Goal: Contribute content: Contribute content

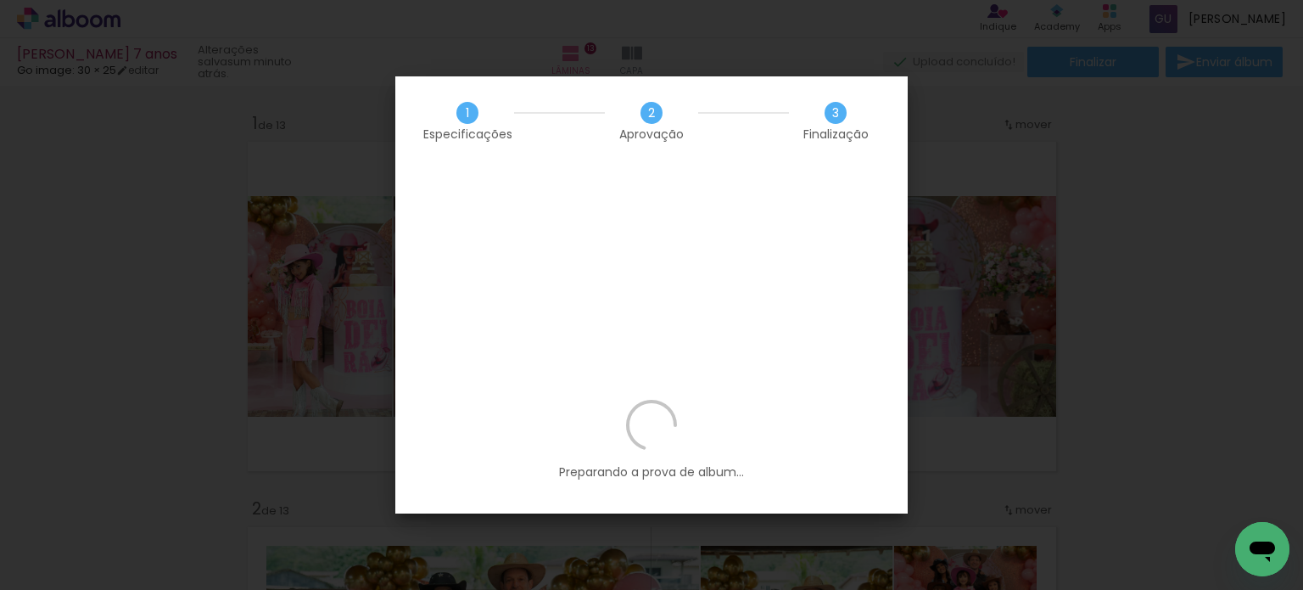
scroll to position [0, 4352]
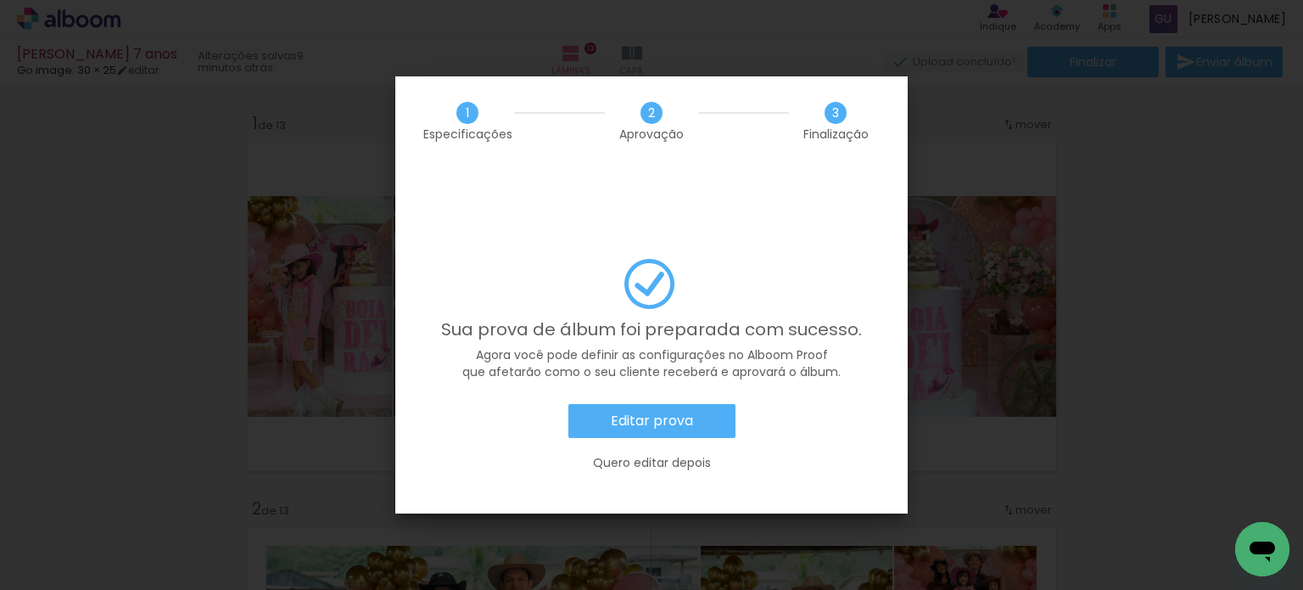
click at [0, 0] on slot "Quero editar depois" at bounding box center [0, 0] width 0 height 0
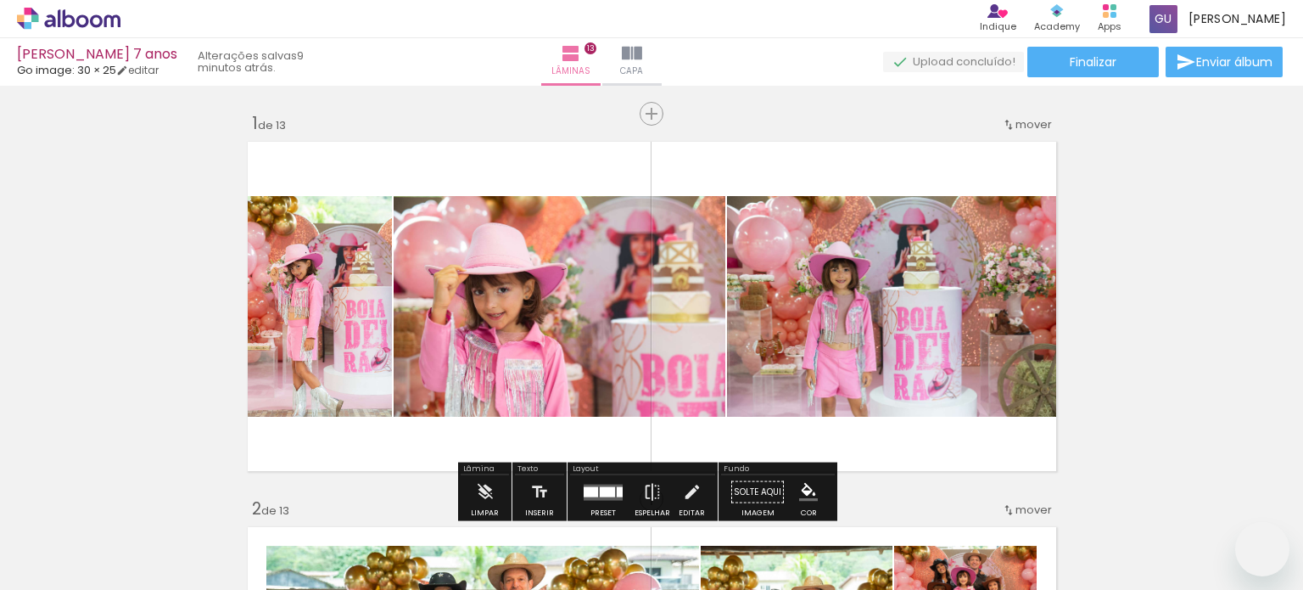
click at [1112, 70] on paper-button "Finalizar" at bounding box center [1093, 62] width 132 height 31
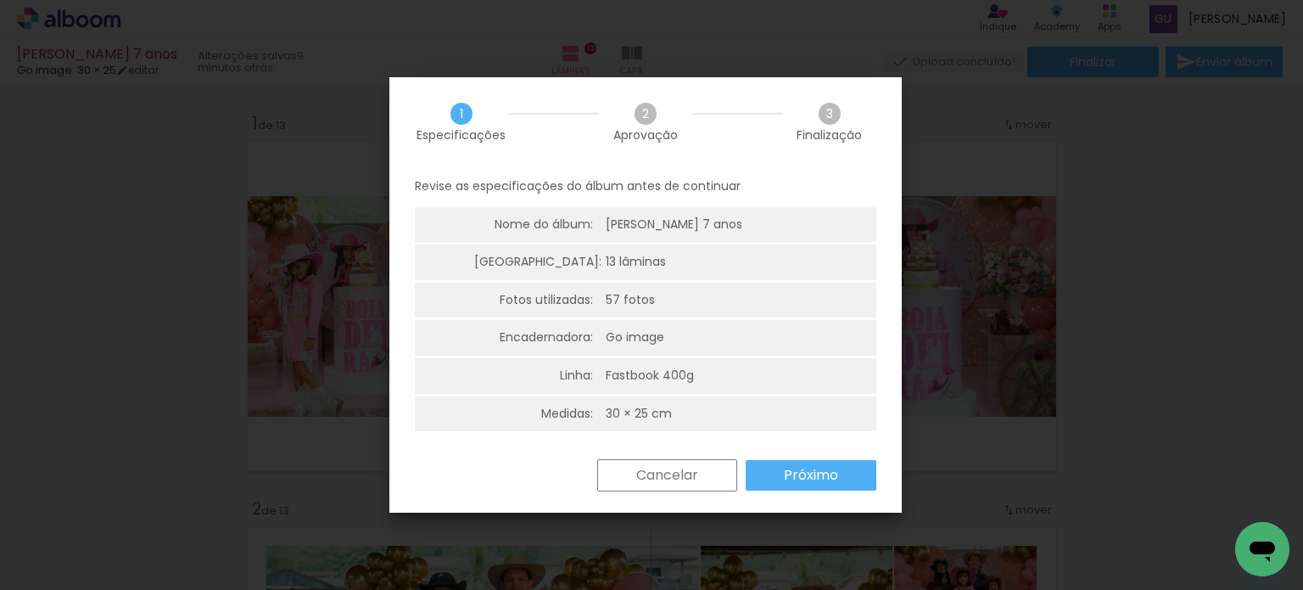
click at [781, 480] on paper-button "Próximo" at bounding box center [811, 475] width 131 height 31
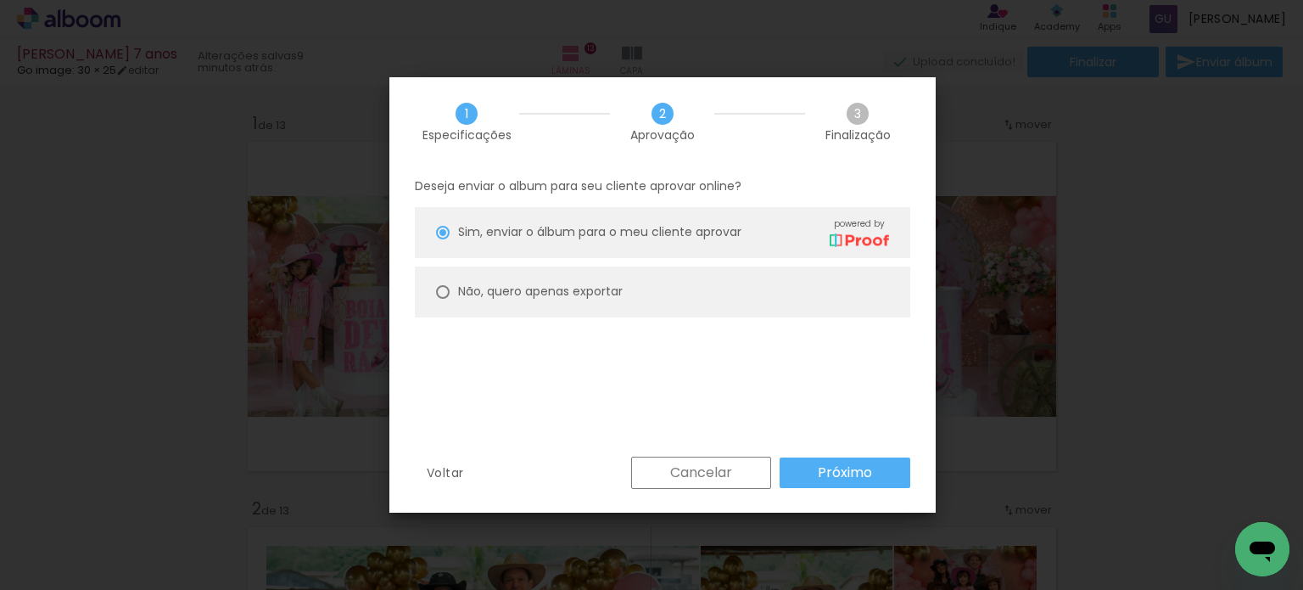
scroll to position [0, 4352]
click at [638, 483] on paper-button "Cancelar" at bounding box center [701, 472] width 140 height 32
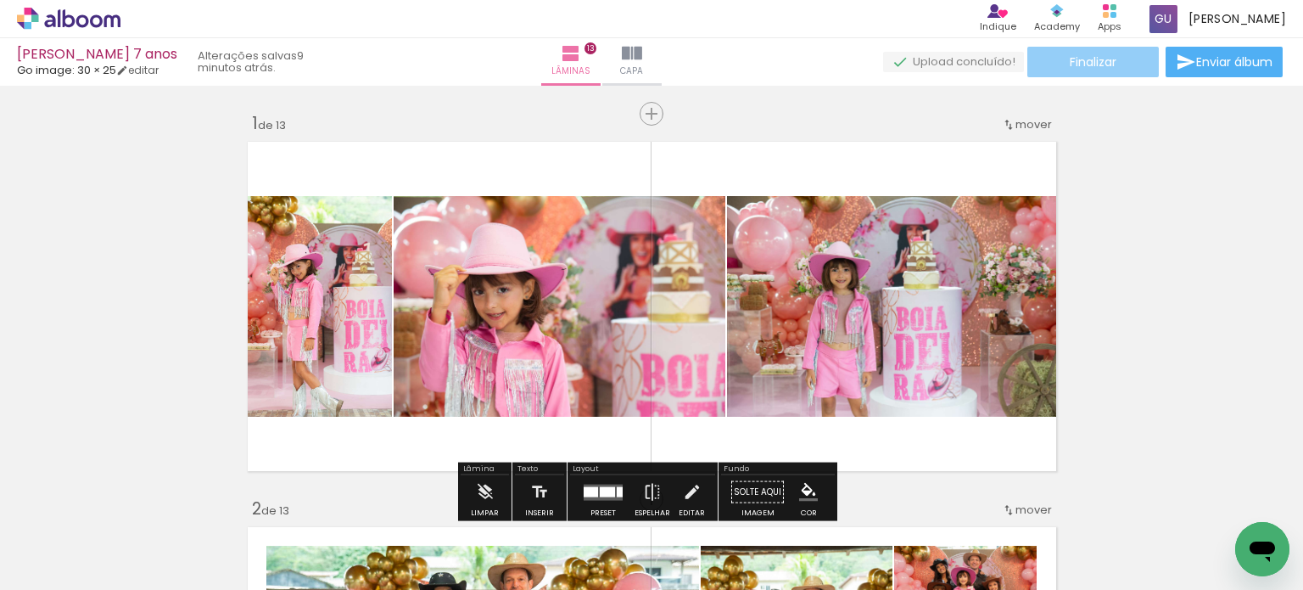
click at [1113, 54] on paper-button "Finalizar" at bounding box center [1093, 62] width 132 height 31
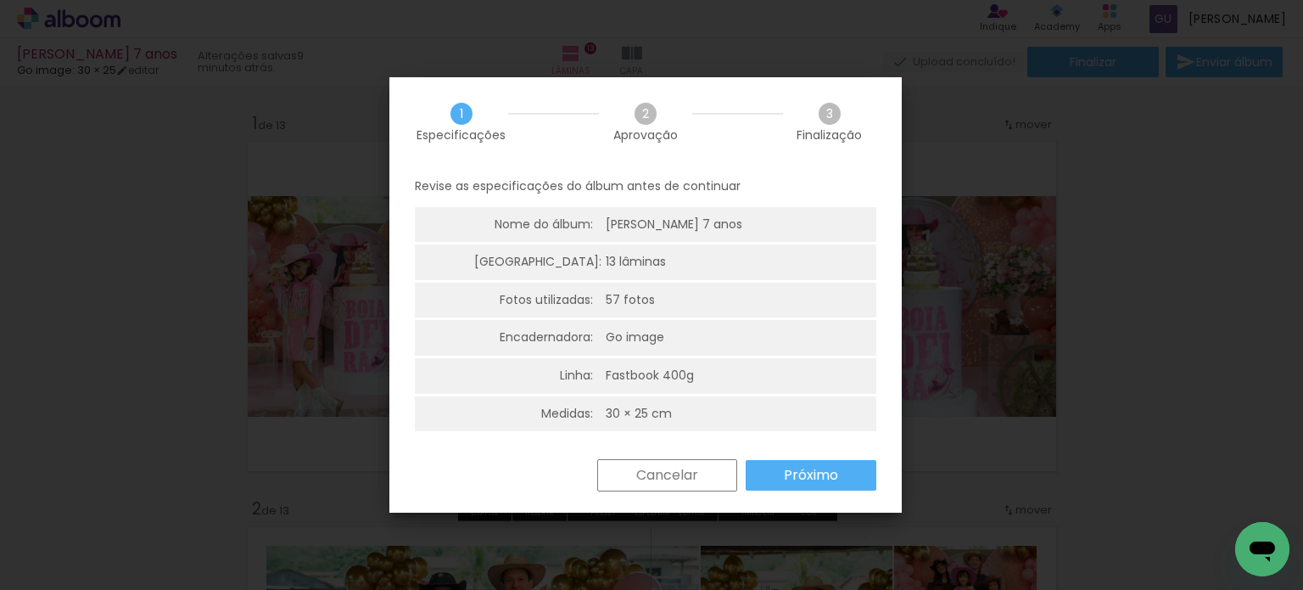
click at [0, 0] on slot "Próximo" at bounding box center [0, 0] width 0 height 0
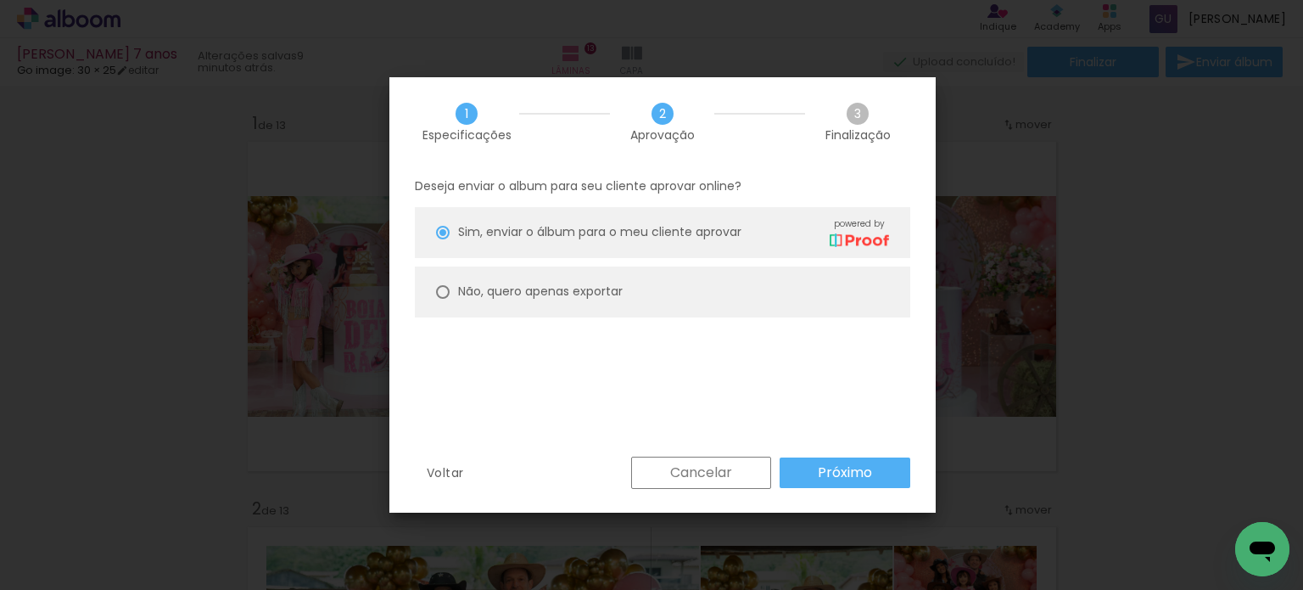
click at [813, 471] on paper-button "Próximo" at bounding box center [845, 472] width 131 height 31
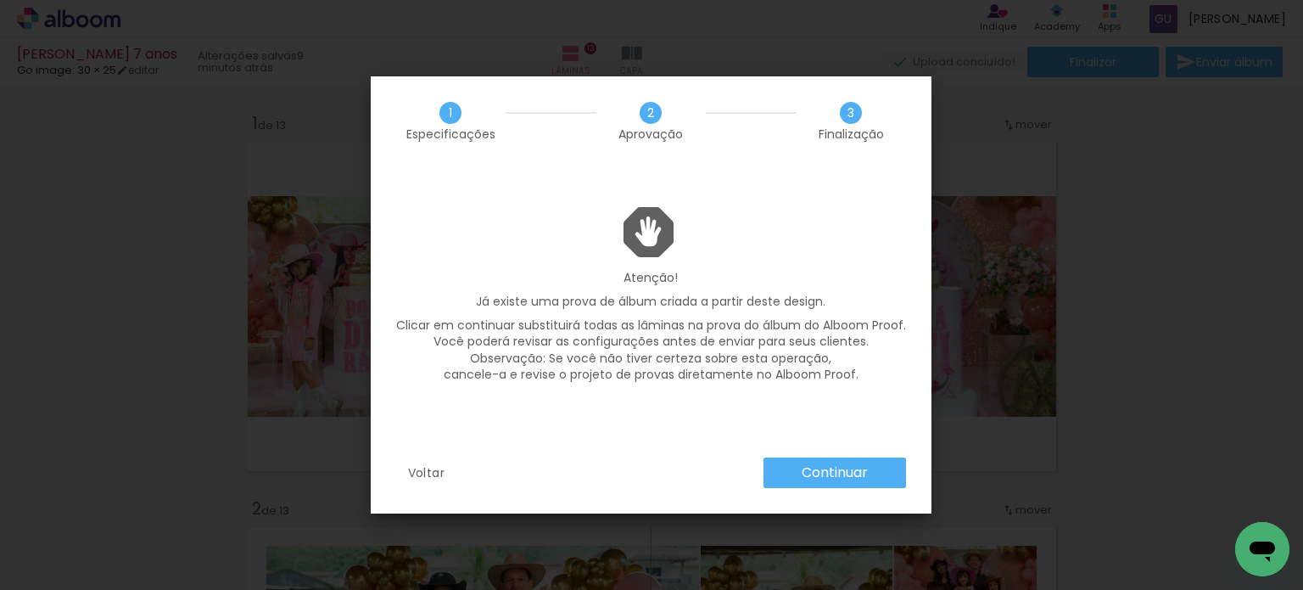
click at [0, 0] on slot "Voltar" at bounding box center [0, 0] width 0 height 0
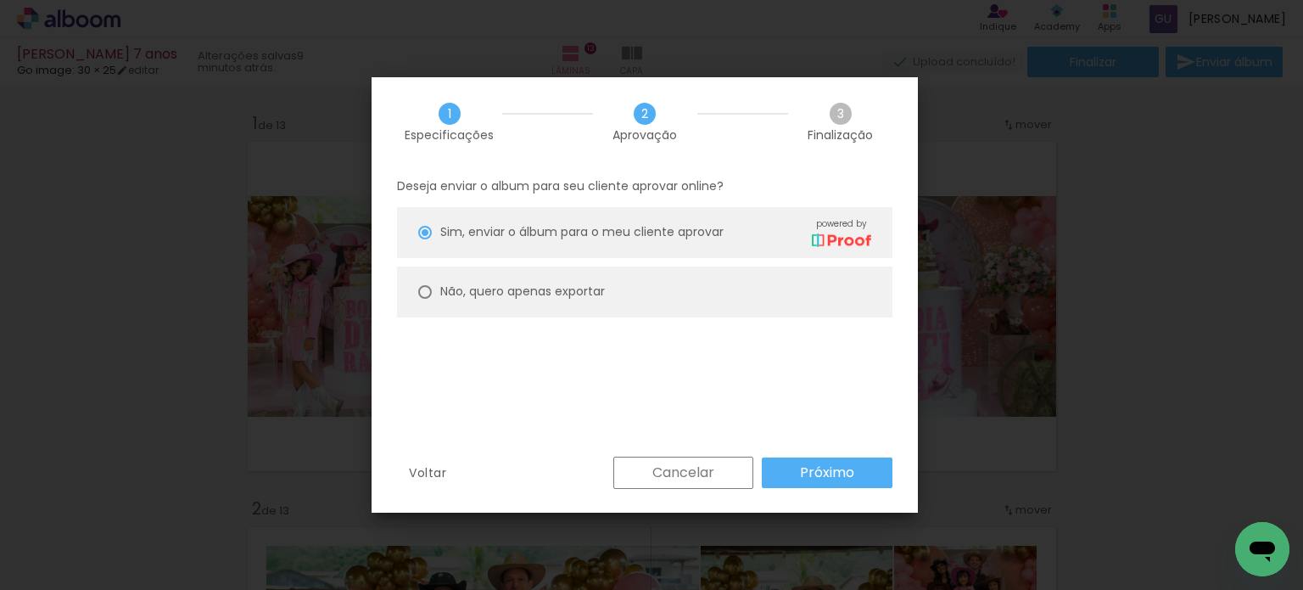
click at [424, 462] on paper-button "Voltar" at bounding box center [427, 472] width 61 height 32
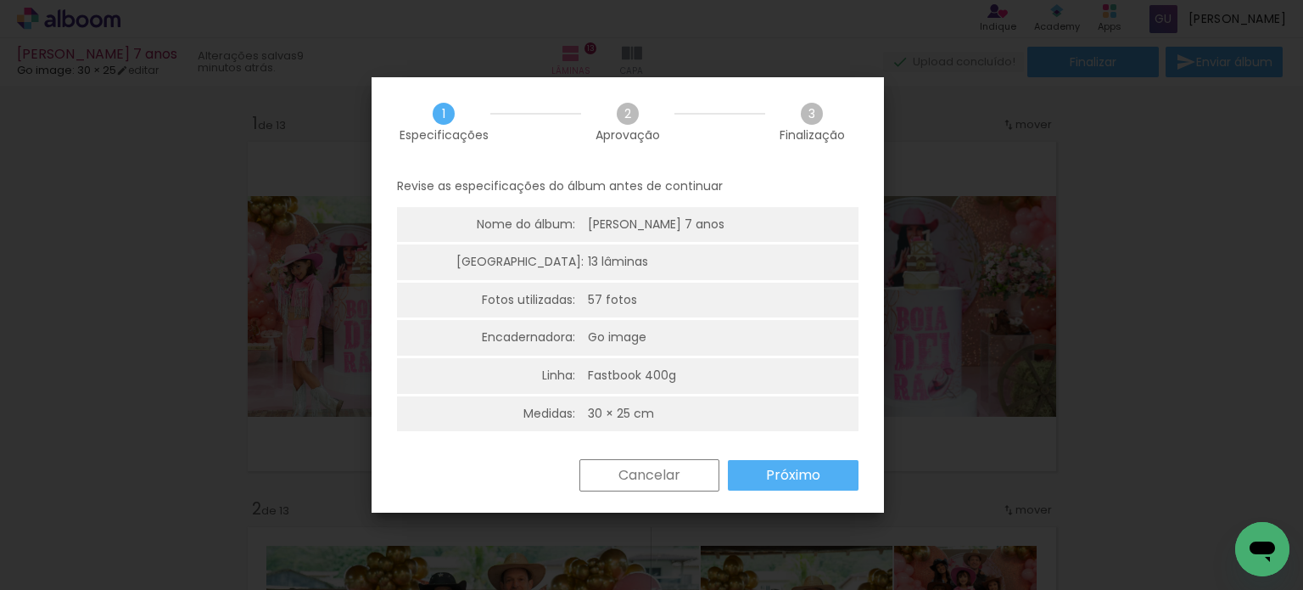
click at [424, 457] on div "Revise as especificações do álbum antes de continuar Nome do álbum: Liz 7 anos …" at bounding box center [628, 312] width 512 height 293
click at [0, 0] on slot "Cancelar" at bounding box center [0, 0] width 0 height 0
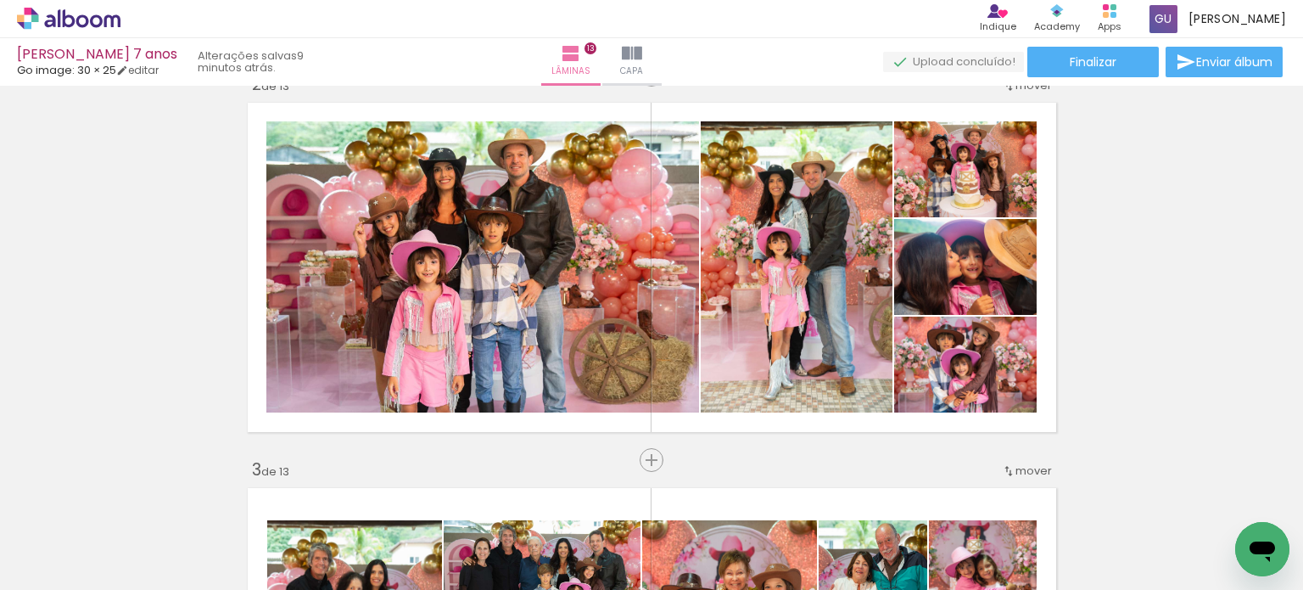
scroll to position [0, 0]
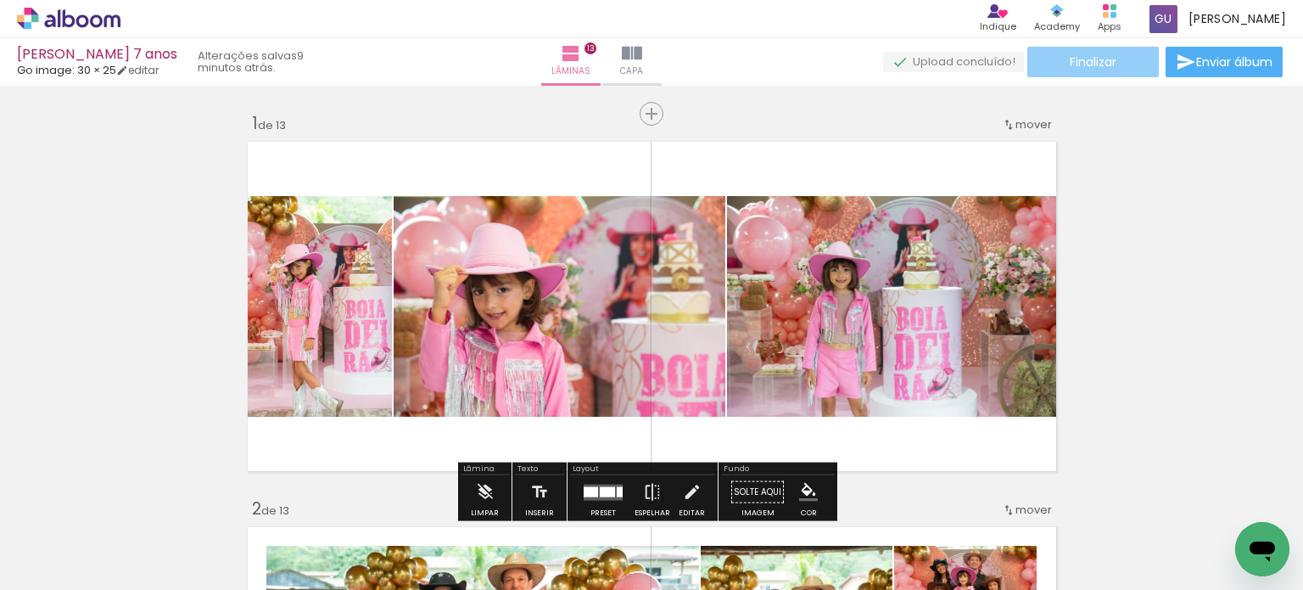
click at [1128, 70] on paper-button "Finalizar" at bounding box center [1093, 62] width 132 height 31
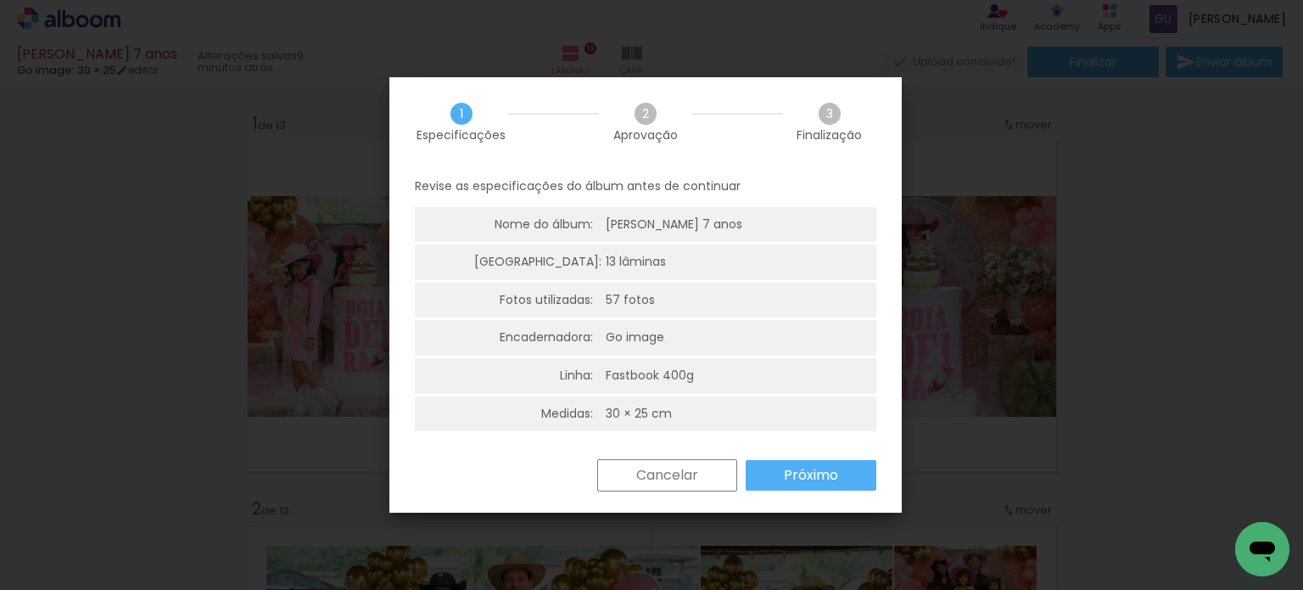
click at [0, 0] on slot "Próximo" at bounding box center [0, 0] width 0 height 0
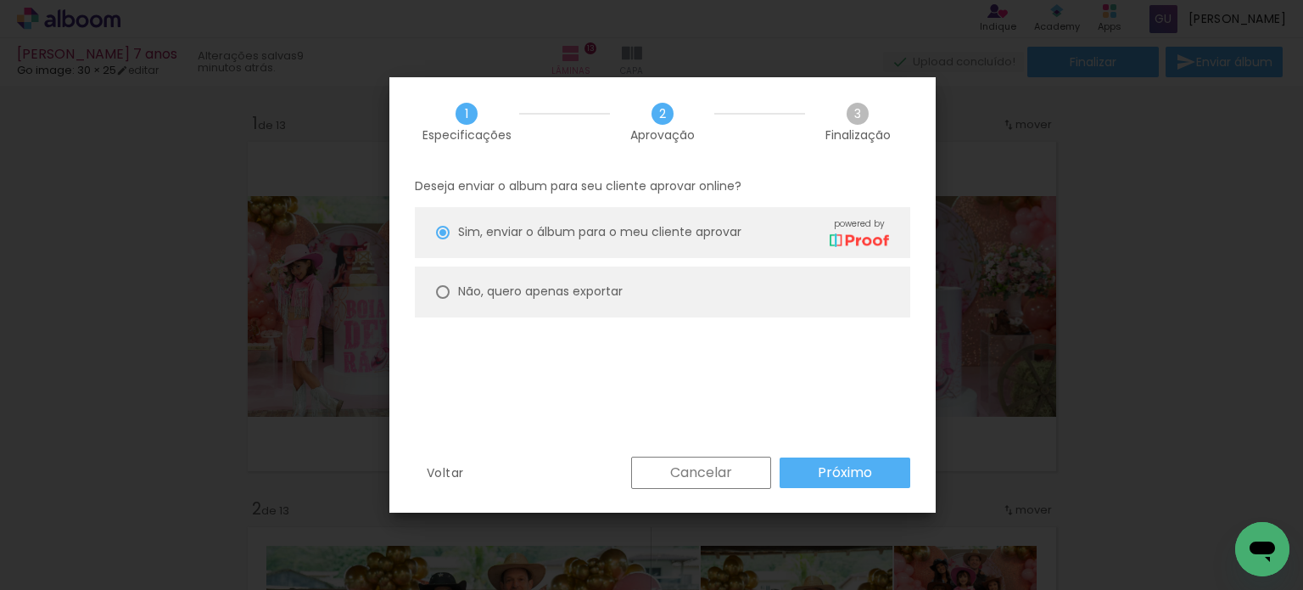
click at [510, 301] on paper-radio-button "Não, quero apenas exportar" at bounding box center [662, 291] width 495 height 51
type paper-radio-button "on"
click at [0, 0] on slot "Próximo" at bounding box center [0, 0] width 0 height 0
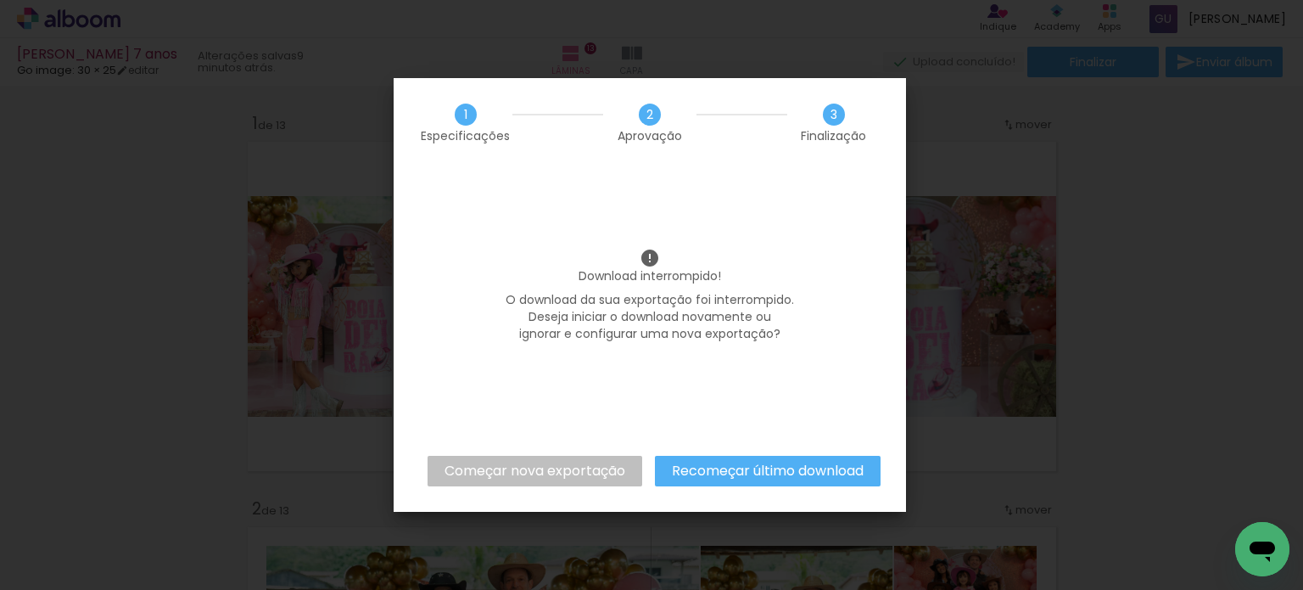
click at [0, 0] on slot "Começar nova exportação" at bounding box center [0, 0] width 0 height 0
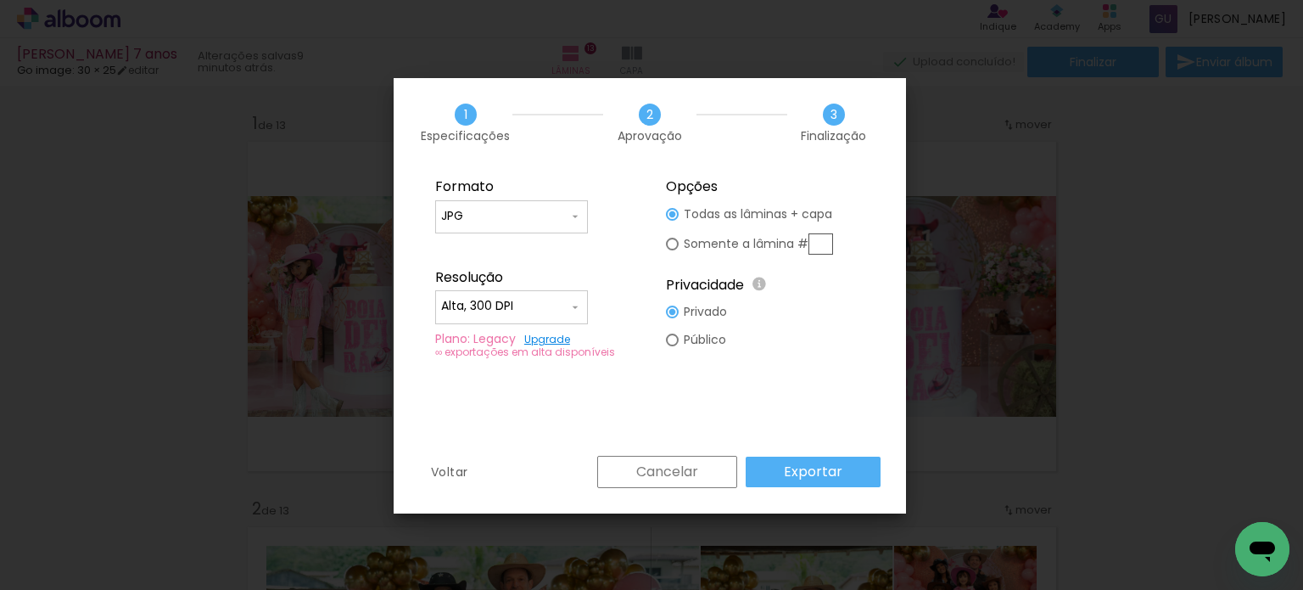
click at [512, 310] on input "Alta, 300 DPI" at bounding box center [504, 306] width 127 height 17
click at [533, 332] on paper-item "Baixa" at bounding box center [511, 338] width 153 height 34
type input "Baixa"
click at [0, 0] on slot "Exportar" at bounding box center [0, 0] width 0 height 0
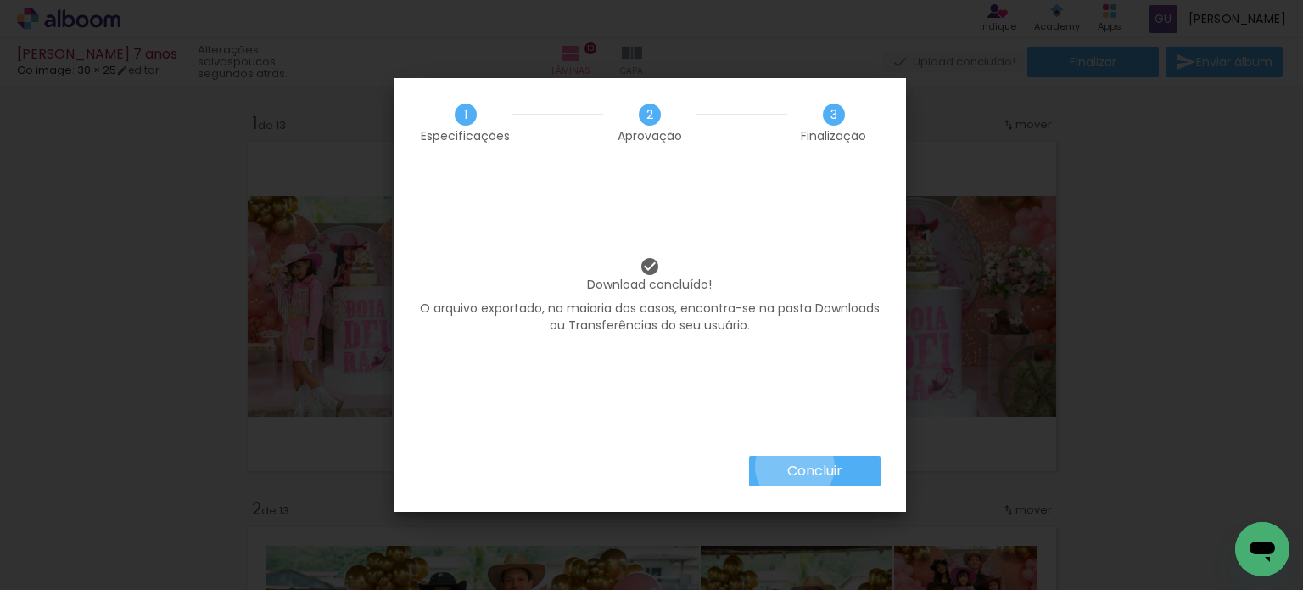
click at [0, 0] on slot "Concluir" at bounding box center [0, 0] width 0 height 0
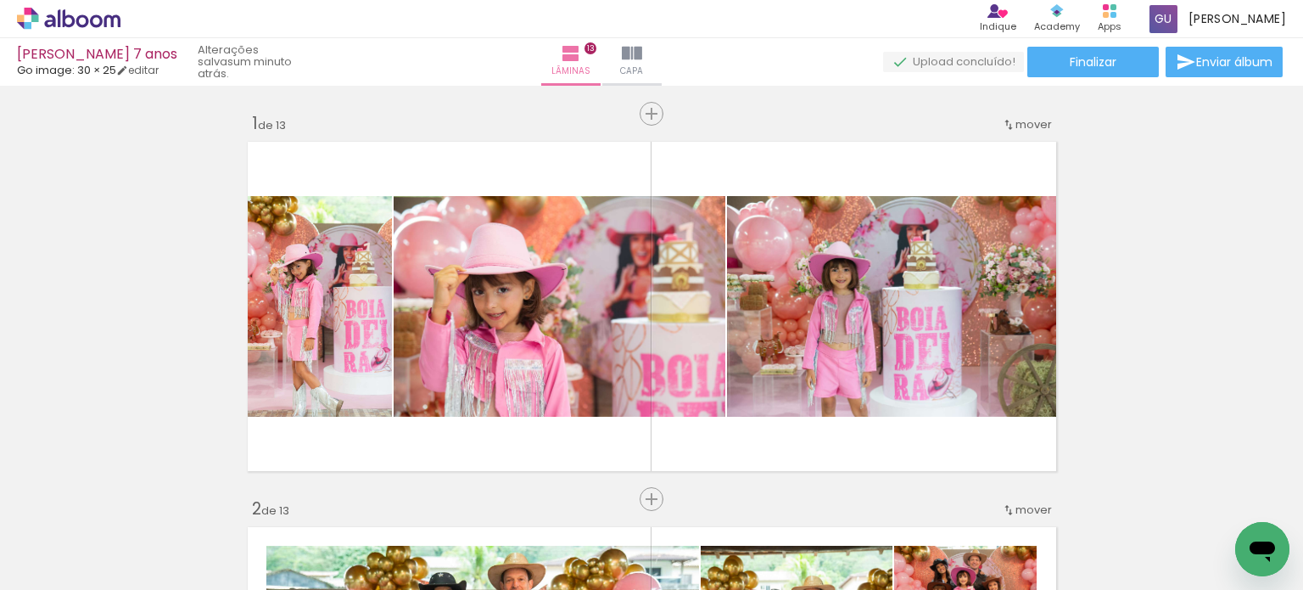
scroll to position [0, 4352]
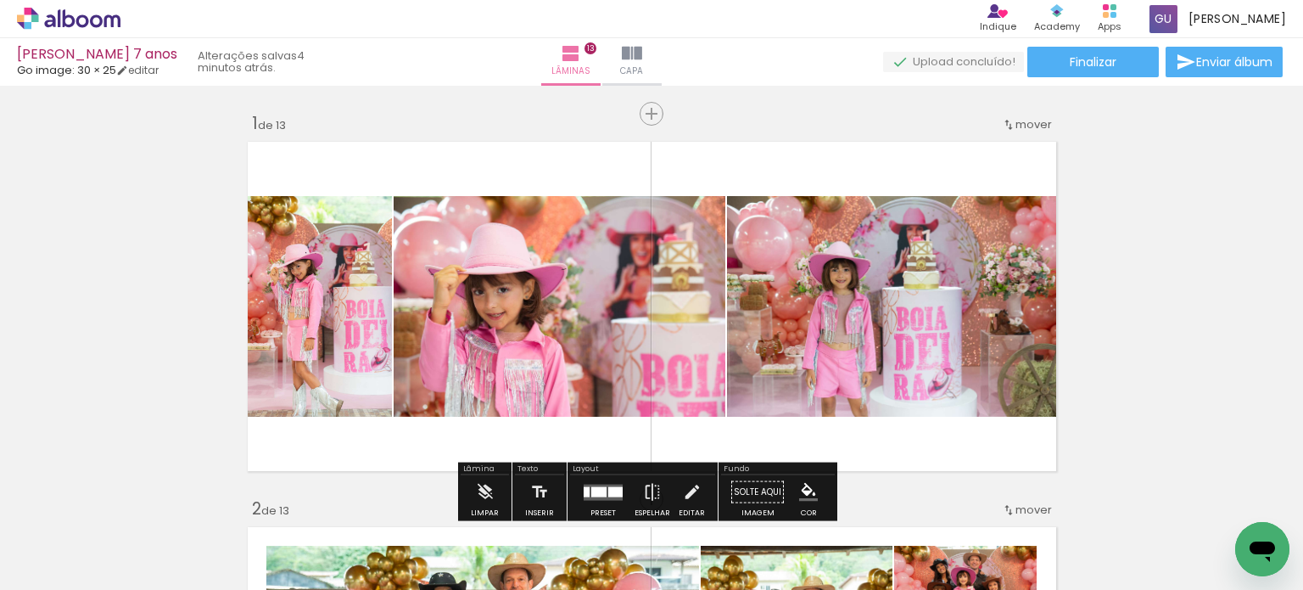
scroll to position [0, 4352]
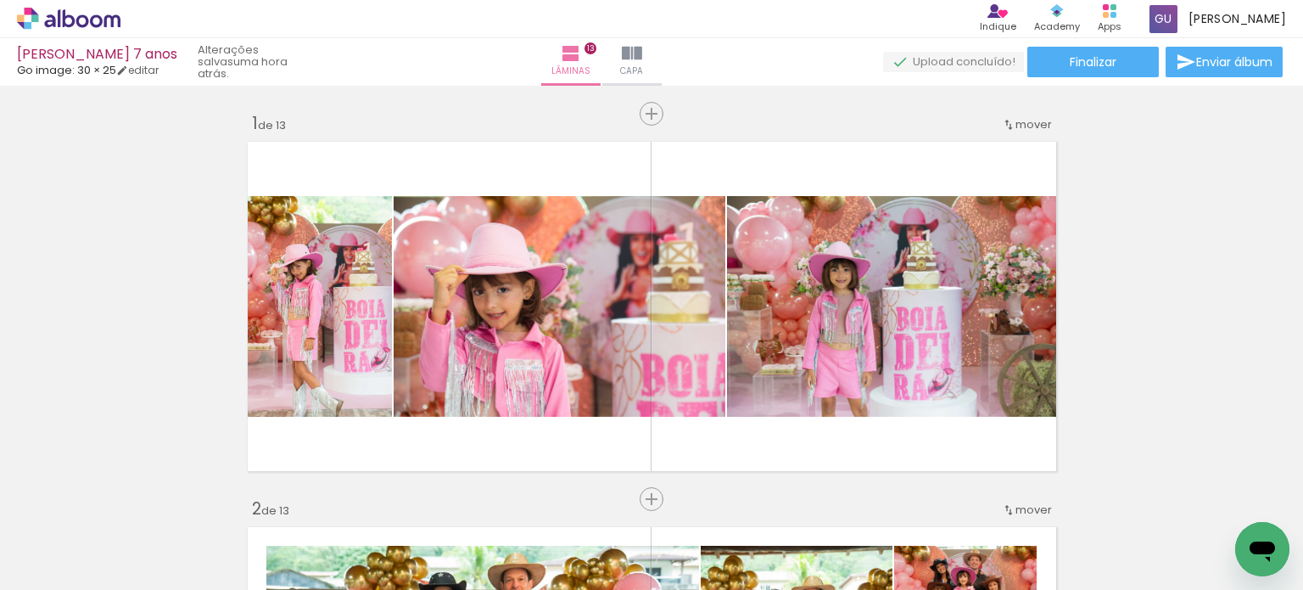
scroll to position [0, 4352]
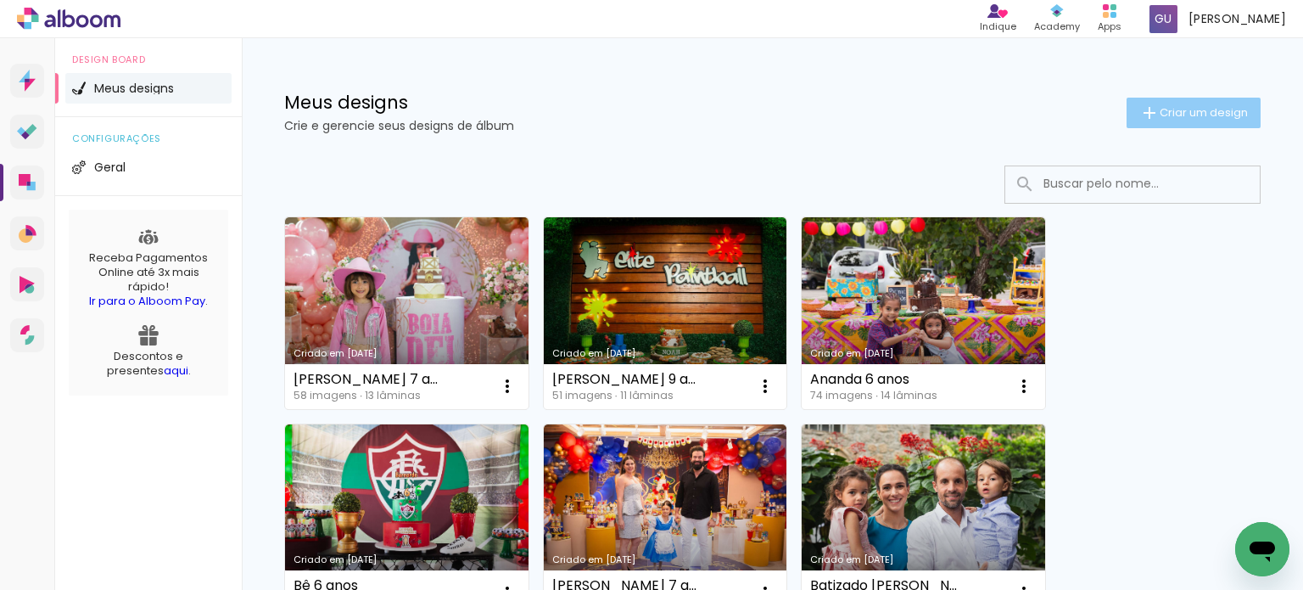
click at [1160, 115] on span "Criar um design" at bounding box center [1204, 112] width 88 height 11
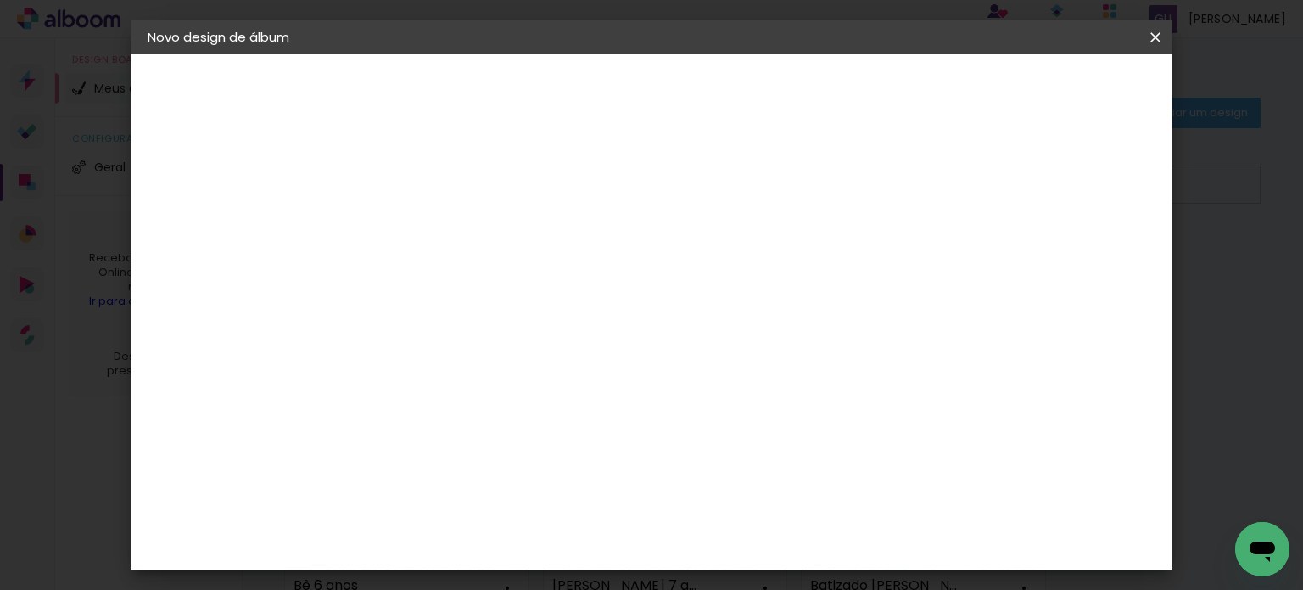
click at [473, 250] on div at bounding box center [425, 229] width 97 height 128
click at [425, 235] on input at bounding box center [425, 228] width 0 height 26
type input "Marina 11 anos"
type paper-input "Marina 11 anos"
click at [0, 0] on slot "Avançar" at bounding box center [0, 0] width 0 height 0
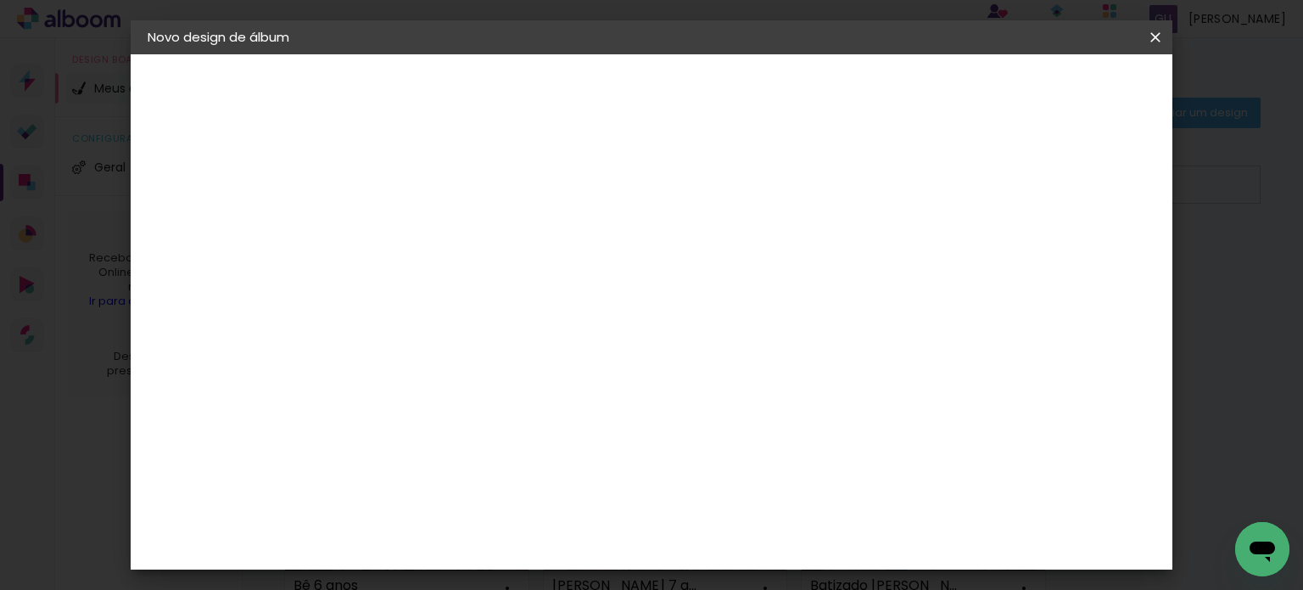
click at [554, 322] on input at bounding box center [468, 322] width 171 height 21
type input "go"
type paper-input "go"
click at [526, 369] on paper-item "Go image" at bounding box center [451, 387] width 149 height 44
click at [697, 273] on paper-item "Tamanho Livre" at bounding box center [621, 257] width 151 height 37
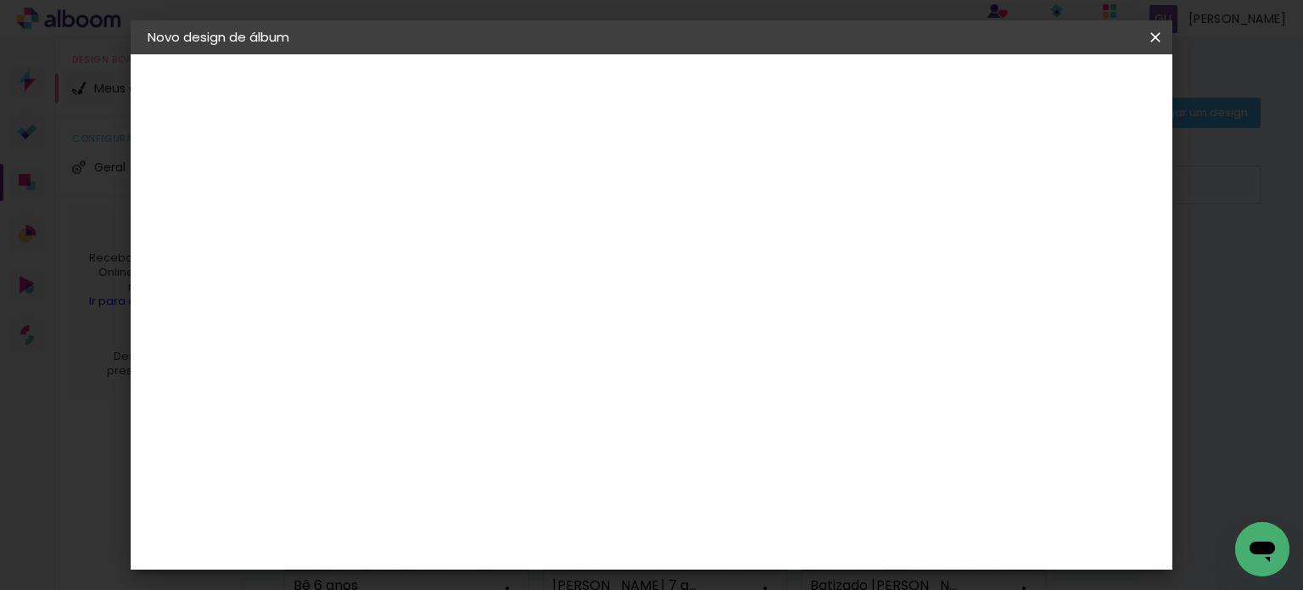
click at [526, 392] on paper-item "Go image" at bounding box center [451, 387] width 149 height 44
click at [0, 0] on slot "Avançar" at bounding box center [0, 0] width 0 height 0
click at [518, 298] on paper-input-container "Linha" at bounding box center [468, 296] width 98 height 43
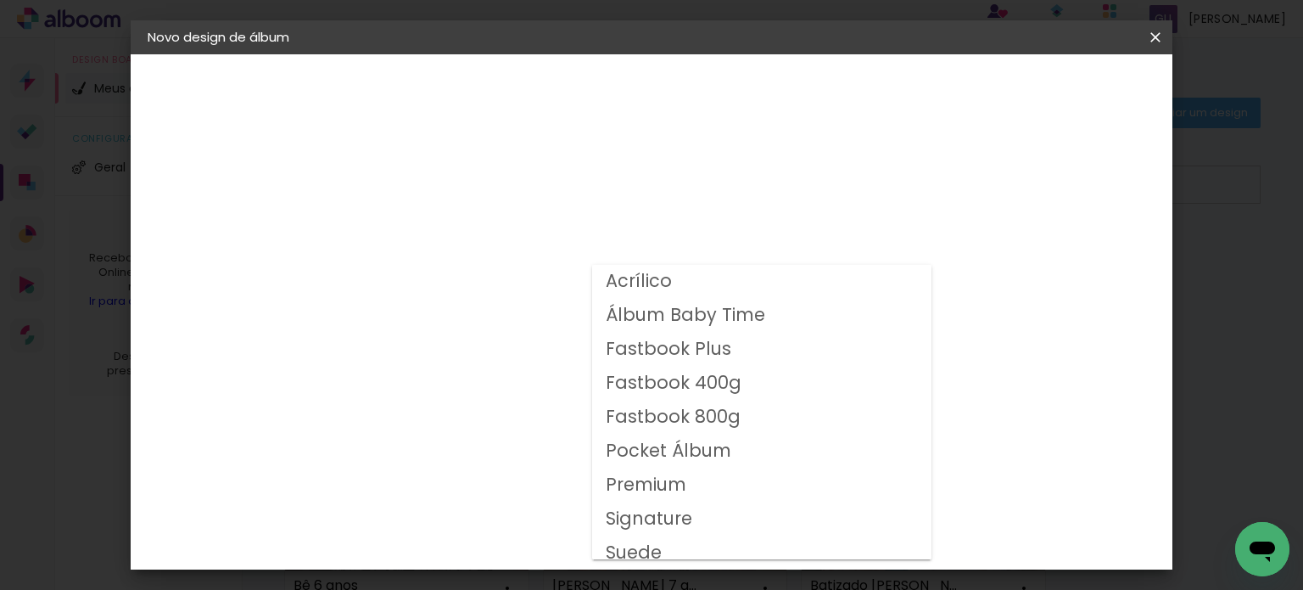
click at [0, 0] on slot "Fastbook 400g" at bounding box center [0, 0] width 0 height 0
type input "Fastbook 400g"
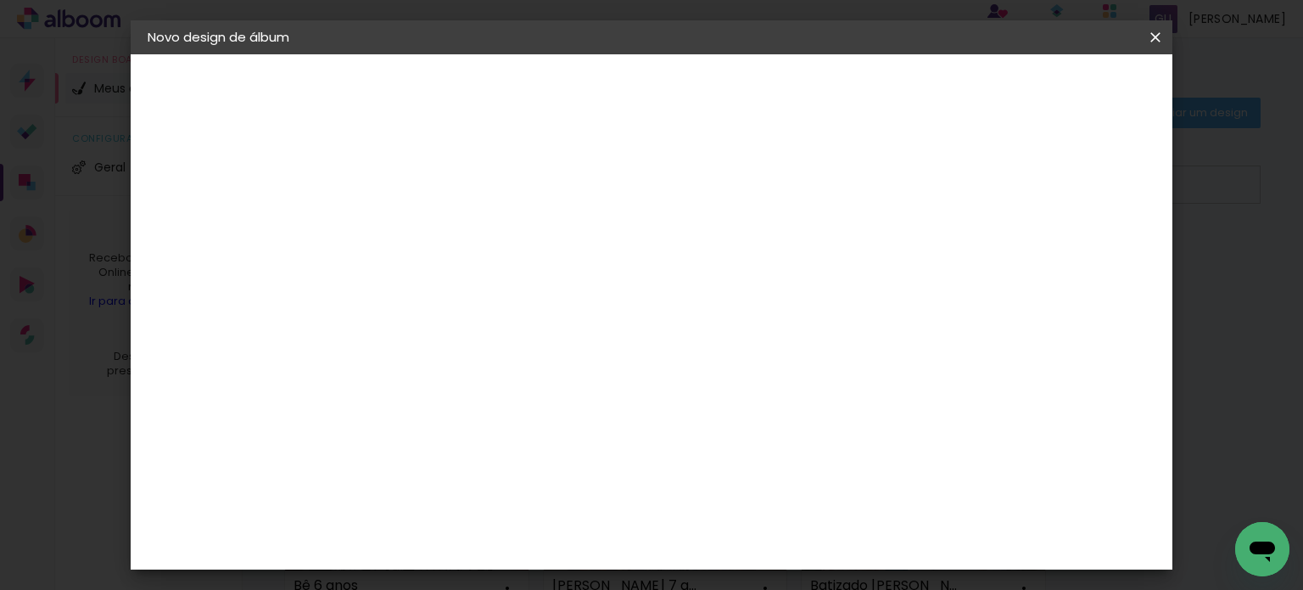
scroll to position [170, 0]
click at [540, 413] on span "30 × 25" at bounding box center [500, 435] width 79 height 45
click at [0, 0] on slot "Avançar" at bounding box center [0, 0] width 0 height 0
click at [429, 194] on paper-input-container "Espaço entre fotos 2 mm" at bounding box center [426, 184] width 98 height 38
click at [434, 193] on div at bounding box center [426, 194] width 86 height 2
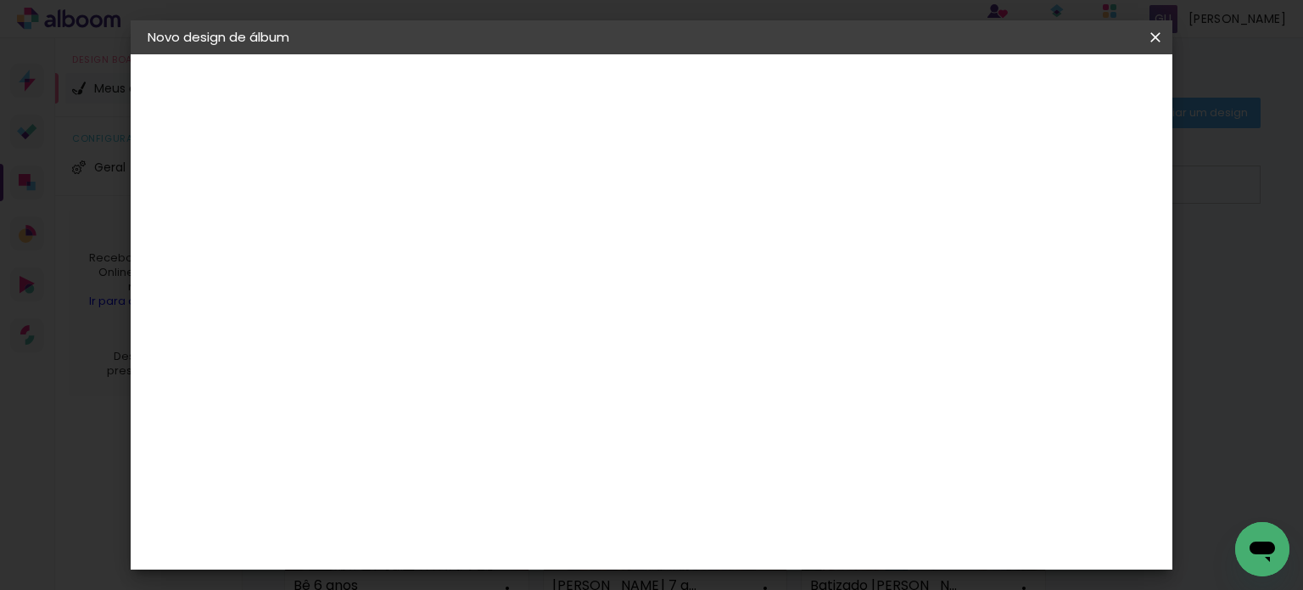
type input "1"
type paper-input "1"
click at [434, 188] on input "1" at bounding box center [412, 182] width 59 height 21
click at [913, 100] on paper-button "Iniciar design" at bounding box center [857, 90] width 111 height 29
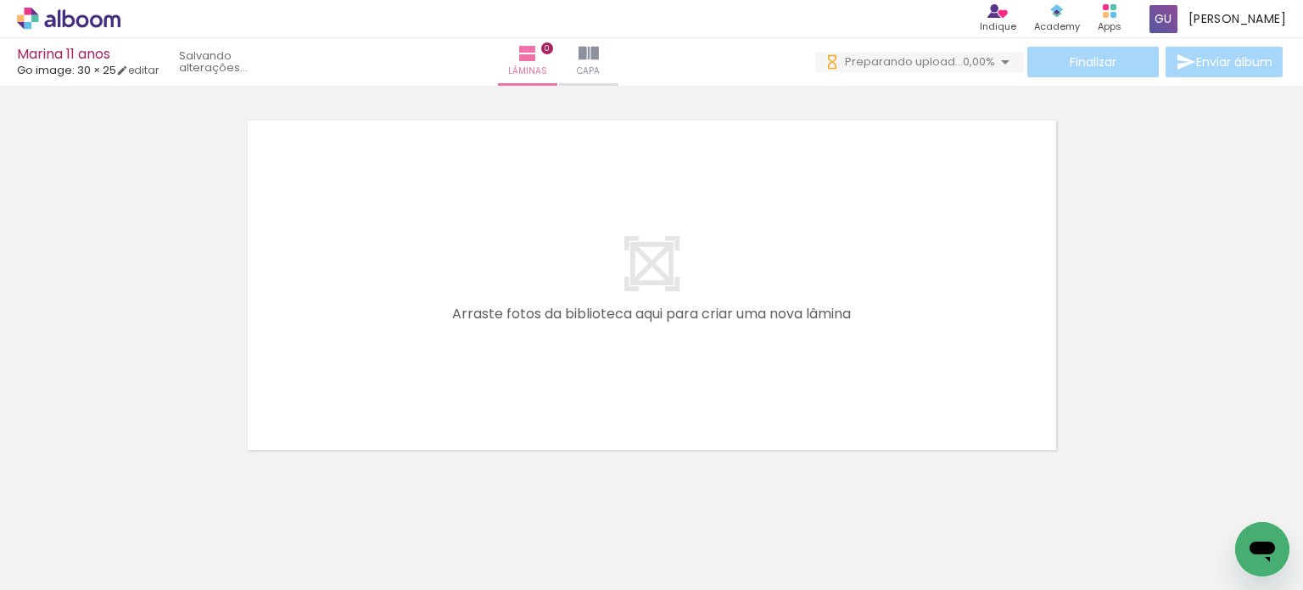
click at [106, 274] on div at bounding box center [651, 263] width 1303 height 386
drag, startPoint x: 165, startPoint y: 535, endPoint x: 453, endPoint y: 268, distance: 392.7
click at [453, 268] on quentale-workspace at bounding box center [651, 295] width 1303 height 590
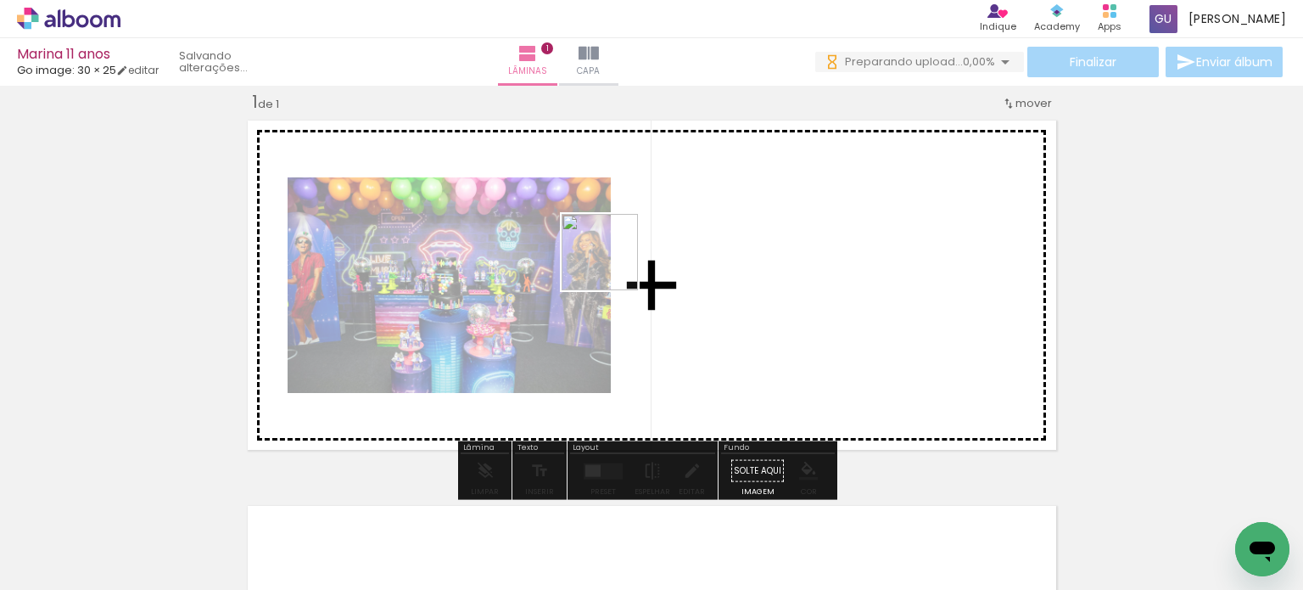
drag, startPoint x: 291, startPoint y: 549, endPoint x: 551, endPoint y: 451, distance: 278.4
click at [624, 259] on quentale-workspace at bounding box center [651, 295] width 1303 height 590
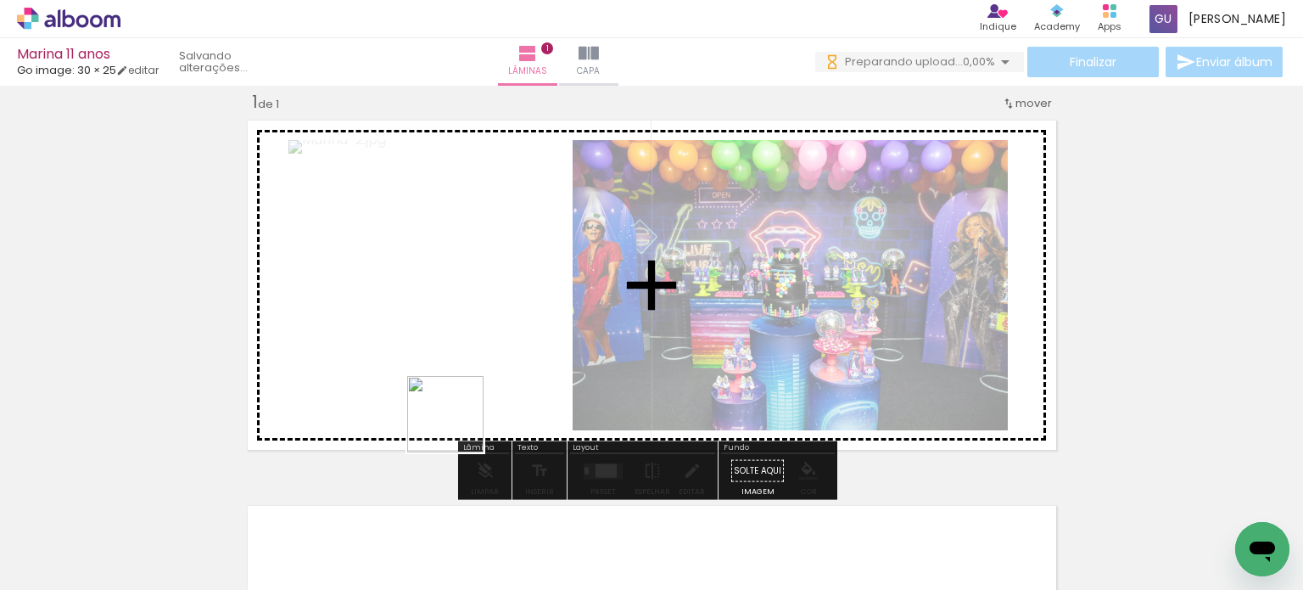
drag, startPoint x: 377, startPoint y: 543, endPoint x: 568, endPoint y: 437, distance: 219.1
click at [584, 301] on quentale-workspace at bounding box center [651, 295] width 1303 height 590
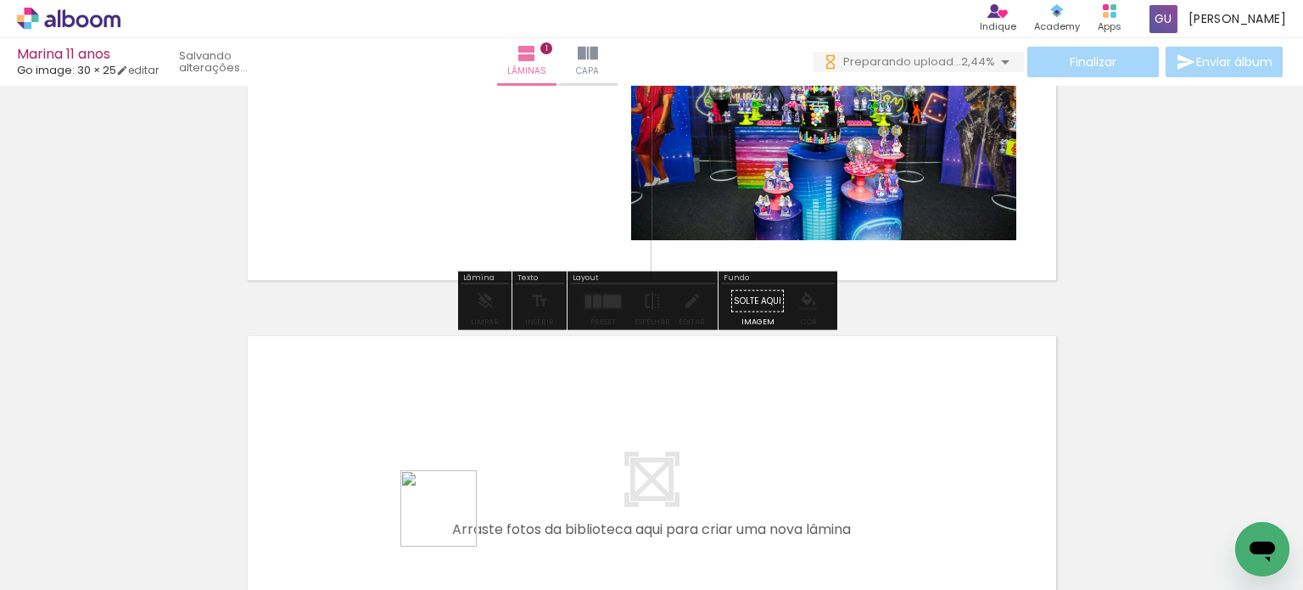
drag, startPoint x: 451, startPoint y: 521, endPoint x: 436, endPoint y: 411, distance: 110.5
click at [436, 411] on quentale-workspace at bounding box center [651, 295] width 1303 height 590
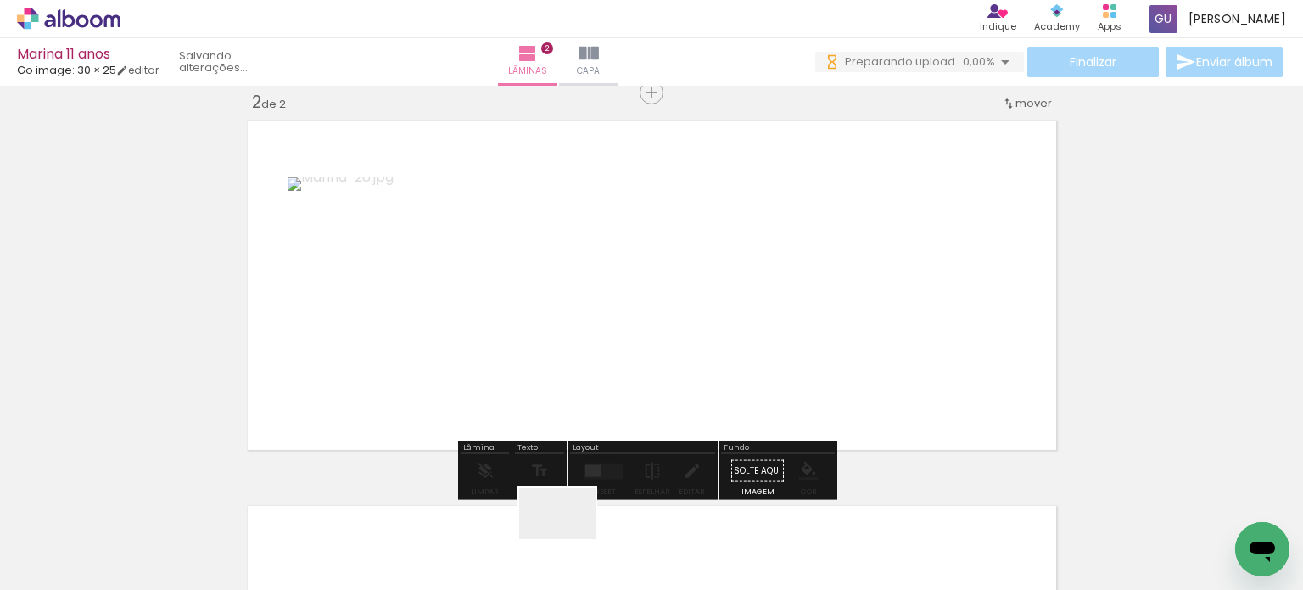
drag, startPoint x: 570, startPoint y: 539, endPoint x: 689, endPoint y: 478, distance: 133.6
click at [669, 332] on quentale-workspace at bounding box center [651, 295] width 1303 height 590
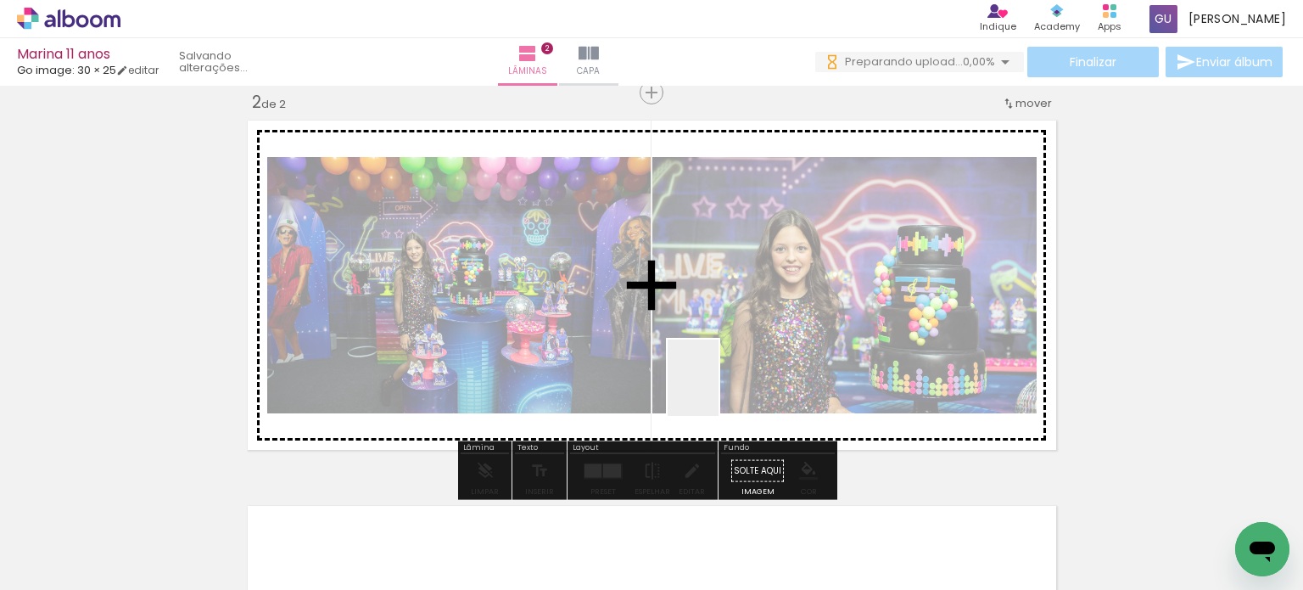
drag, startPoint x: 674, startPoint y: 471, endPoint x: 764, endPoint y: 406, distance: 110.0
click at [745, 355] on quentale-workspace at bounding box center [651, 295] width 1303 height 590
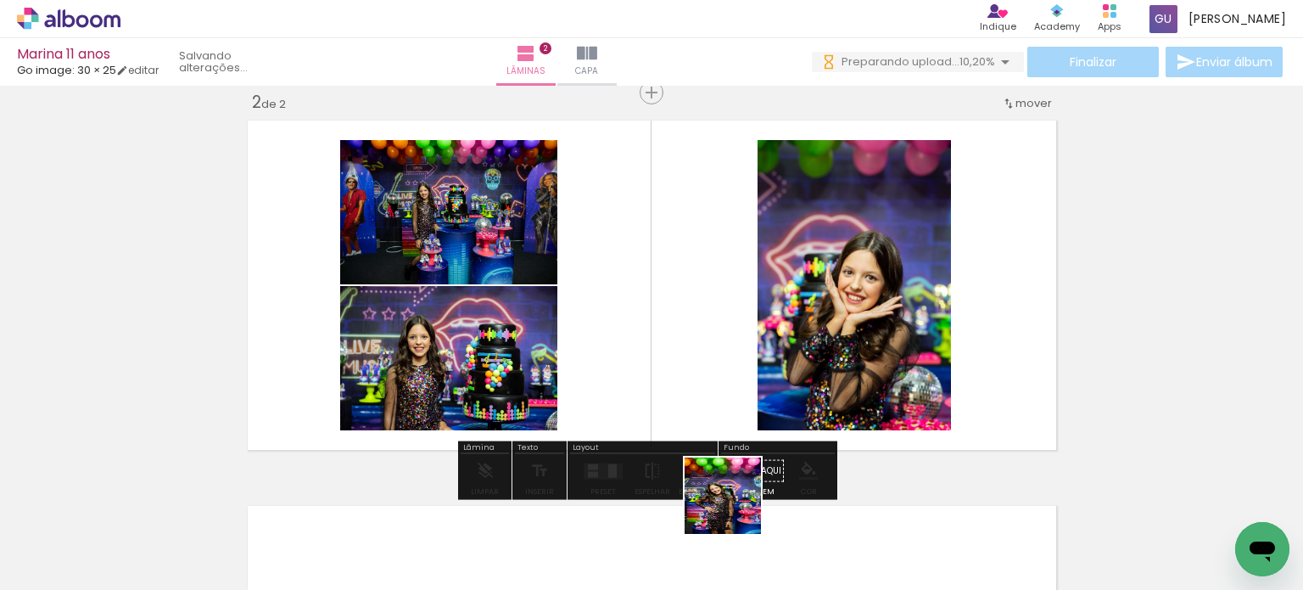
drag, startPoint x: 734, startPoint y: 539, endPoint x: 814, endPoint y: 515, distance: 83.2
click at [738, 393] on quentale-workspace at bounding box center [651, 295] width 1303 height 590
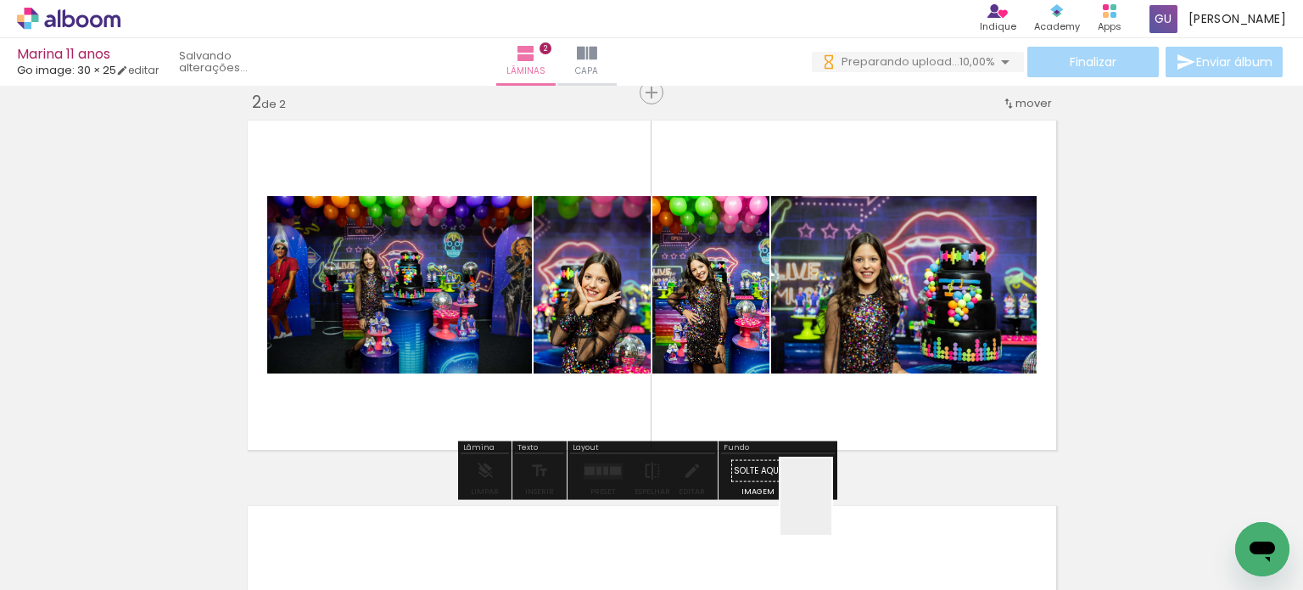
drag, startPoint x: 829, startPoint y: 539, endPoint x: 824, endPoint y: 406, distance: 133.3
click at [836, 316] on quentale-workspace at bounding box center [651, 295] width 1303 height 590
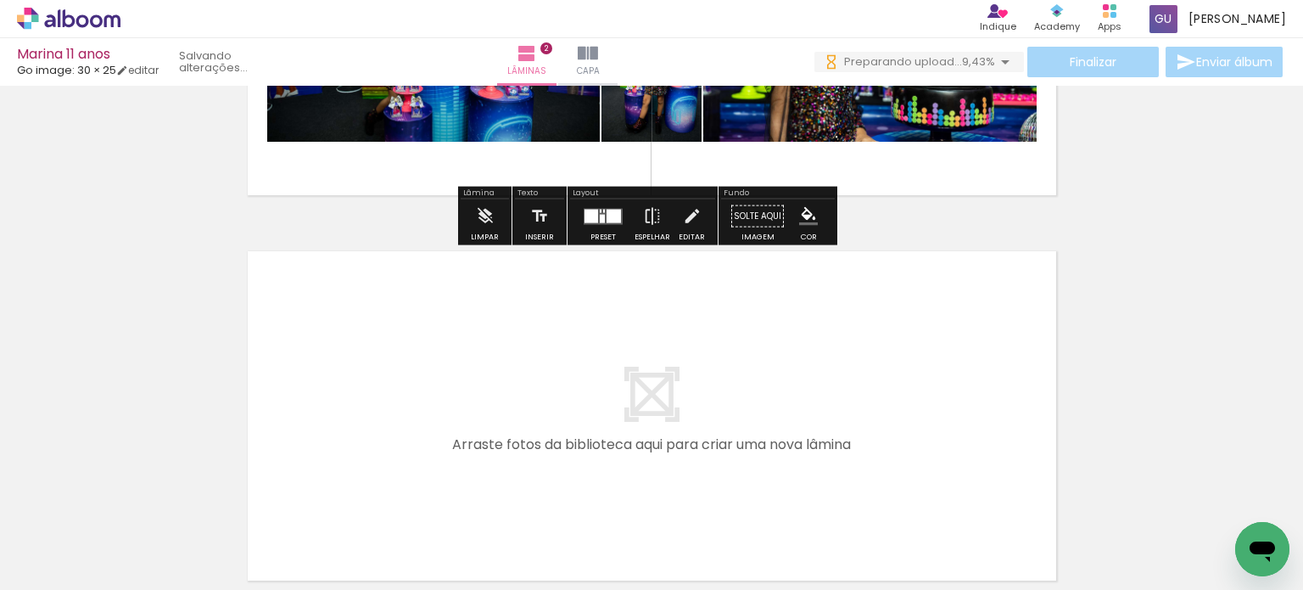
drag, startPoint x: 921, startPoint y: 526, endPoint x: 823, endPoint y: 387, distance: 169.9
click at [823, 387] on quentale-workspace at bounding box center [651, 295] width 1303 height 590
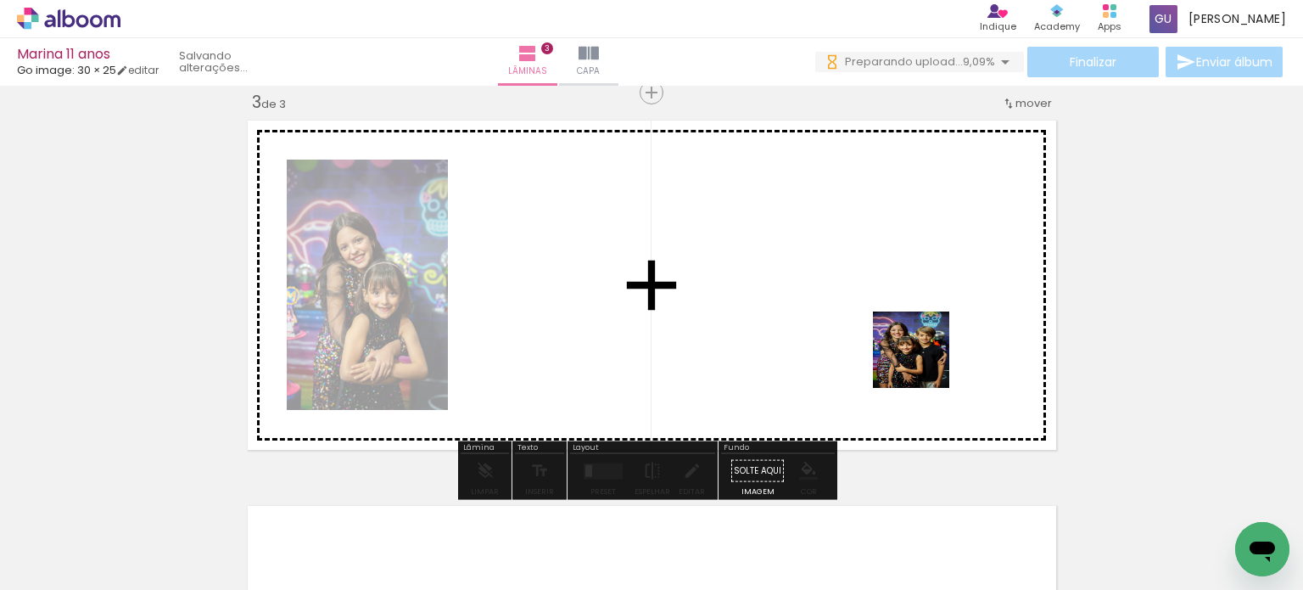
drag, startPoint x: 959, startPoint y: 408, endPoint x: 1038, endPoint y: 456, distance: 92.1
click at [921, 360] on quentale-workspace at bounding box center [651, 295] width 1303 height 590
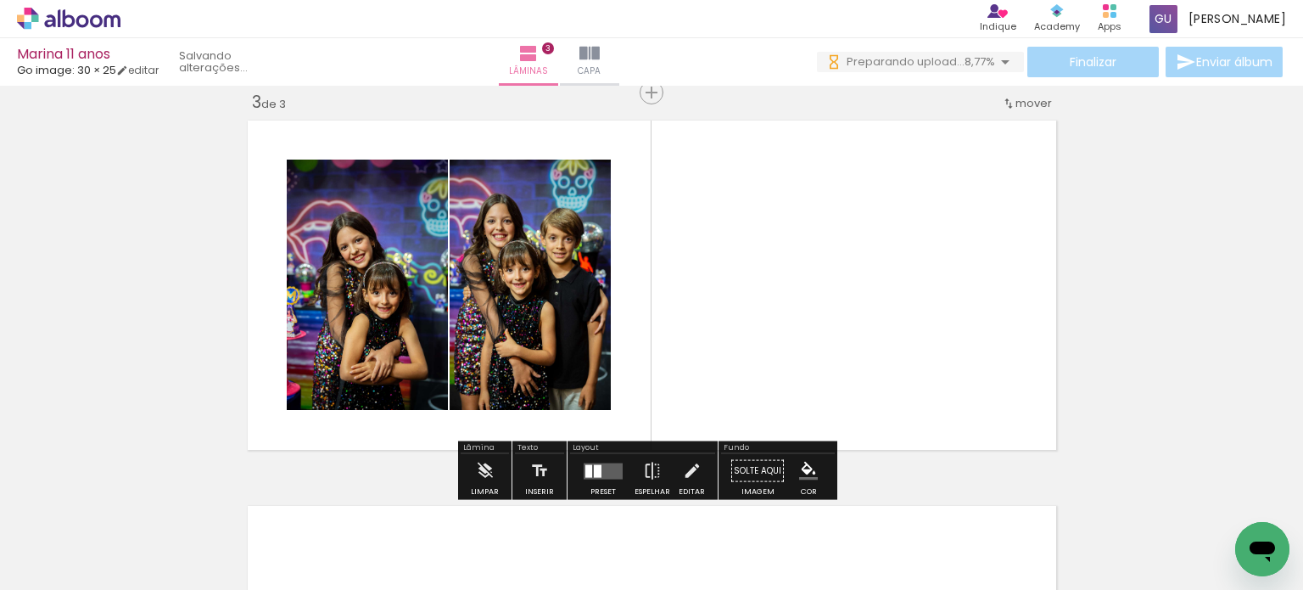
drag, startPoint x: 1110, startPoint y: 523, endPoint x: 1207, endPoint y: 476, distance: 108.2
click at [951, 361] on quentale-workspace at bounding box center [651, 295] width 1303 height 590
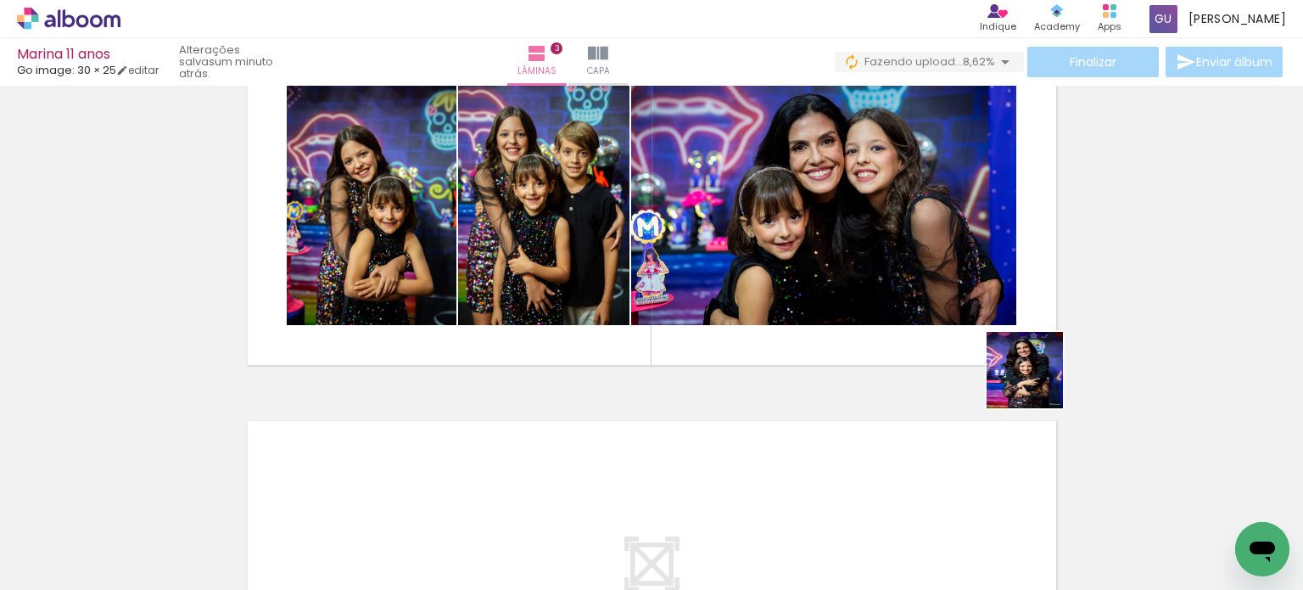
drag, startPoint x: 1221, startPoint y: 537, endPoint x: 964, endPoint y: 322, distance: 334.9
click at [964, 322] on quentale-workspace at bounding box center [651, 295] width 1303 height 590
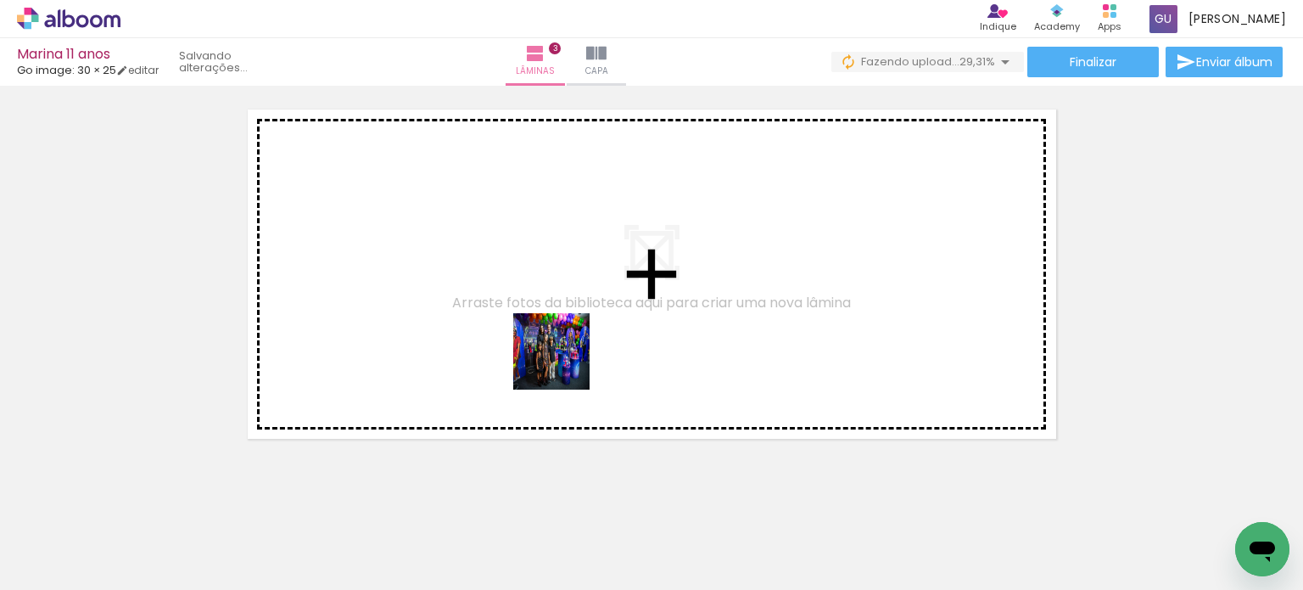
drag, startPoint x: 591, startPoint y: 540, endPoint x: 564, endPoint y: 364, distance: 178.5
click at [564, 364] on quentale-workspace at bounding box center [651, 295] width 1303 height 590
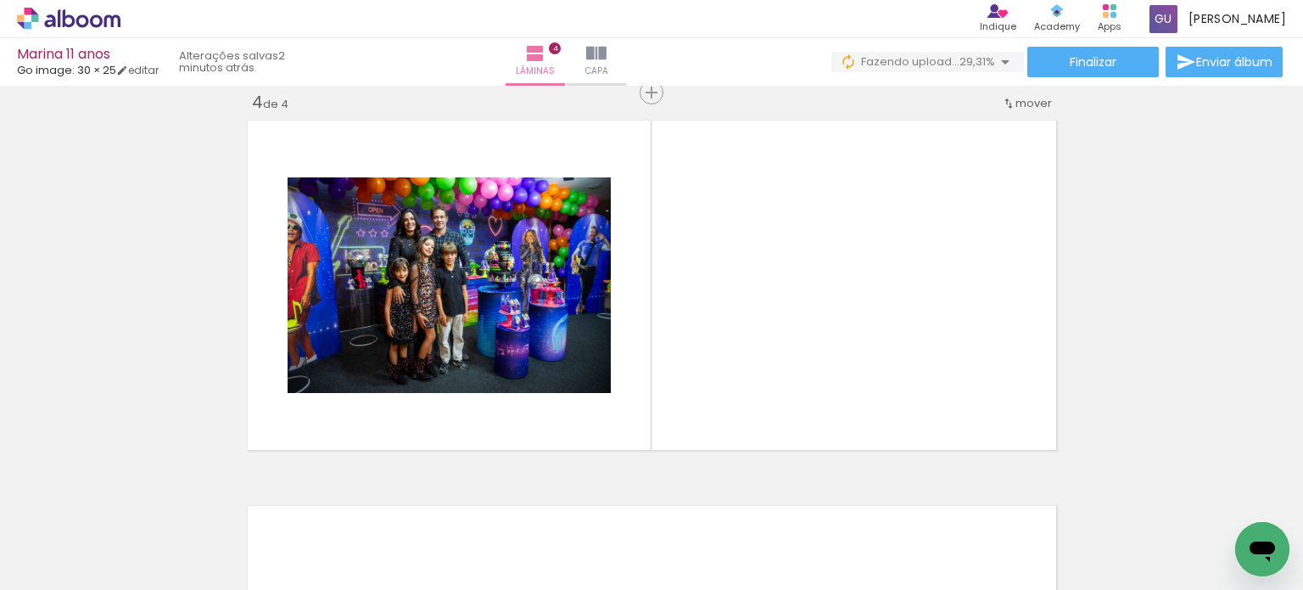
drag, startPoint x: 682, startPoint y: 559, endPoint x: 747, endPoint y: 508, distance: 82.2
click at [668, 371] on quentale-workspace at bounding box center [651, 295] width 1303 height 590
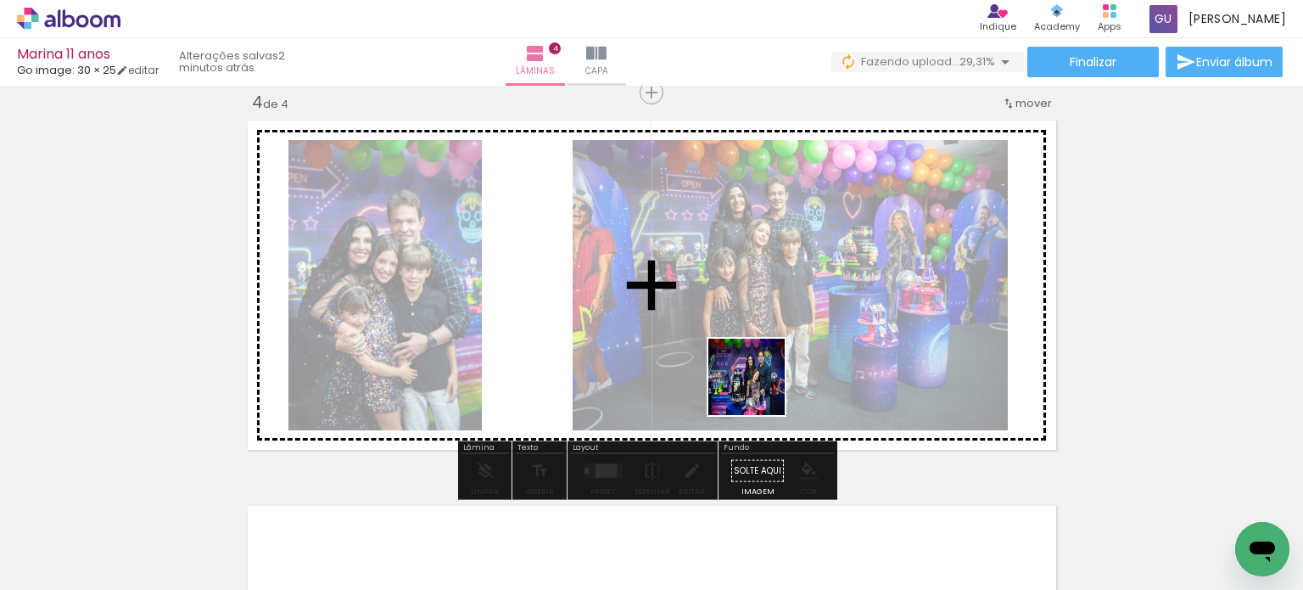
drag, startPoint x: 772, startPoint y: 495, endPoint x: 853, endPoint y: 557, distance: 101.6
click at [758, 389] on quentale-workspace at bounding box center [651, 295] width 1303 height 590
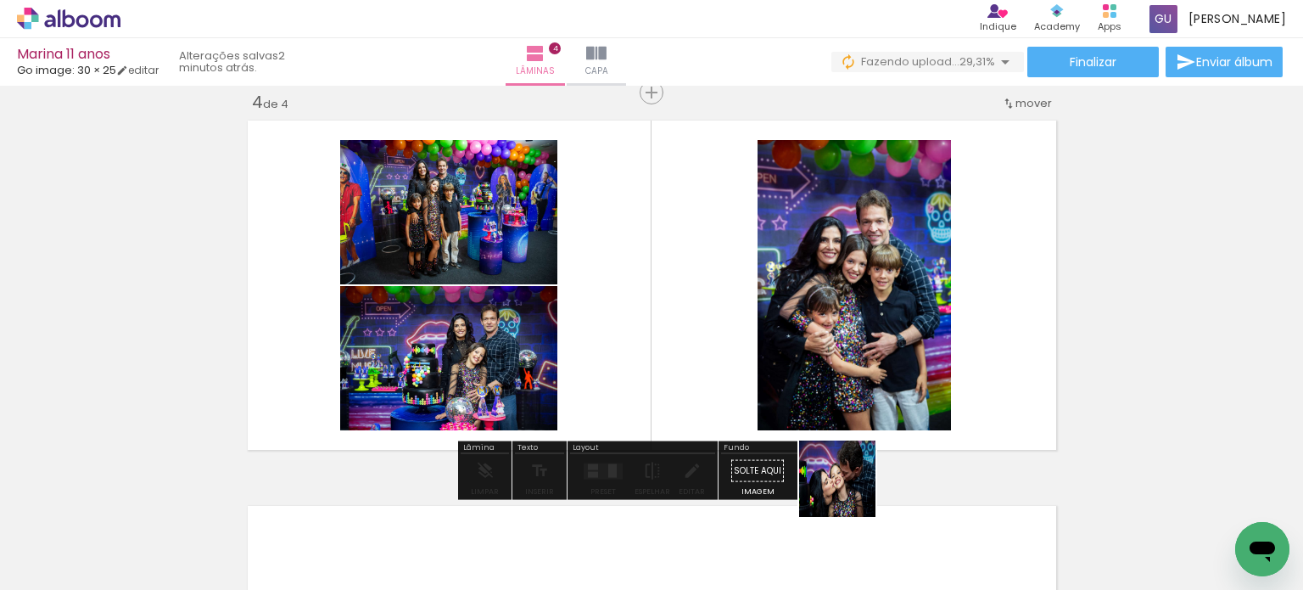
drag, startPoint x: 850, startPoint y: 491, endPoint x: 919, endPoint y: 539, distance: 83.5
click at [836, 379] on quentale-workspace at bounding box center [651, 295] width 1303 height 590
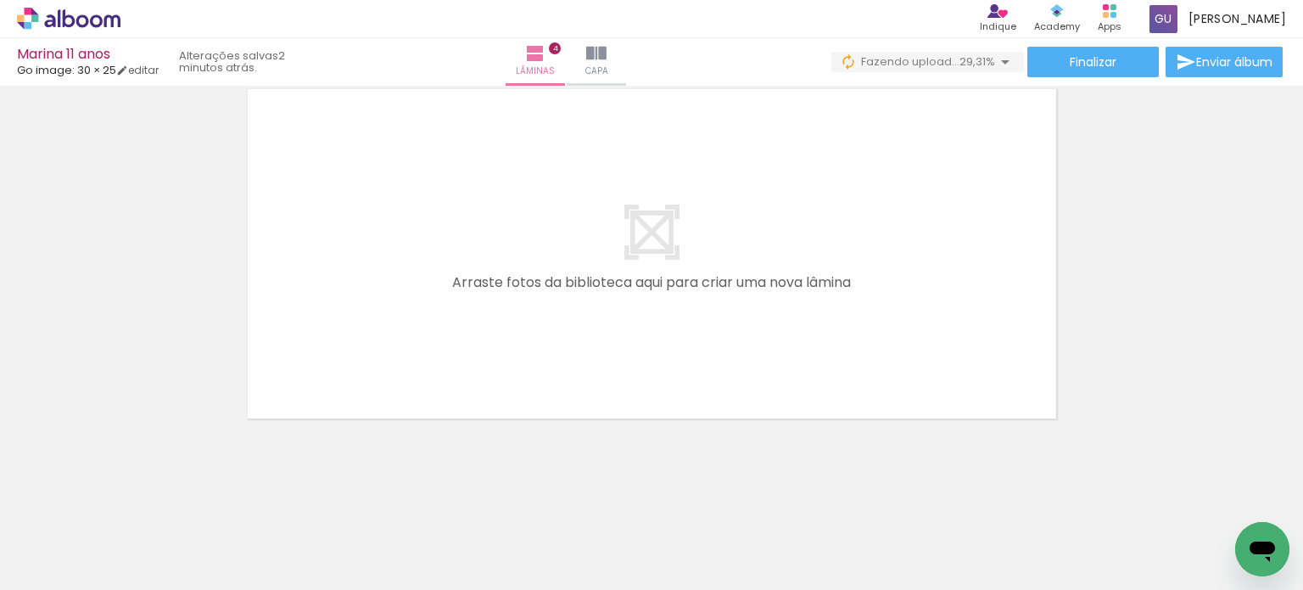
drag, startPoint x: 872, startPoint y: 394, endPoint x: 923, endPoint y: 449, distance: 75.1
click at [867, 379] on quentale-workspace at bounding box center [651, 295] width 1303 height 590
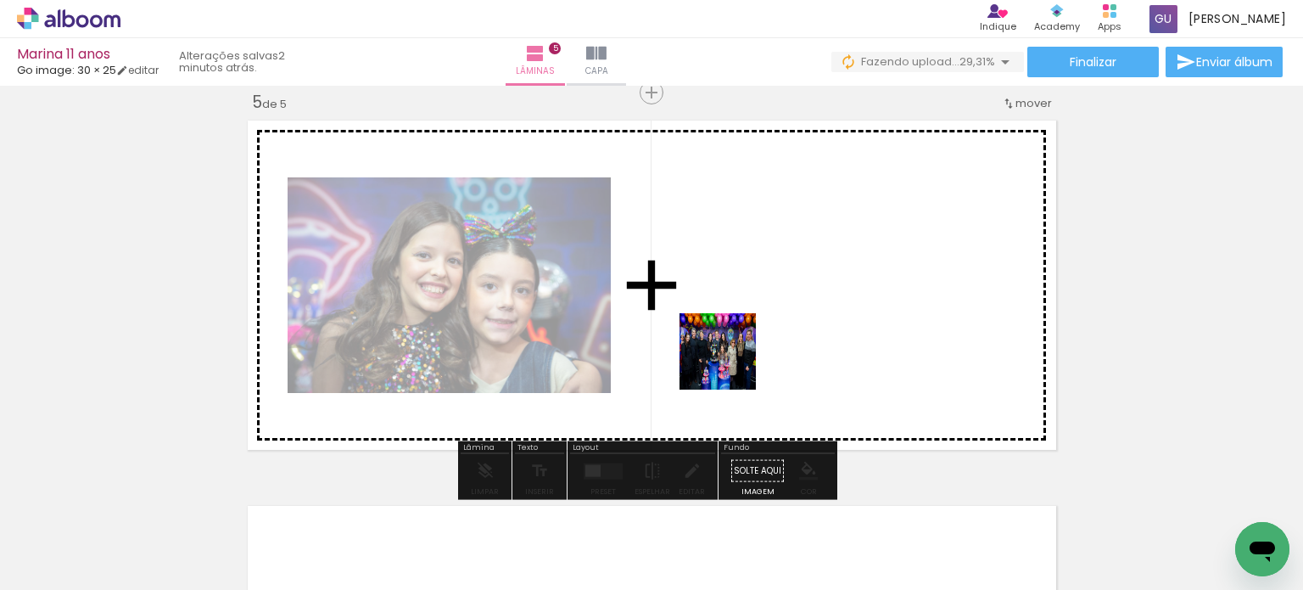
drag, startPoint x: 764, startPoint y: 539, endPoint x: 831, endPoint y: 509, distance: 73.3
click at [730, 344] on quentale-workspace at bounding box center [651, 295] width 1303 height 590
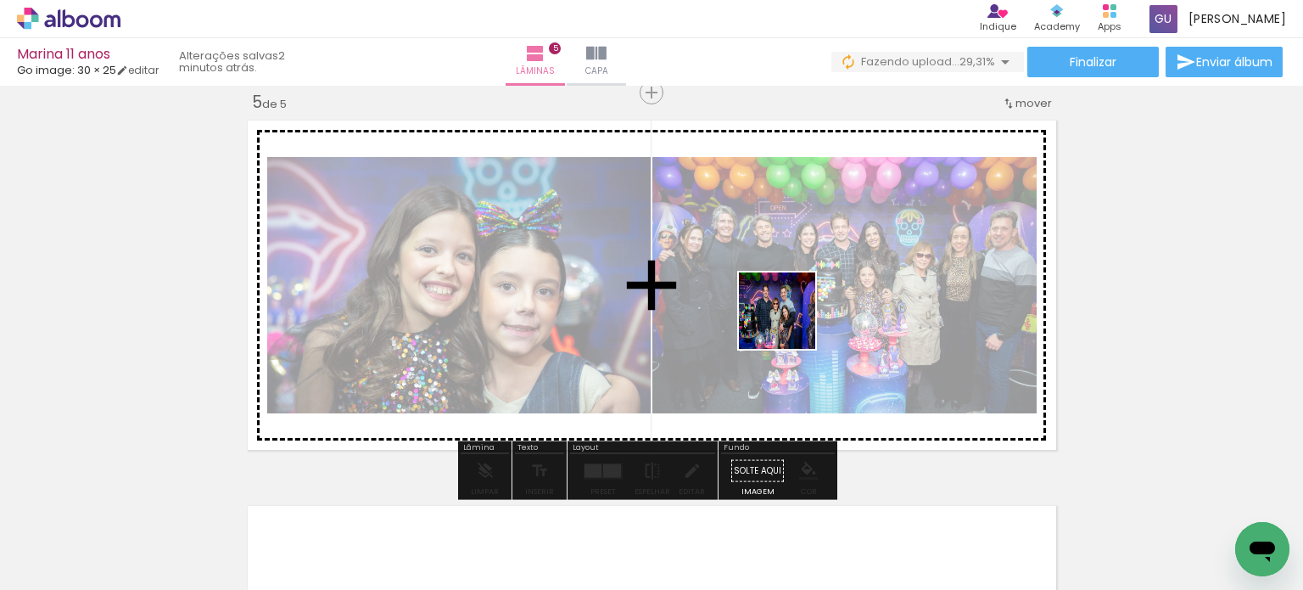
drag, startPoint x: 848, startPoint y: 536, endPoint x: 932, endPoint y: 529, distance: 83.5
click at [786, 304] on quentale-workspace at bounding box center [651, 295] width 1303 height 590
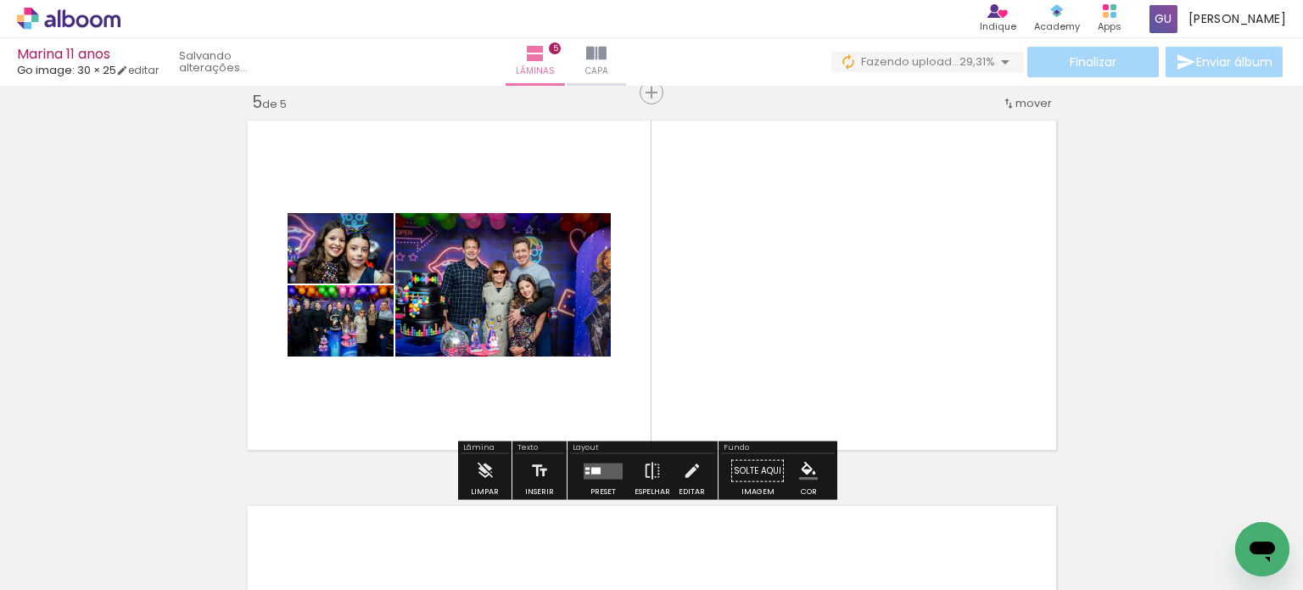
drag, startPoint x: 938, startPoint y: 539, endPoint x: 842, endPoint y: 306, distance: 251.8
click at [842, 306] on quentale-workspace at bounding box center [651, 295] width 1303 height 590
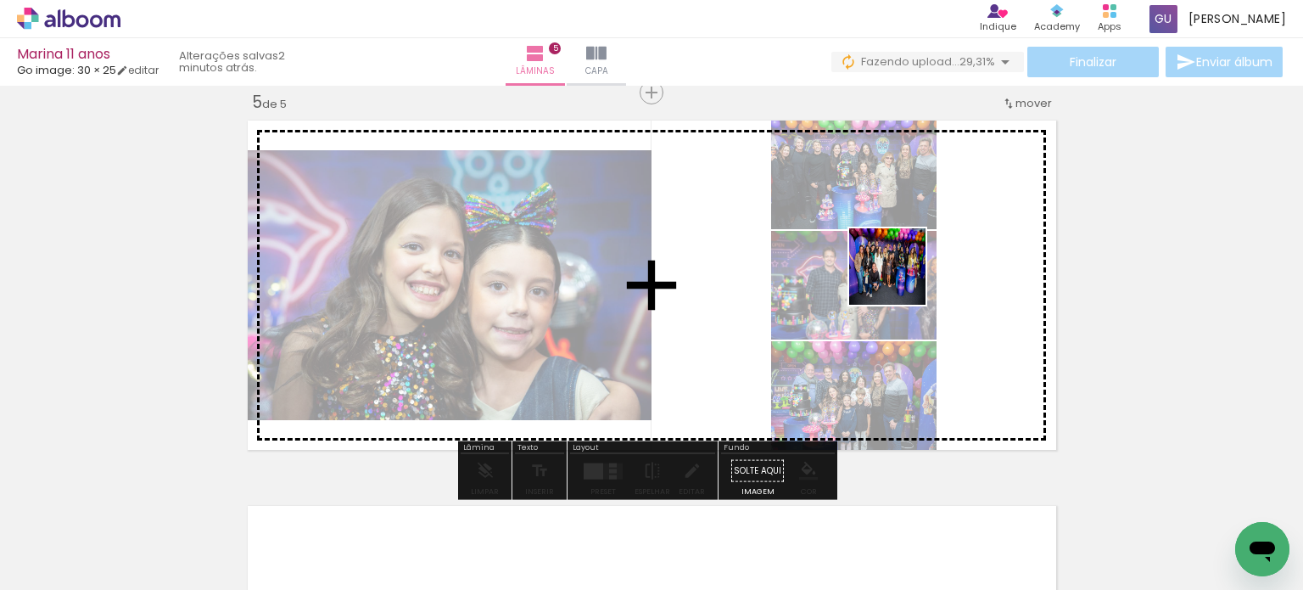
drag, startPoint x: 1024, startPoint y: 546, endPoint x: 898, endPoint y: 273, distance: 300.7
click at [898, 273] on quentale-workspace at bounding box center [651, 295] width 1303 height 590
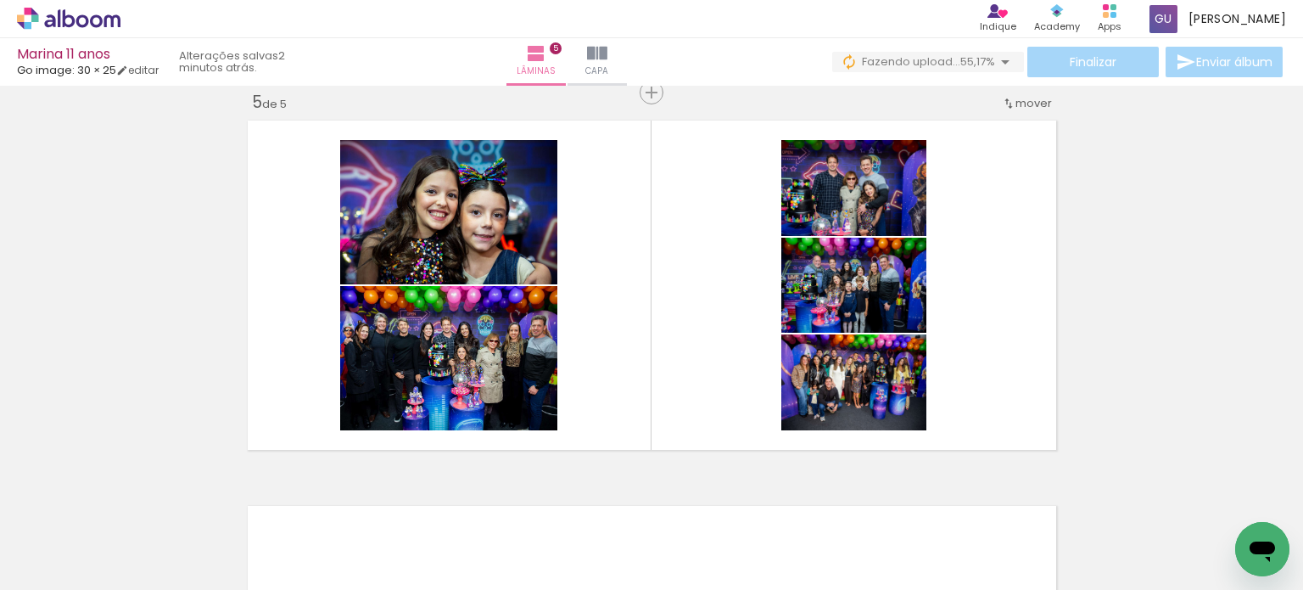
scroll to position [0, 2650]
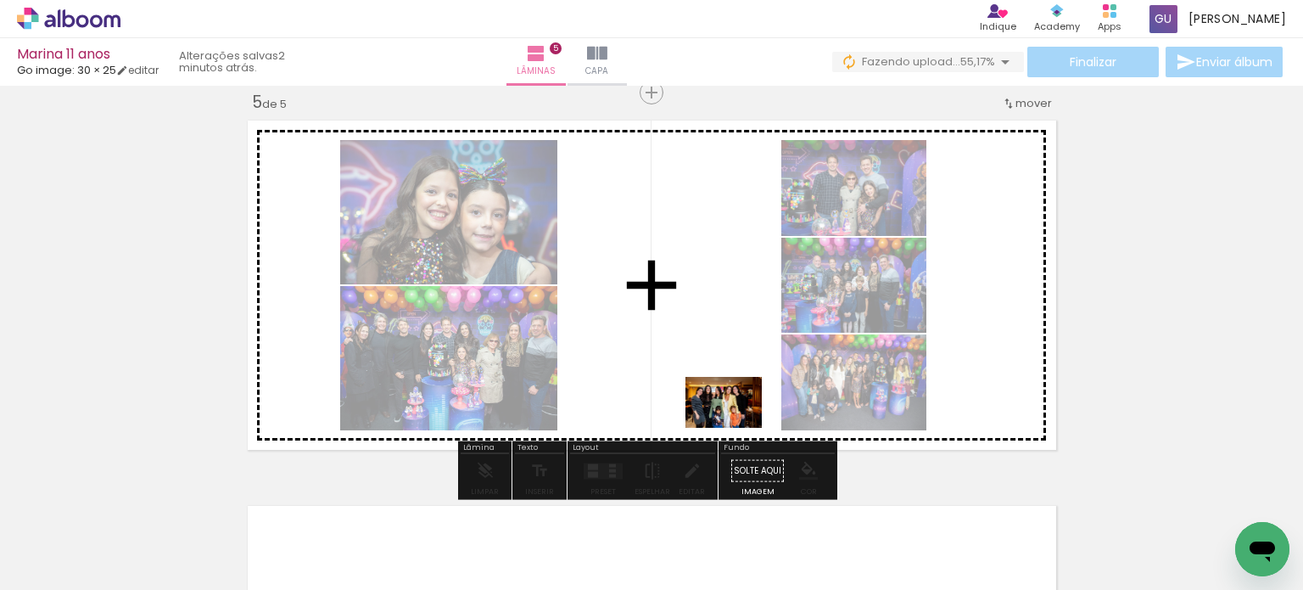
drag, startPoint x: 780, startPoint y: 542, endPoint x: 735, endPoint y: 422, distance: 128.6
click at [736, 423] on quentale-workspace at bounding box center [651, 295] width 1303 height 590
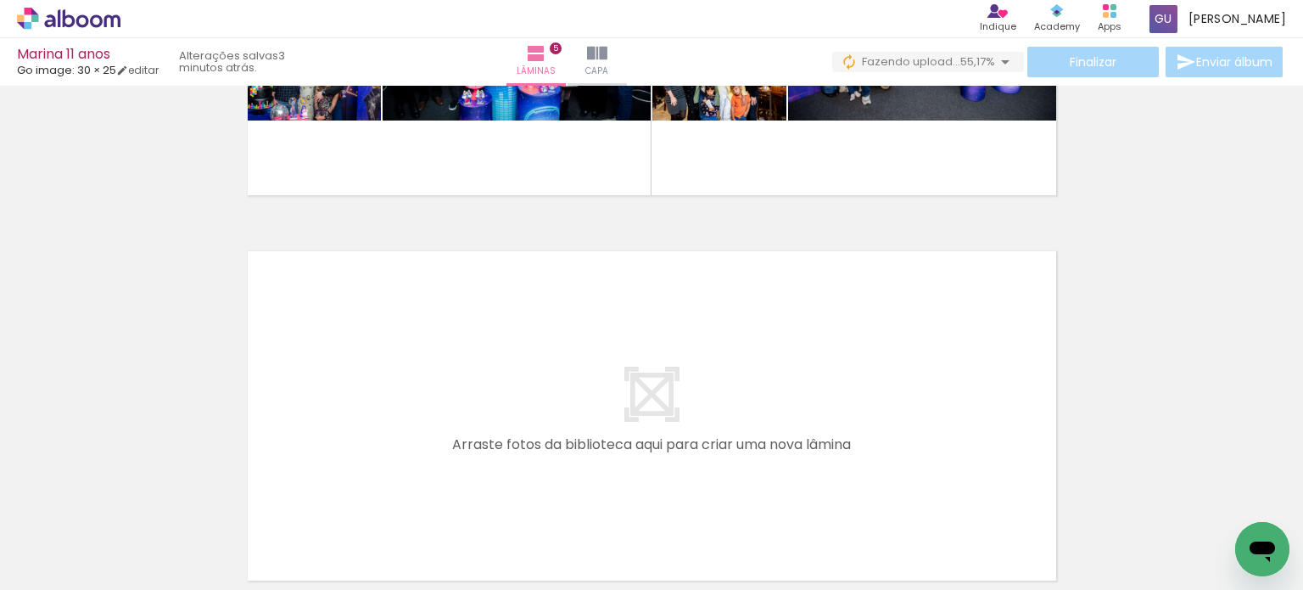
scroll to position [1979, 0]
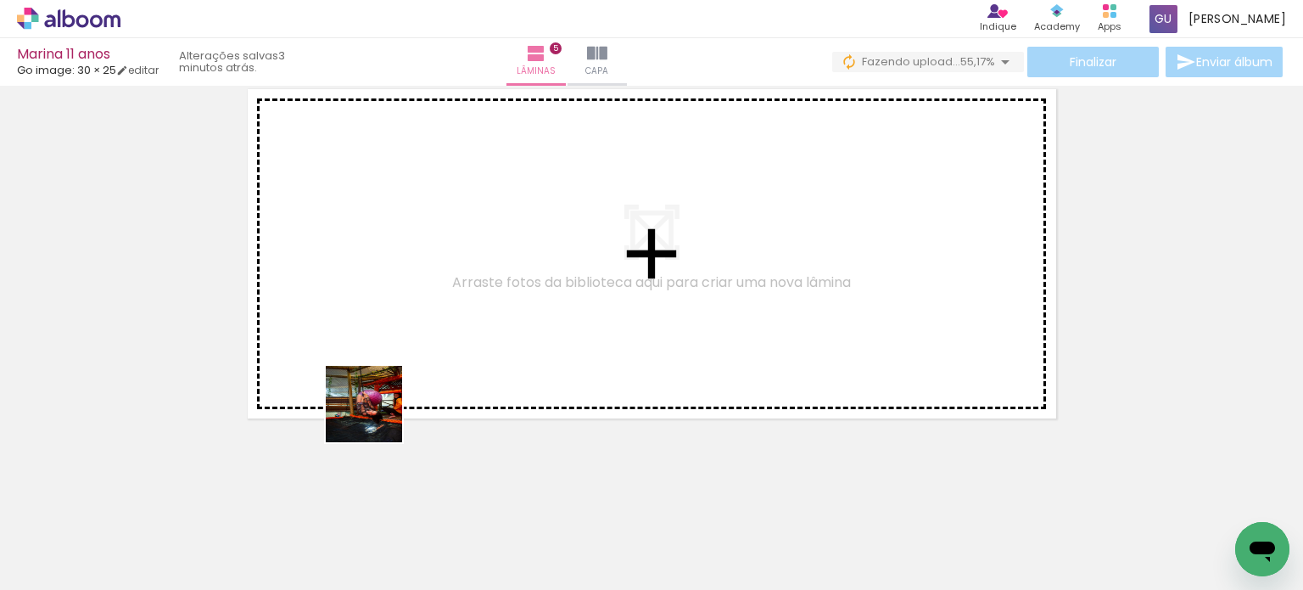
drag, startPoint x: 392, startPoint y: 493, endPoint x: 471, endPoint y: 413, distance: 112.2
click at [377, 356] on quentale-workspace at bounding box center [651, 295] width 1303 height 590
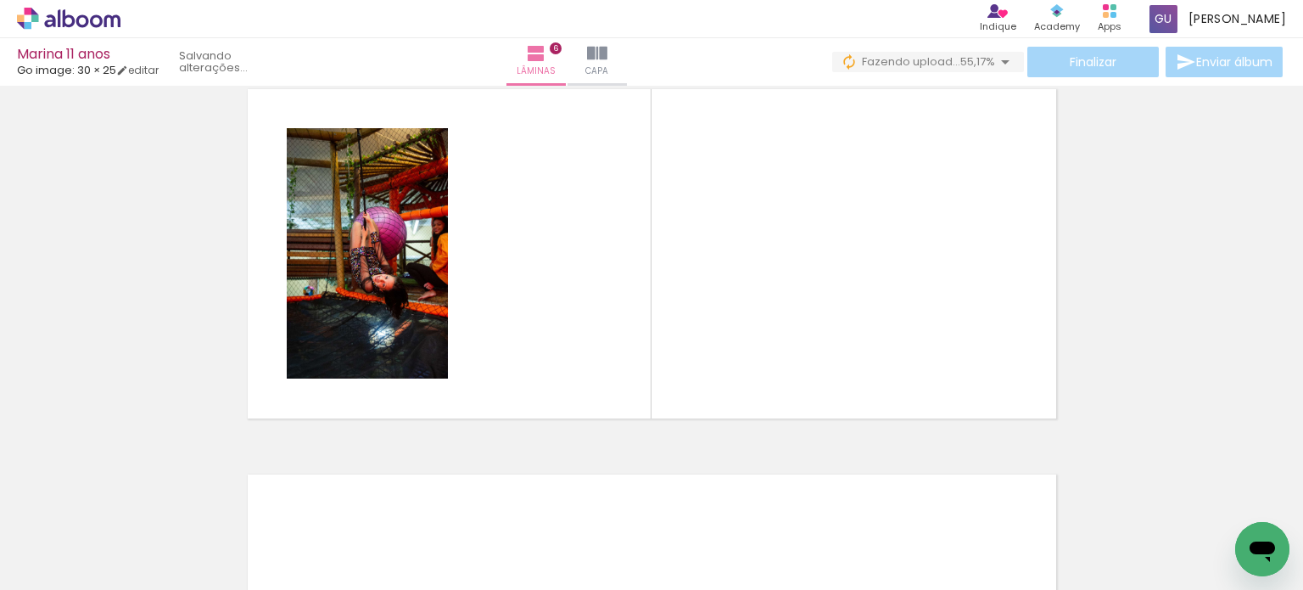
scroll to position [1947, 0]
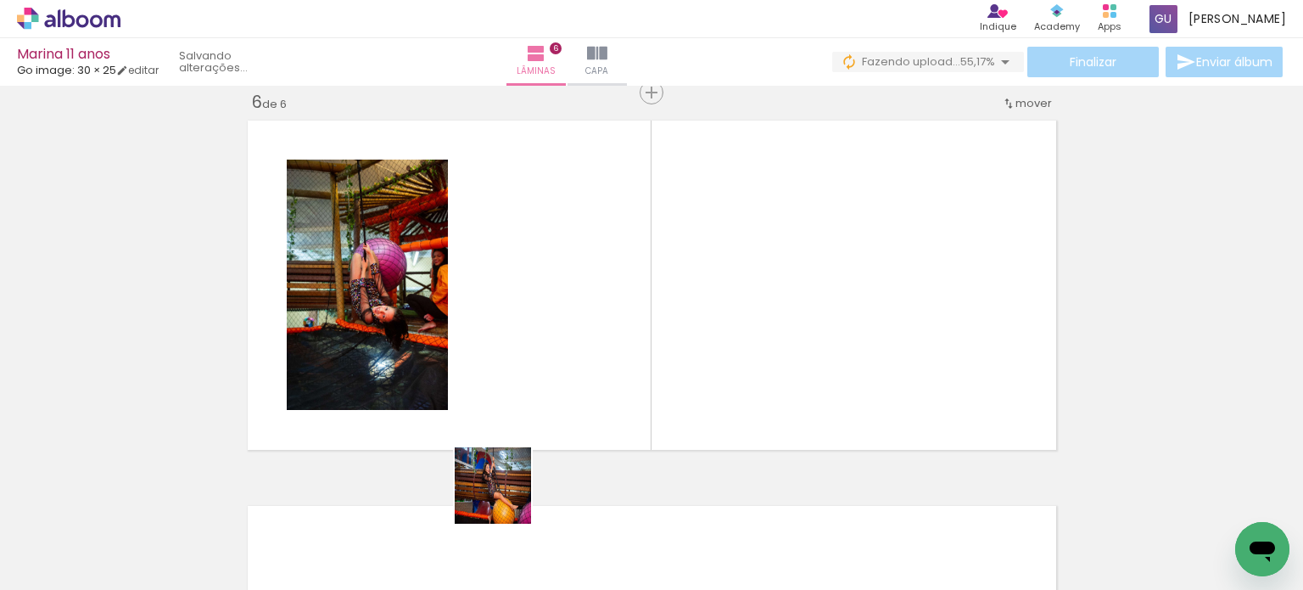
drag, startPoint x: 515, startPoint y: 542, endPoint x: 503, endPoint y: 319, distance: 223.5
click at [503, 319] on quentale-workspace at bounding box center [651, 295] width 1303 height 590
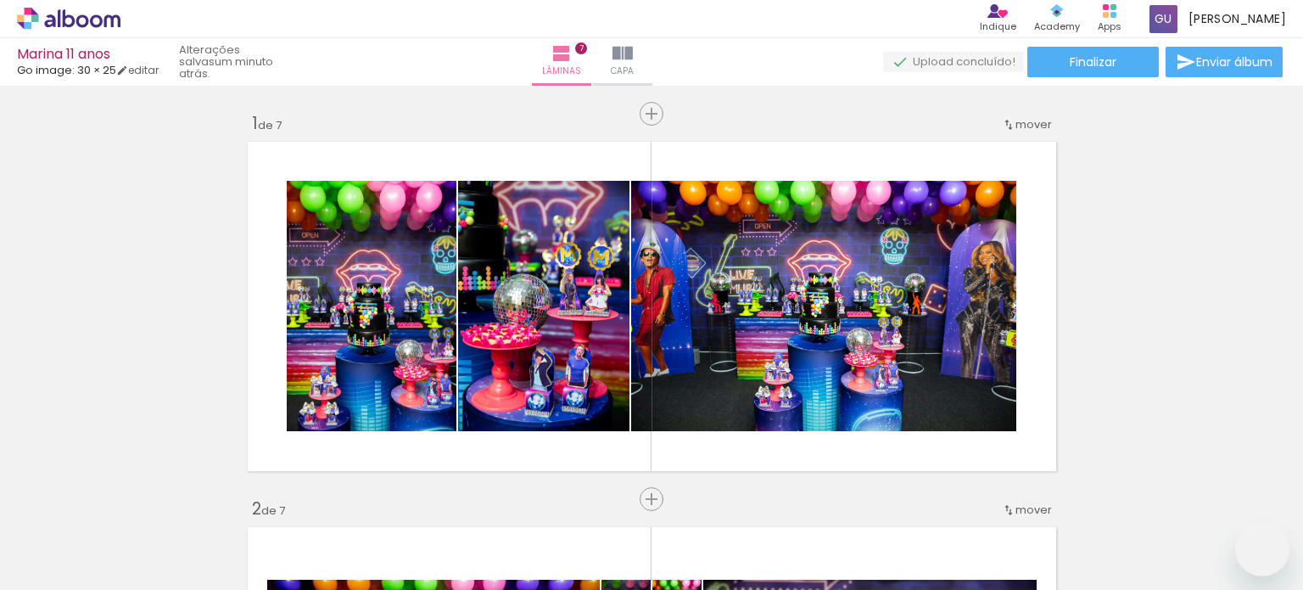
click at [368, 298] on quentale-workspace at bounding box center [651, 295] width 1303 height 590
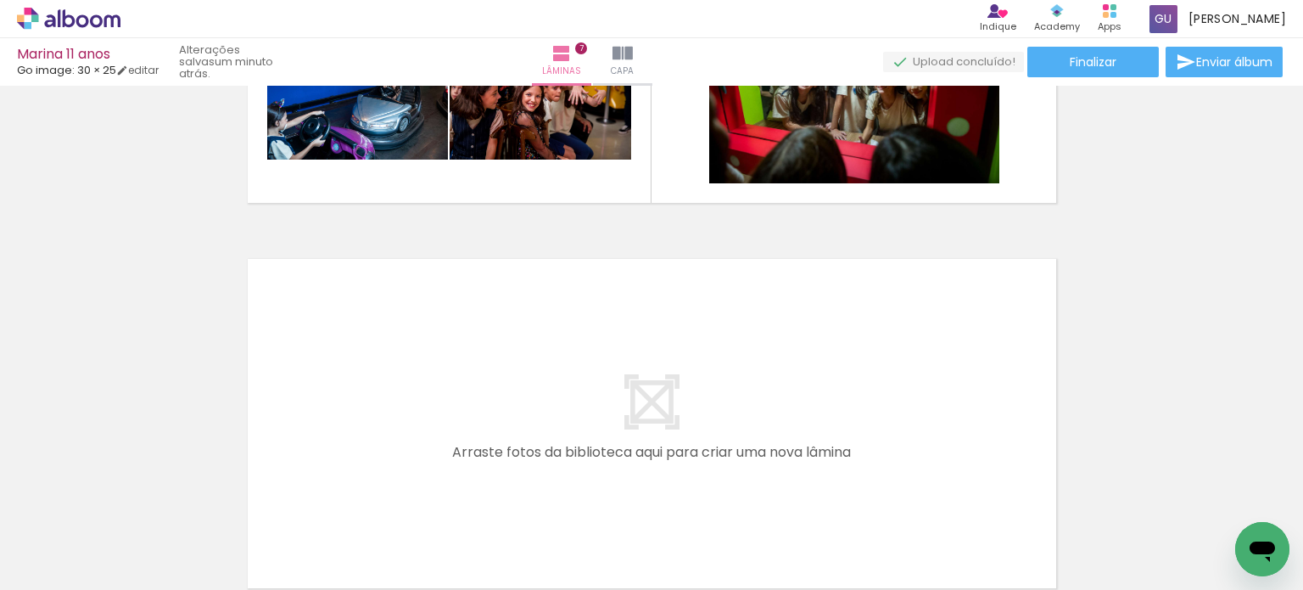
scroll to position [2664, 0]
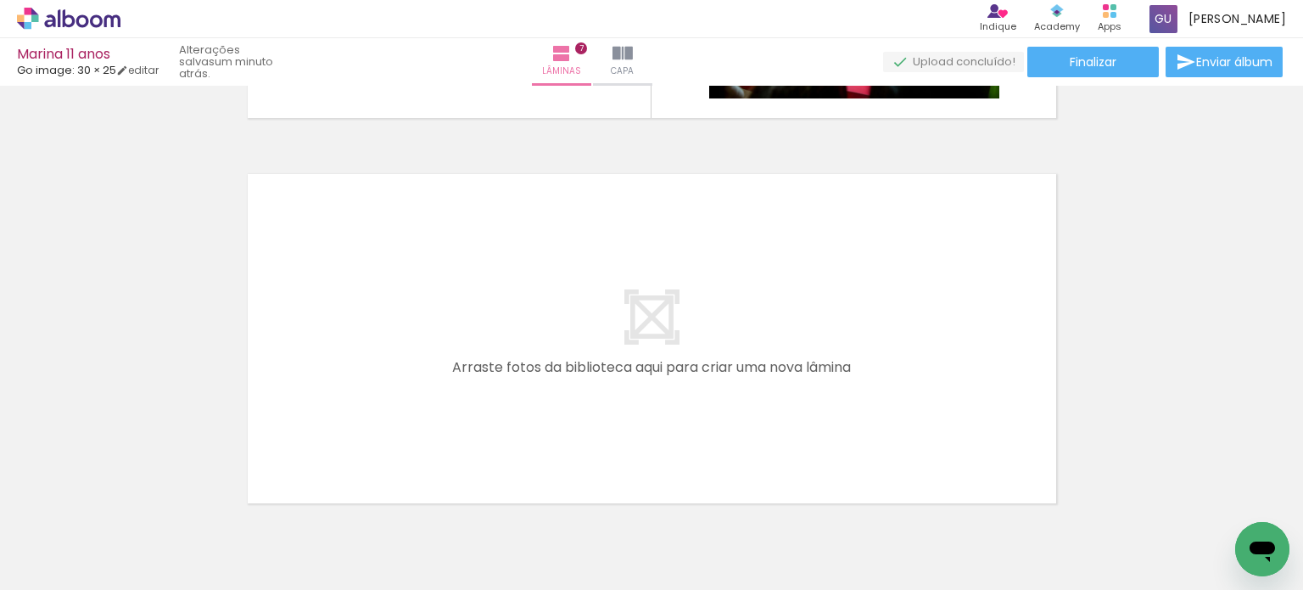
drag, startPoint x: 349, startPoint y: 534, endPoint x: 445, endPoint y: 517, distance: 98.2
click at [391, 340] on quentale-workspace at bounding box center [651, 295] width 1303 height 590
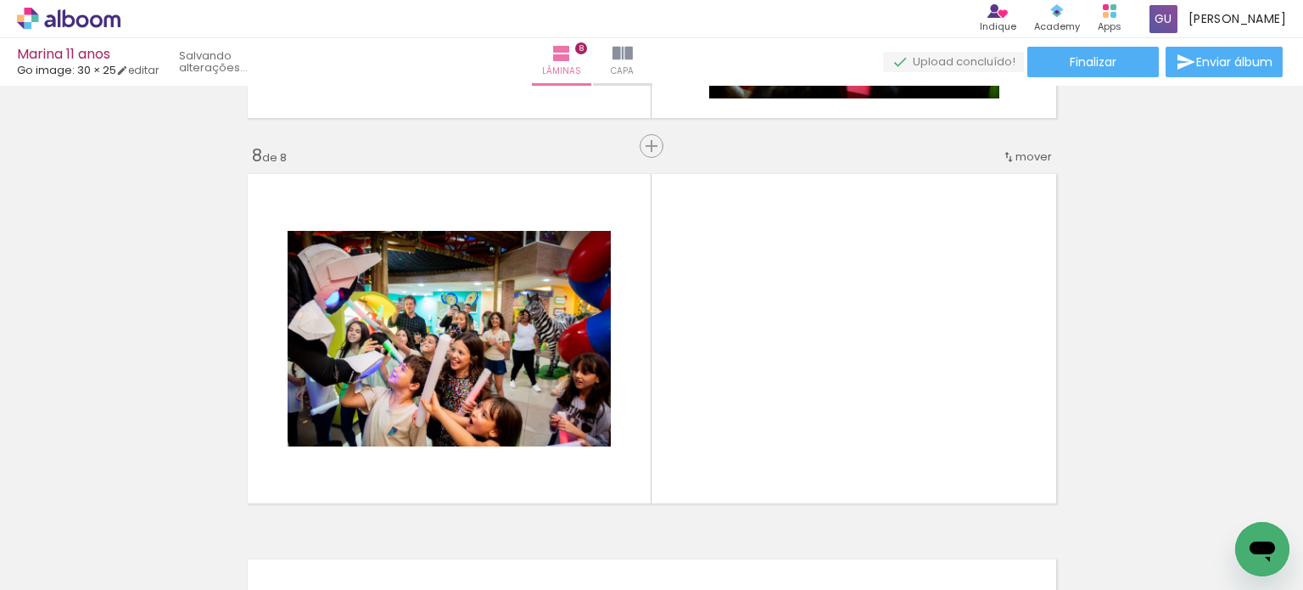
scroll to position [2717, 0]
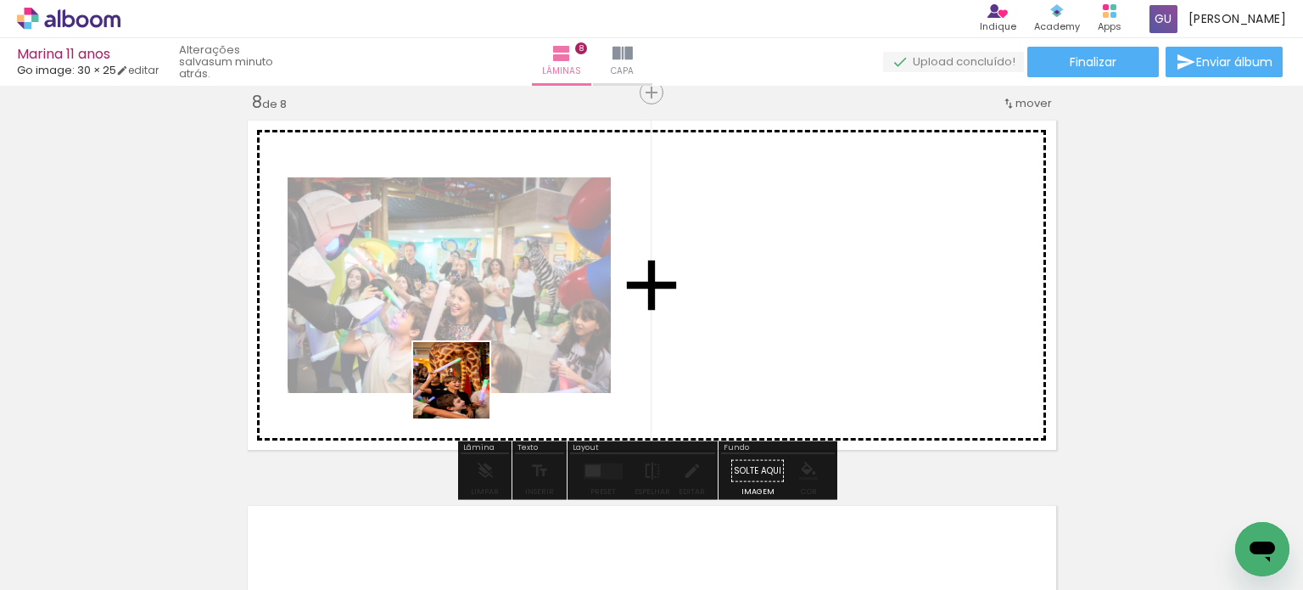
drag, startPoint x: 442, startPoint y: 535, endPoint x: 601, endPoint y: 526, distance: 158.9
click at [492, 342] on quentale-workspace at bounding box center [651, 295] width 1303 height 590
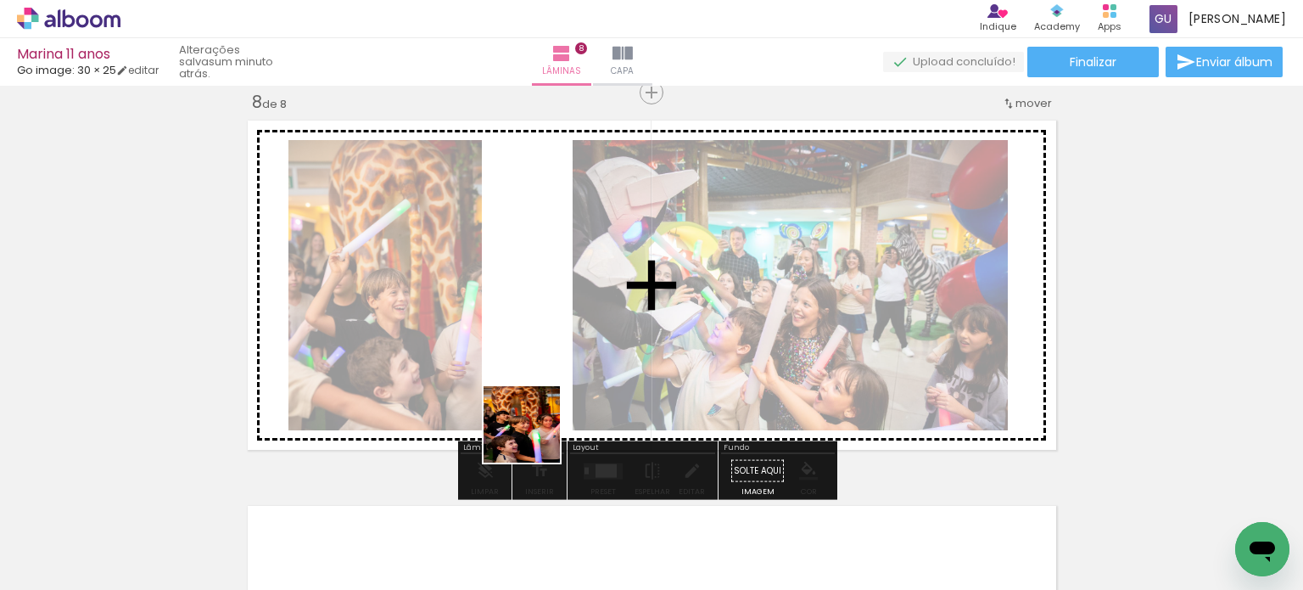
drag, startPoint x: 524, startPoint y: 540, endPoint x: 602, endPoint y: 539, distance: 77.2
click at [545, 366] on quentale-workspace at bounding box center [651, 295] width 1303 height 590
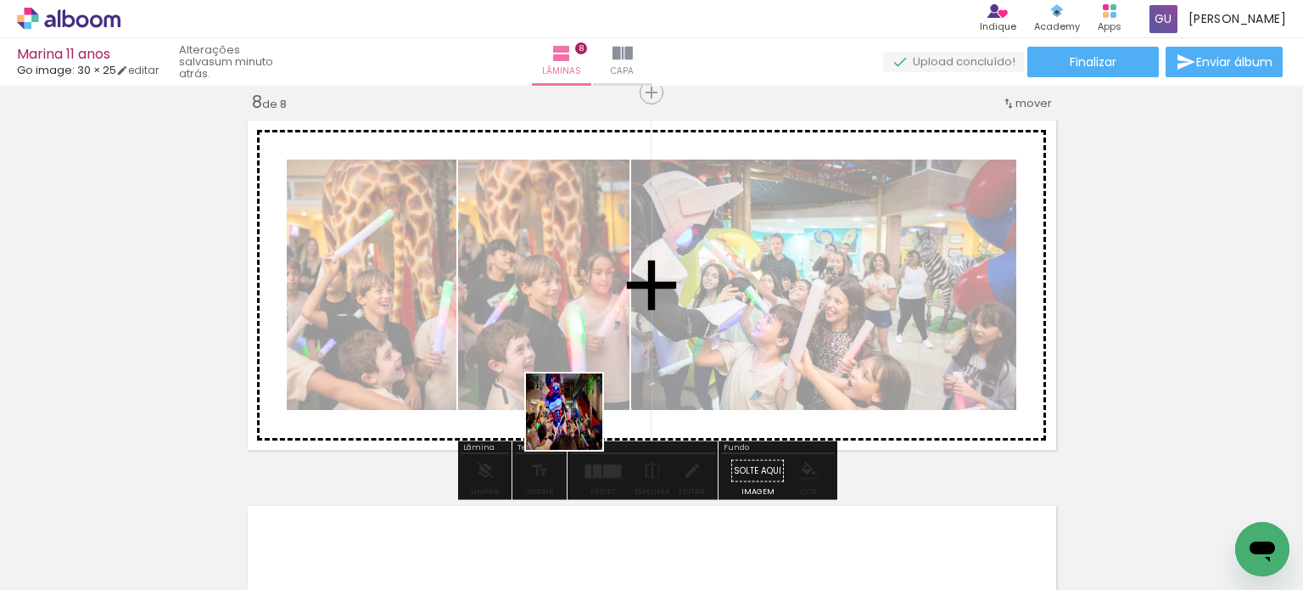
drag, startPoint x: 586, startPoint y: 459, endPoint x: 552, endPoint y: 328, distance: 135.0
click at [559, 332] on quentale-workspace at bounding box center [651, 295] width 1303 height 590
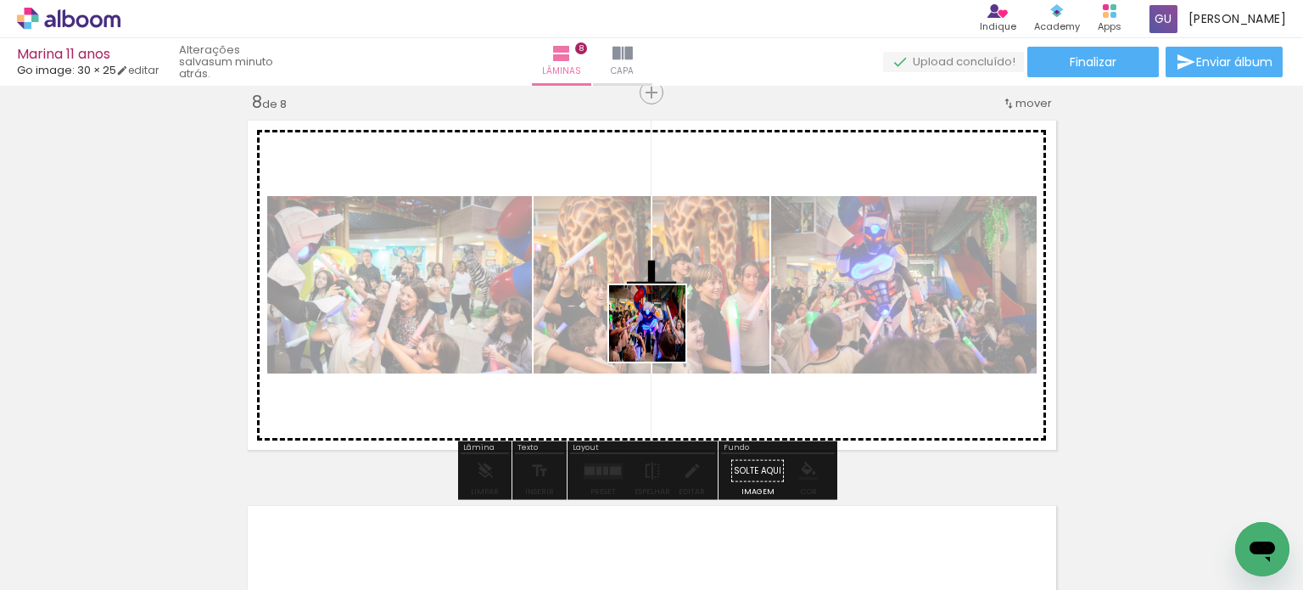
drag, startPoint x: 700, startPoint y: 541, endPoint x: 770, endPoint y: 540, distance: 70.4
click at [655, 310] on quentale-workspace at bounding box center [651, 295] width 1303 height 590
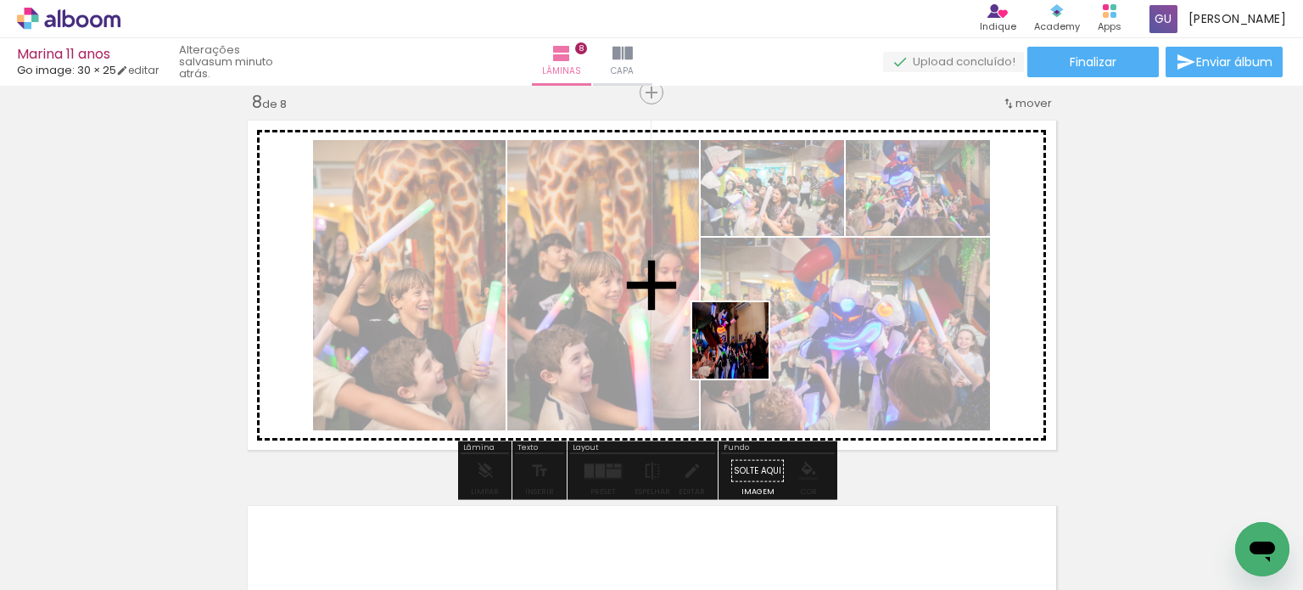
drag, startPoint x: 792, startPoint y: 555, endPoint x: 820, endPoint y: 472, distance: 87.7
click at [736, 322] on quentale-workspace at bounding box center [651, 295] width 1303 height 590
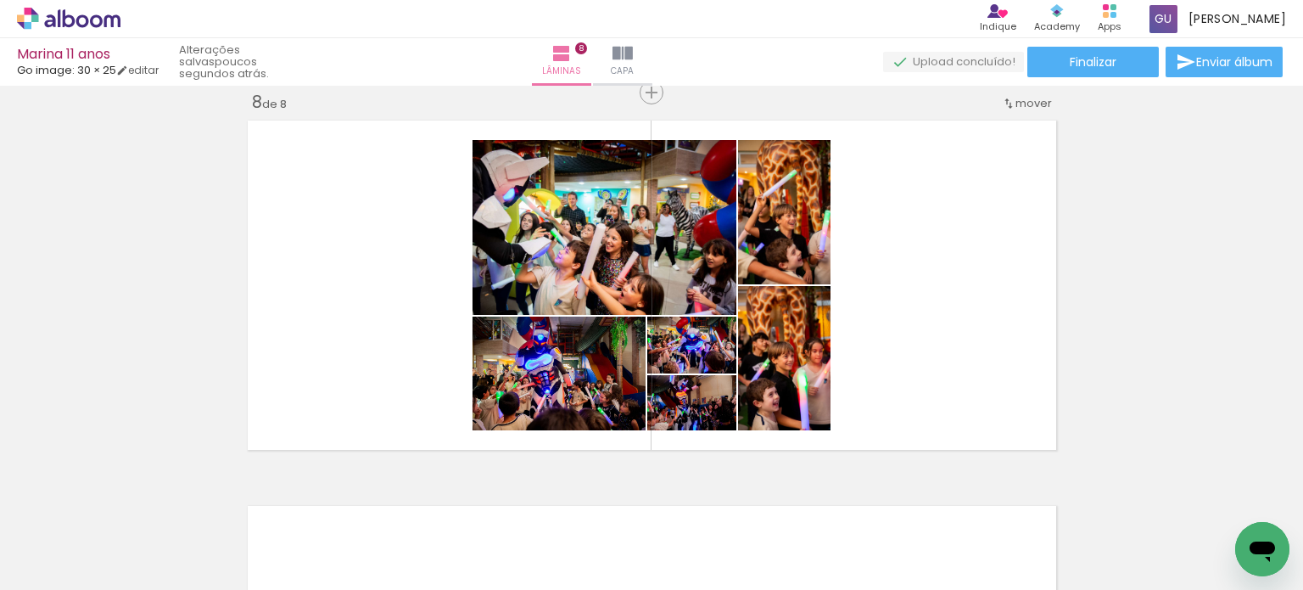
scroll to position [0, 3759]
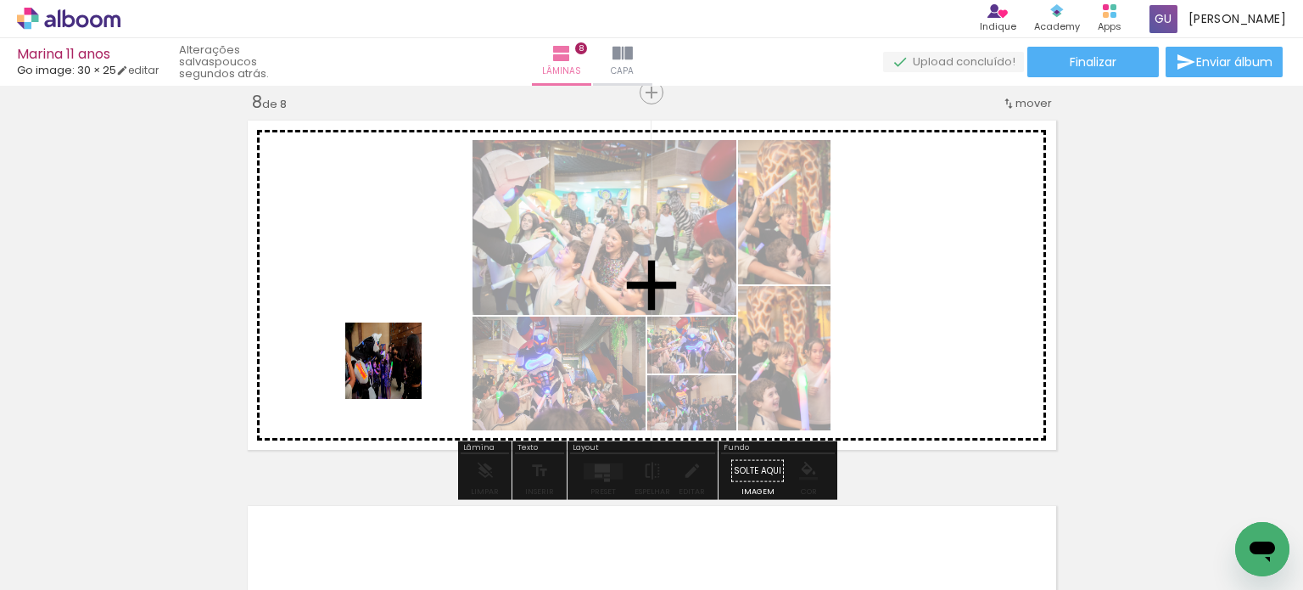
drag, startPoint x: 429, startPoint y: 550, endPoint x: 414, endPoint y: 395, distance: 155.2
click at [388, 350] on quentale-workspace at bounding box center [651, 295] width 1303 height 590
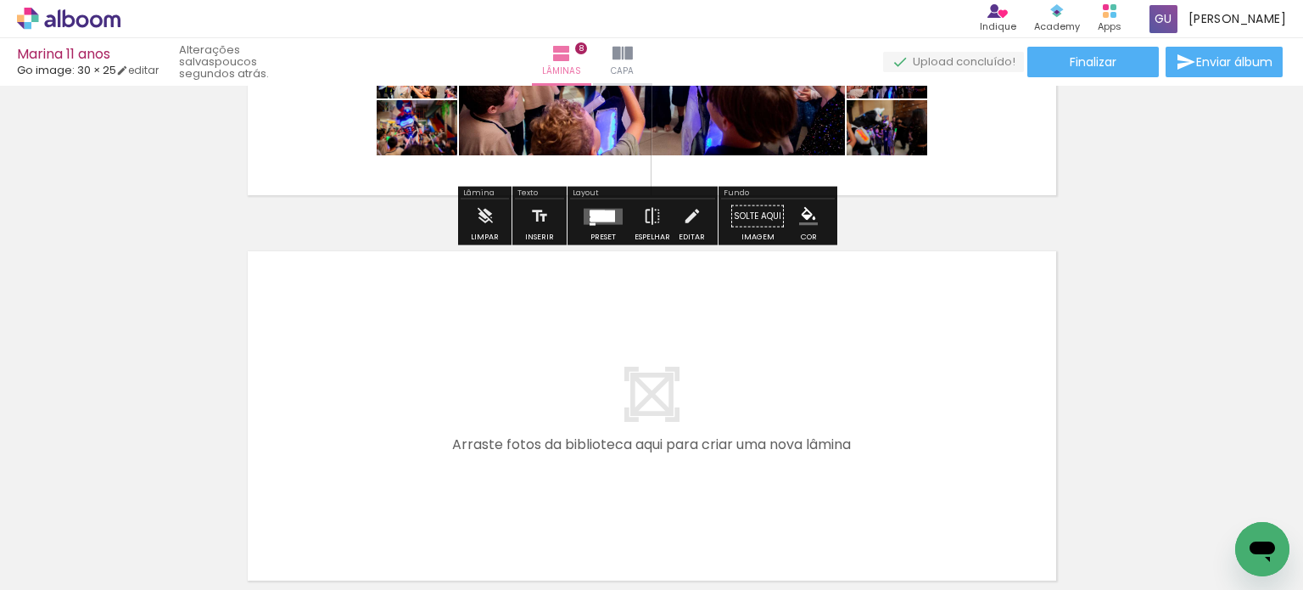
scroll to position [3057, 0]
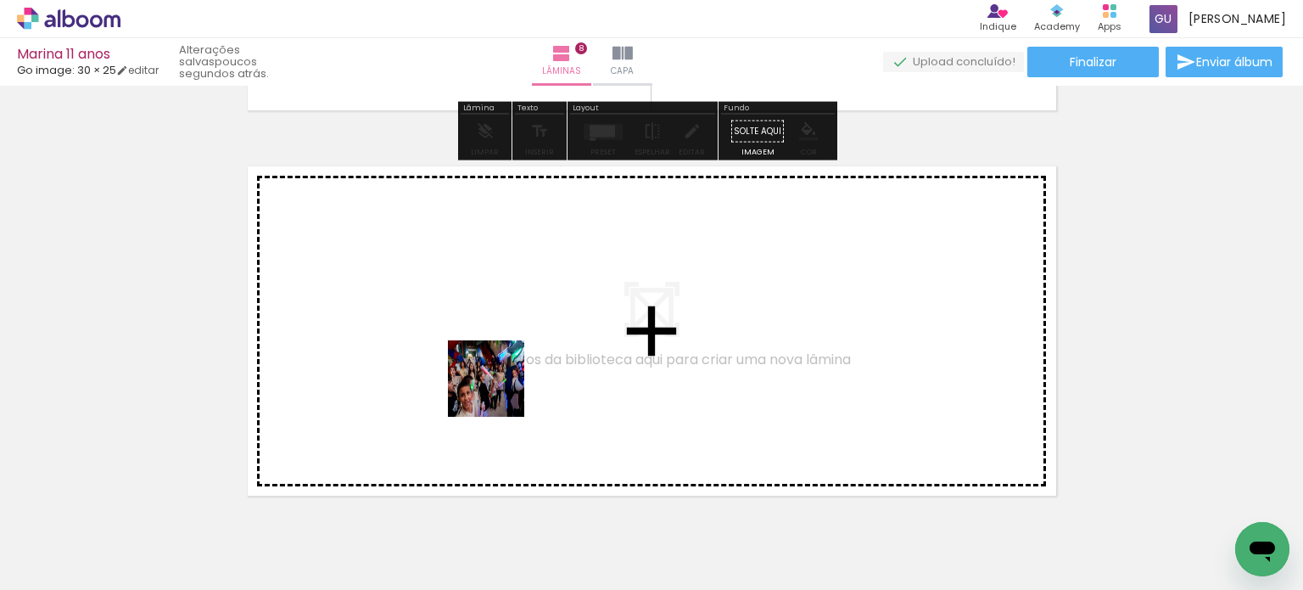
drag, startPoint x: 509, startPoint y: 523, endPoint x: 656, endPoint y: 535, distance: 147.3
click at [499, 371] on quentale-workspace at bounding box center [651, 295] width 1303 height 590
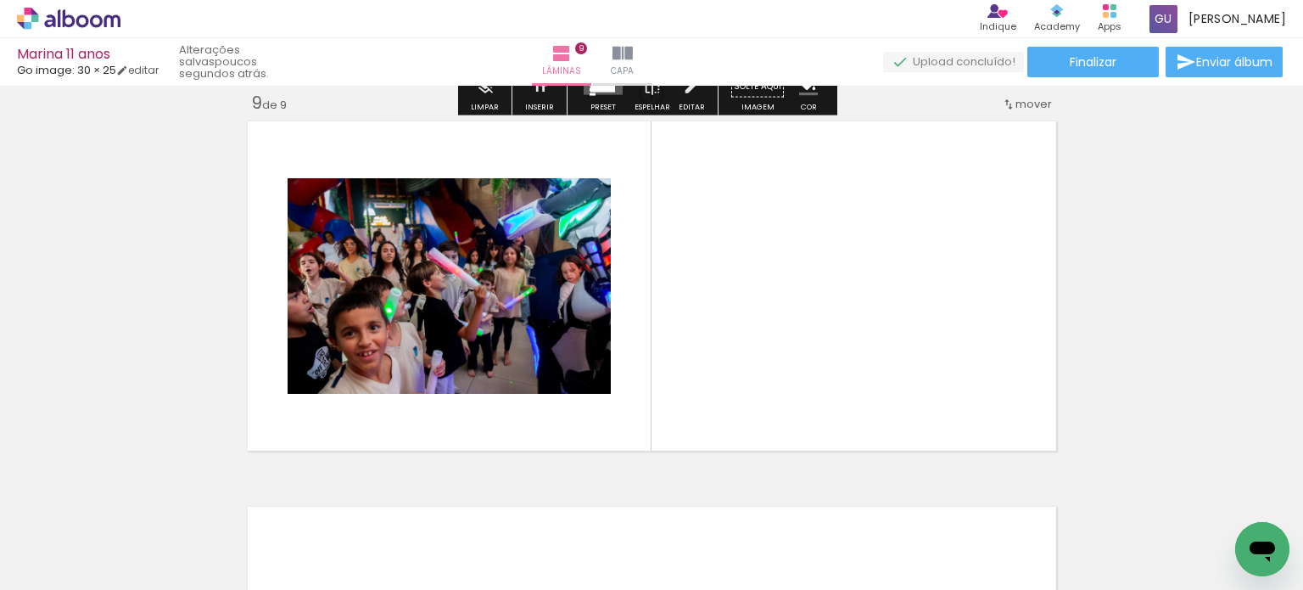
scroll to position [3103, 0]
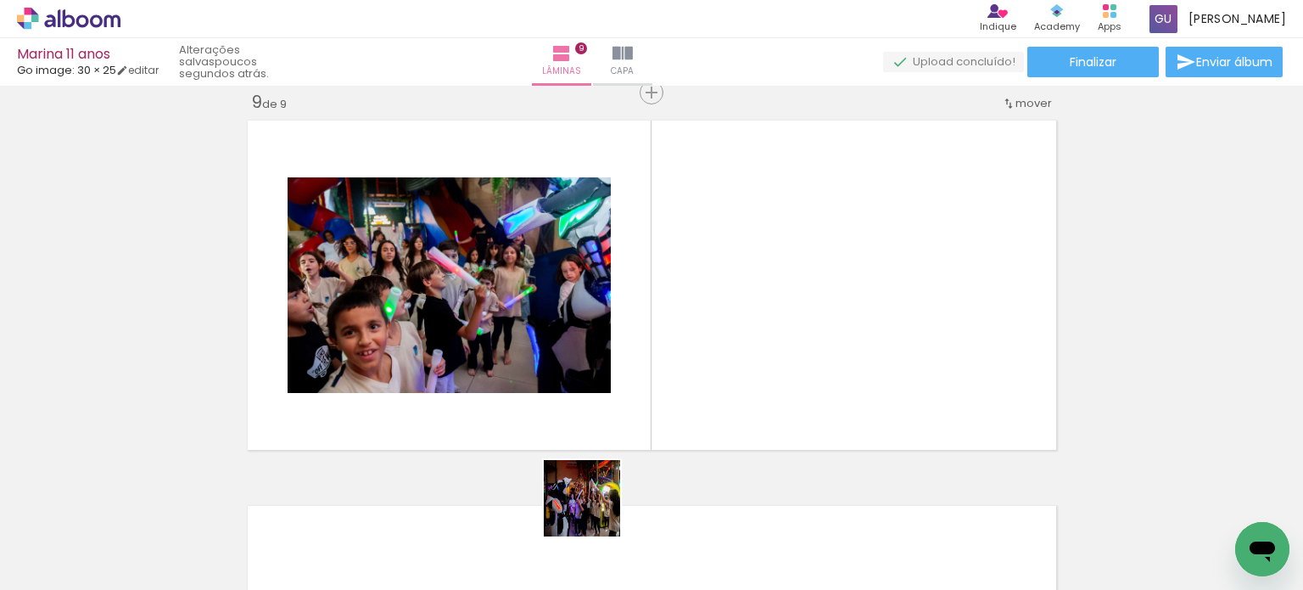
drag, startPoint x: 608, startPoint y: 542, endPoint x: 643, endPoint y: 472, distance: 78.5
click at [589, 384] on quentale-workspace at bounding box center [651, 295] width 1303 height 590
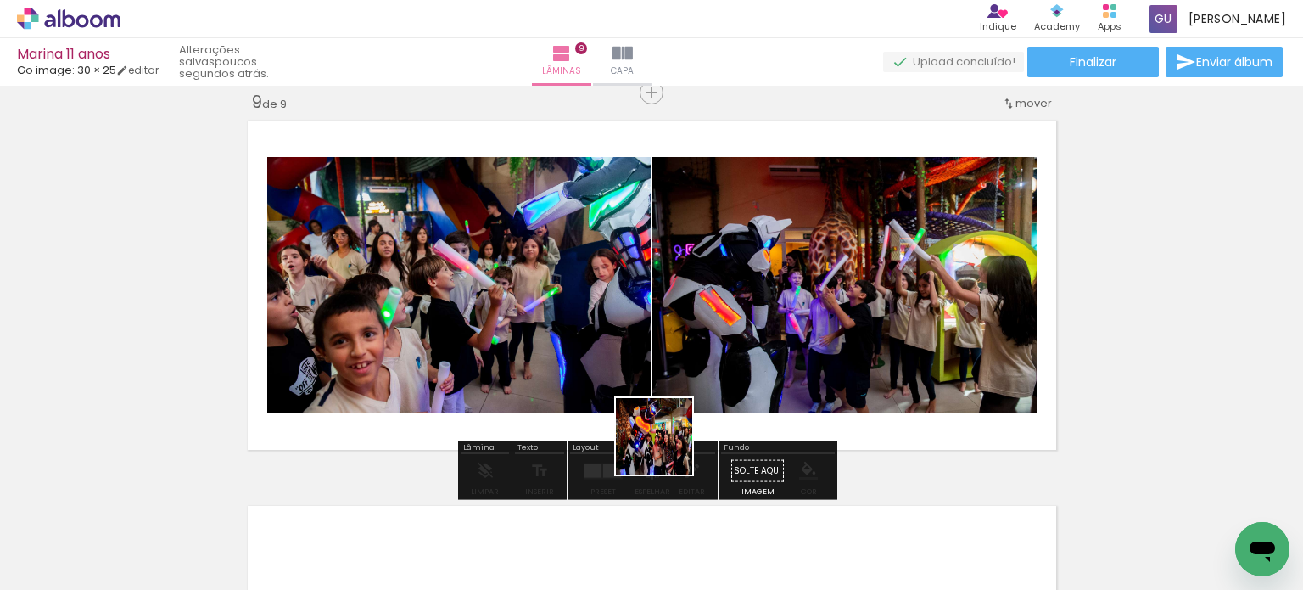
drag, startPoint x: 667, startPoint y: 449, endPoint x: 713, endPoint y: 457, distance: 46.6
click at [667, 379] on quentale-workspace at bounding box center [651, 295] width 1303 height 590
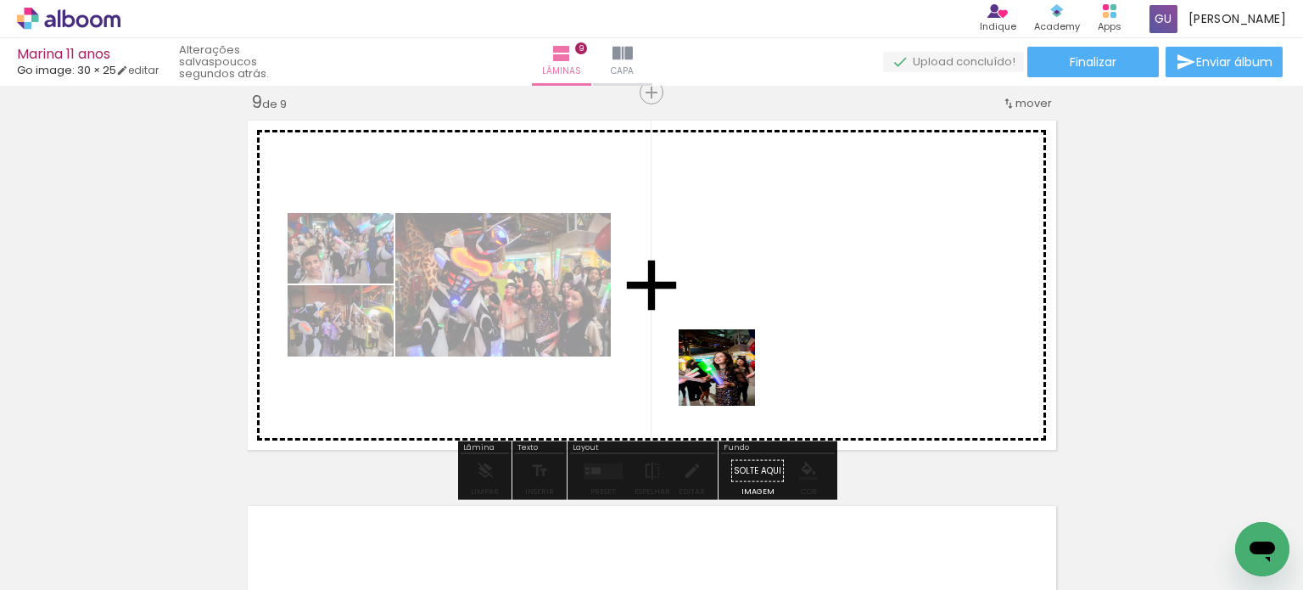
drag, startPoint x: 787, startPoint y: 548, endPoint x: 847, endPoint y: 532, distance: 61.5
click at [729, 373] on quentale-workspace at bounding box center [651, 295] width 1303 height 590
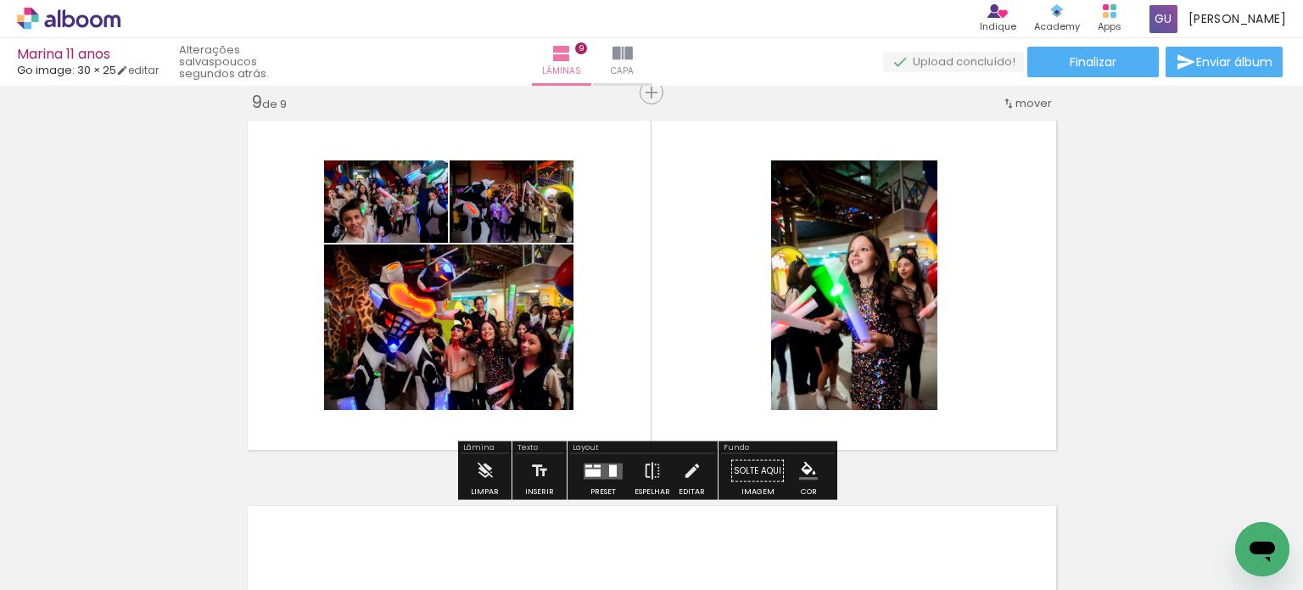
drag, startPoint x: 877, startPoint y: 544, endPoint x: 818, endPoint y: 376, distance: 178.2
click at [818, 376] on quentale-workspace at bounding box center [651, 295] width 1303 height 590
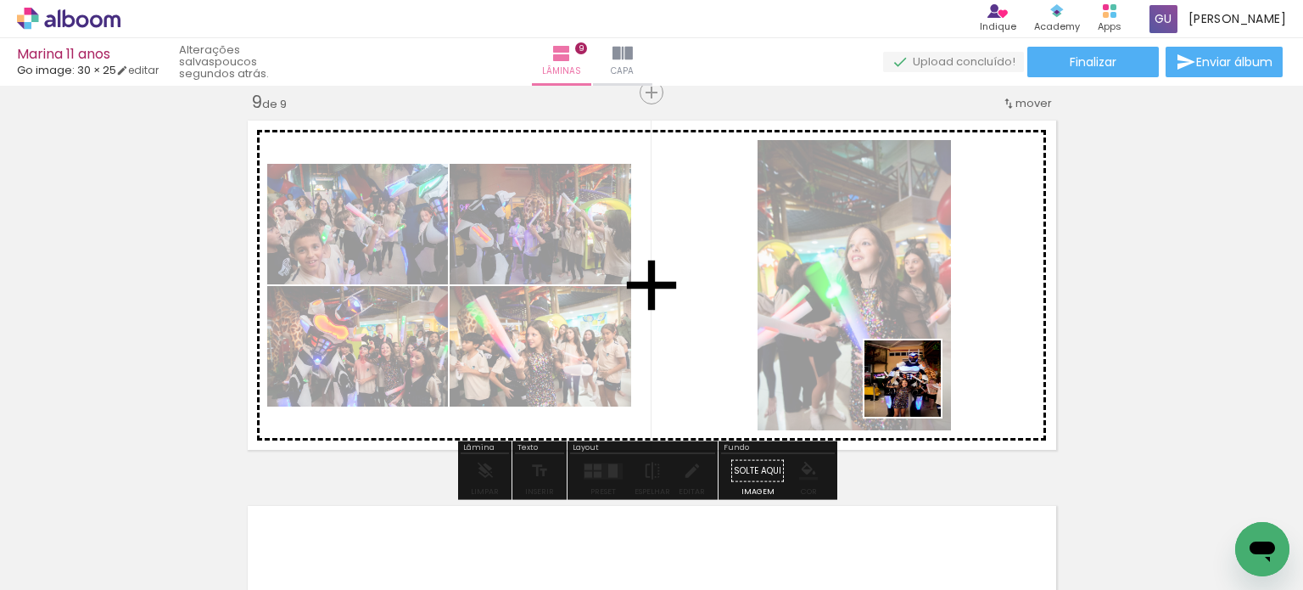
drag, startPoint x: 981, startPoint y: 542, endPoint x: 1068, endPoint y: 505, distance: 95.0
click at [912, 371] on quentale-workspace at bounding box center [651, 295] width 1303 height 590
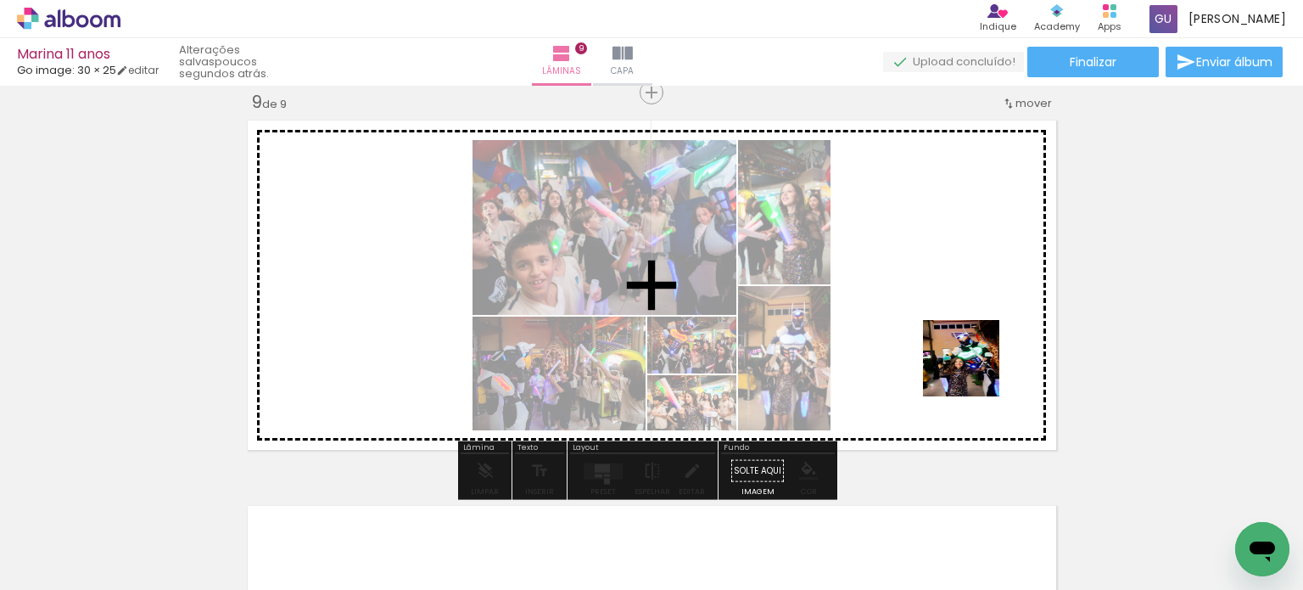
drag, startPoint x: 1090, startPoint y: 545, endPoint x: 1019, endPoint y: 395, distance: 166.2
click at [970, 363] on quentale-workspace at bounding box center [651, 295] width 1303 height 590
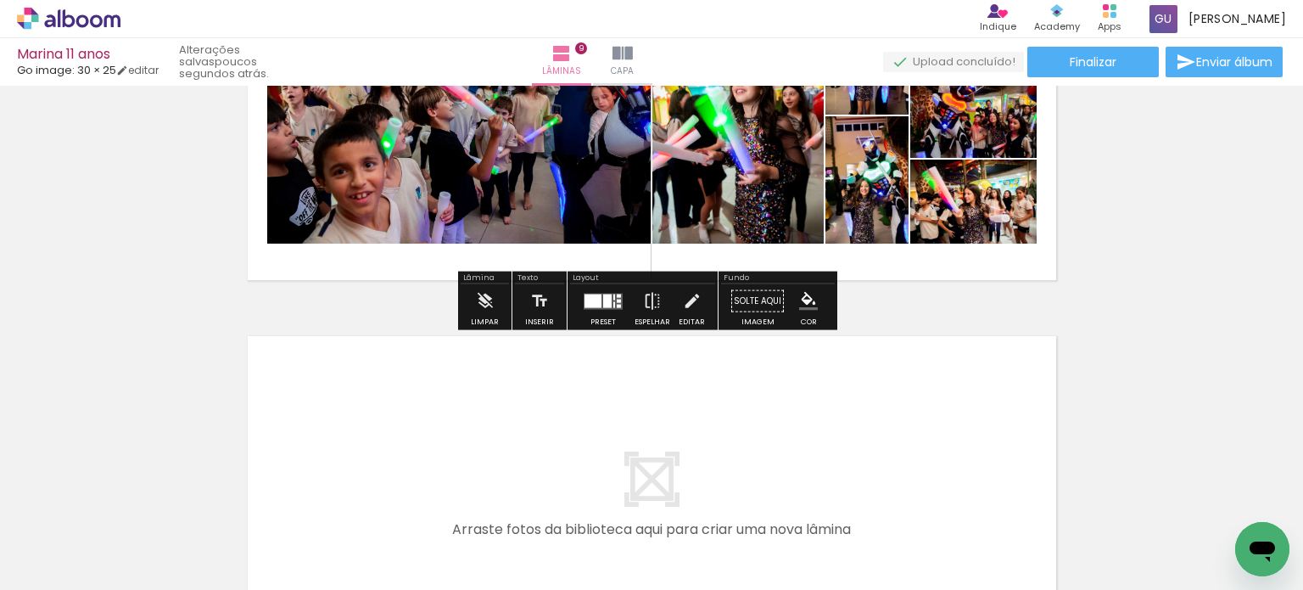
scroll to position [3357, 0]
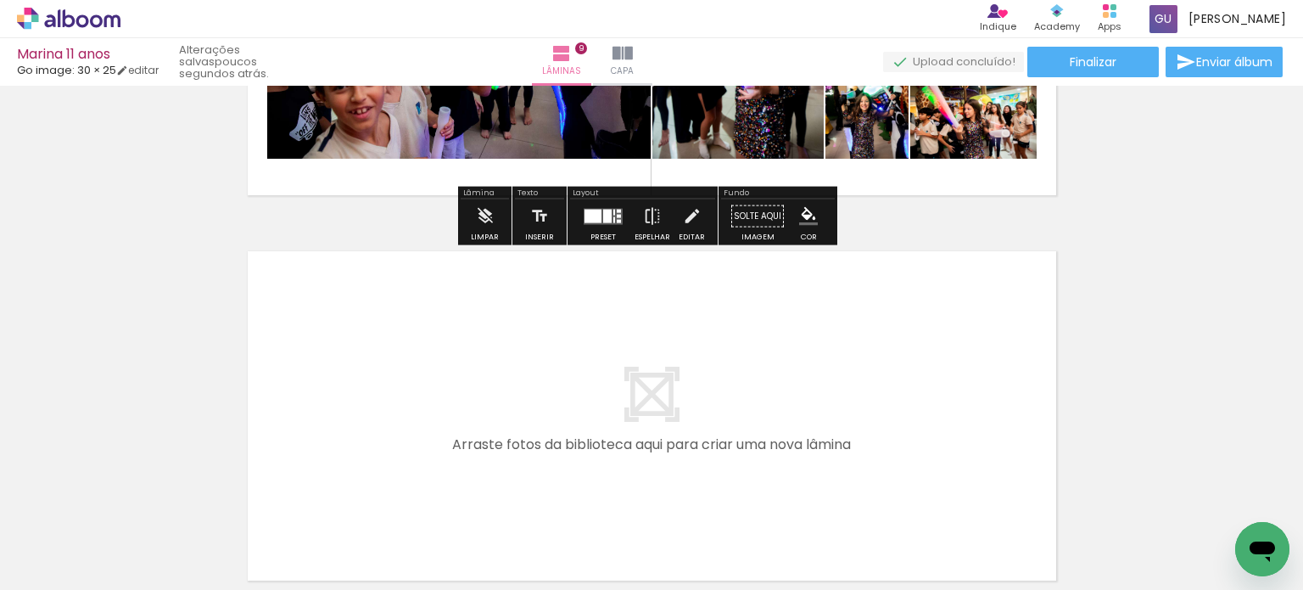
click at [1033, 576] on quentale-thumb at bounding box center [1067, 533] width 95 height 98
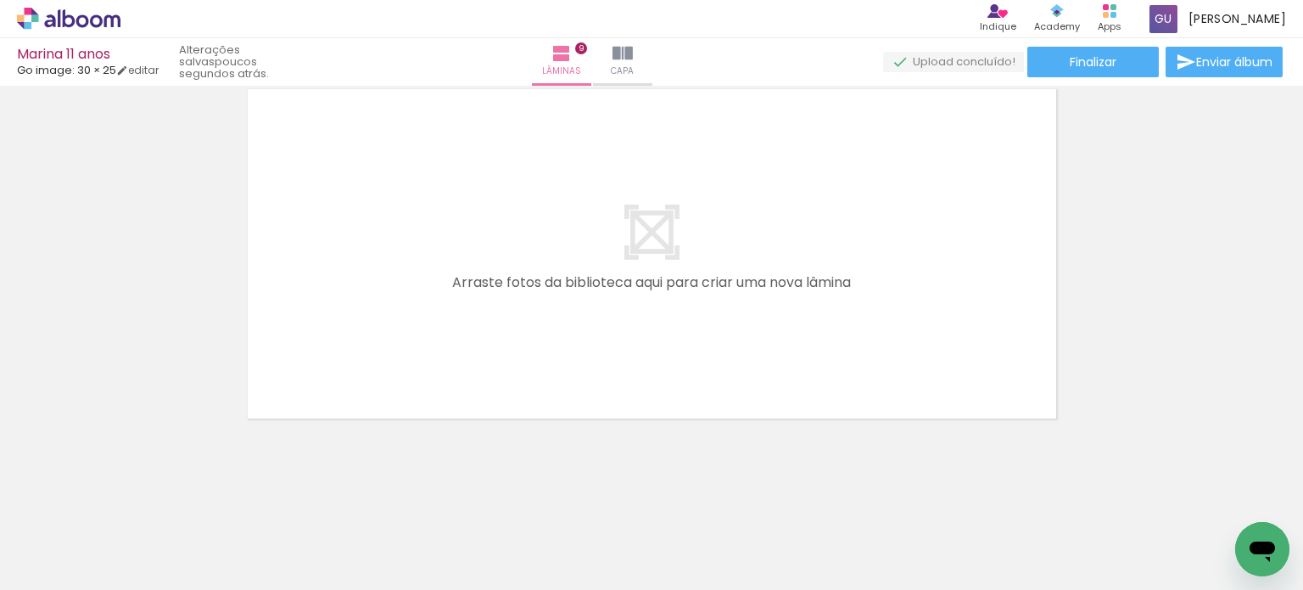
scroll to position [0, 4352]
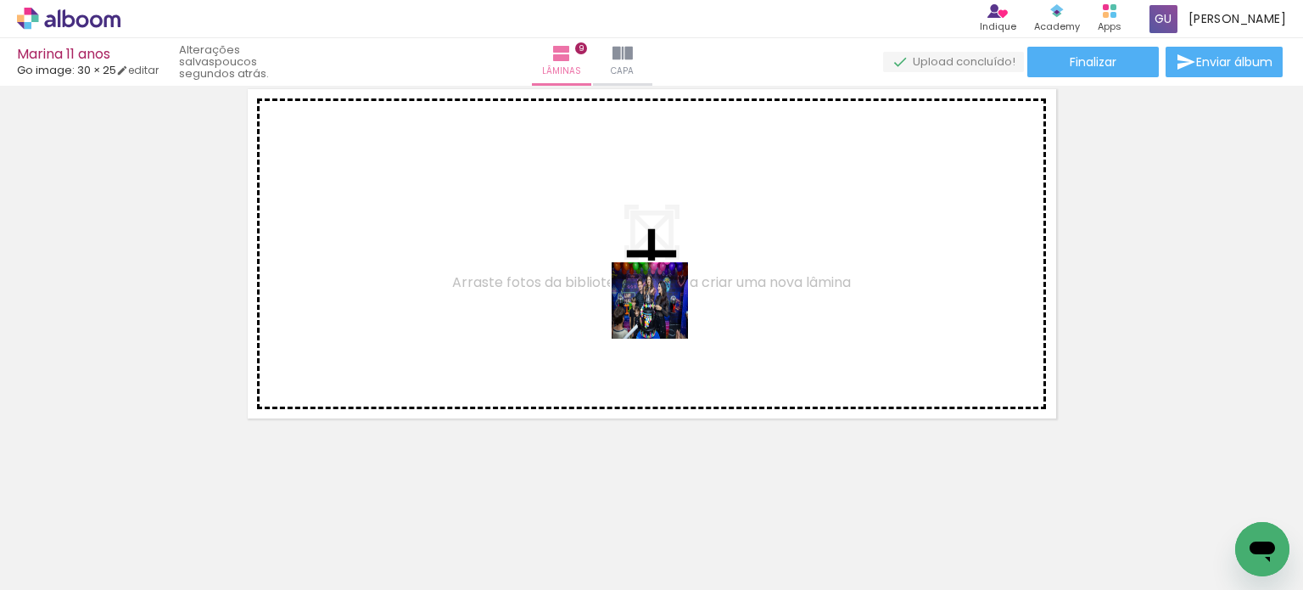
drag, startPoint x: 697, startPoint y: 474, endPoint x: 691, endPoint y: 330, distance: 144.4
click at [658, 291] on quentale-workspace at bounding box center [651, 295] width 1303 height 590
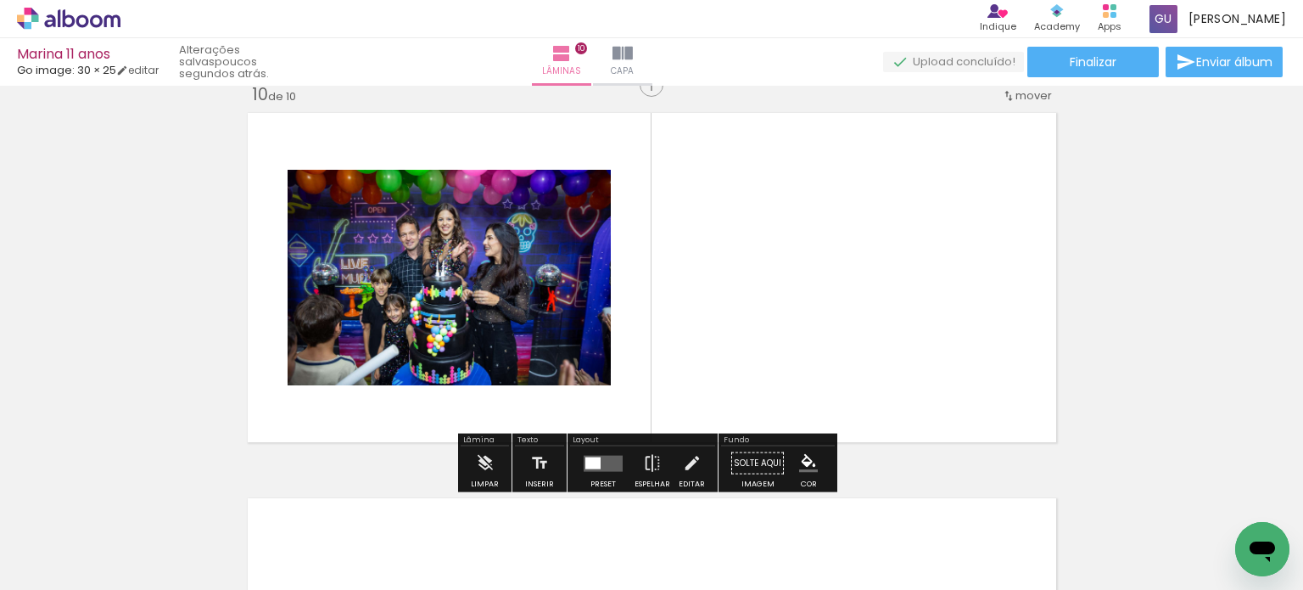
scroll to position [3488, 0]
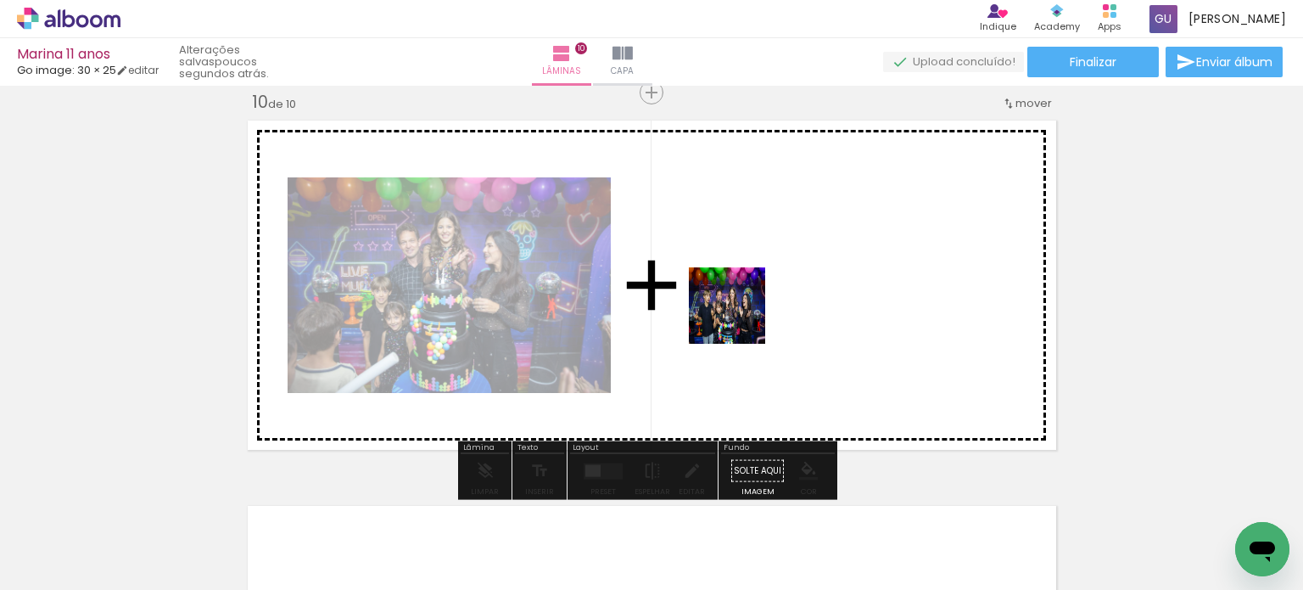
drag, startPoint x: 750, startPoint y: 532, endPoint x: 736, endPoint y: 293, distance: 239.6
click at [736, 293] on quentale-workspace at bounding box center [651, 295] width 1303 height 590
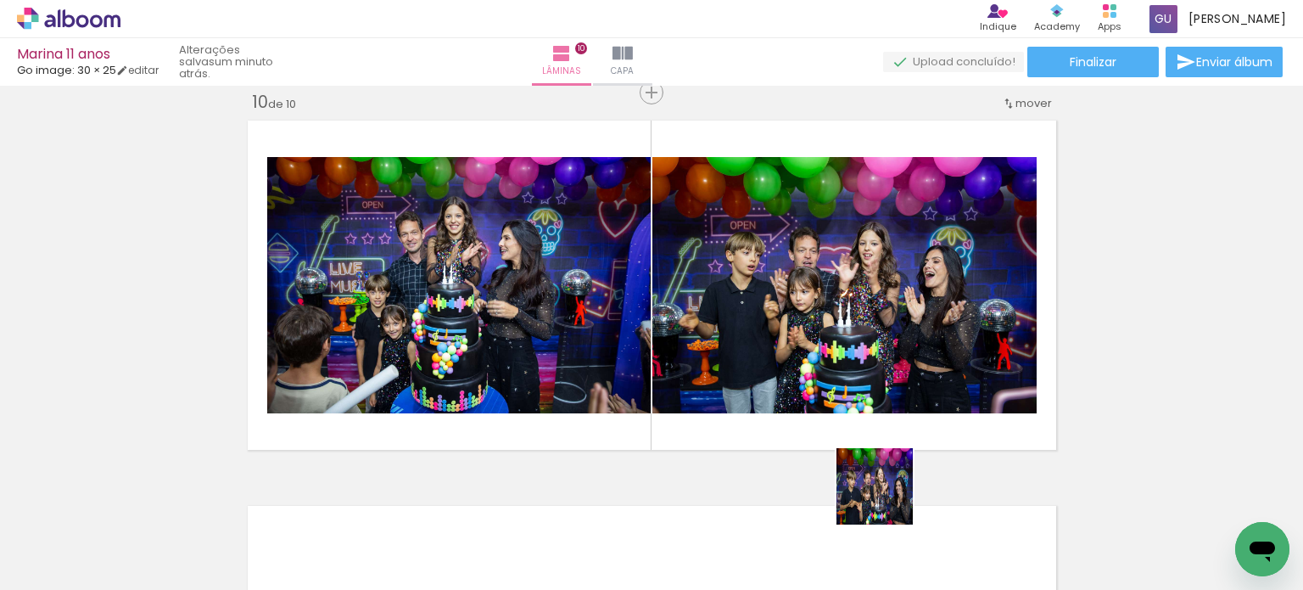
drag, startPoint x: 886, startPoint y: 535, endPoint x: 892, endPoint y: 442, distance: 93.5
click at [889, 442] on quentale-workspace at bounding box center [651, 295] width 1303 height 590
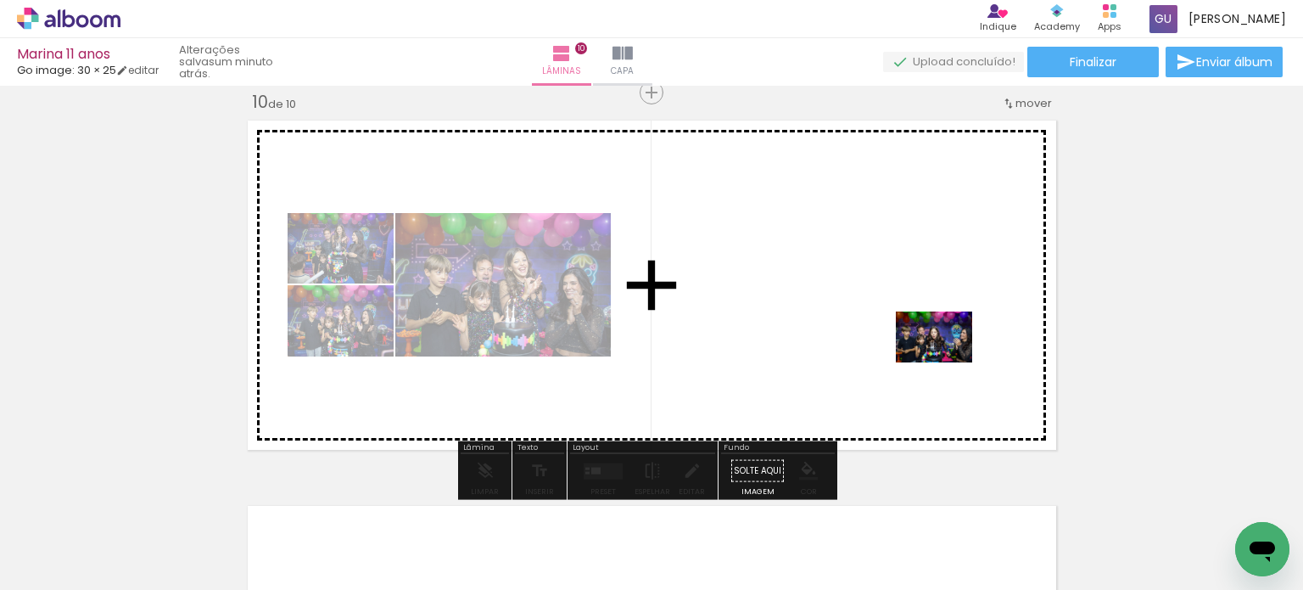
drag, startPoint x: 981, startPoint y: 521, endPoint x: 946, endPoint y: 359, distance: 165.7
click at [946, 359] on quentale-workspace at bounding box center [651, 295] width 1303 height 590
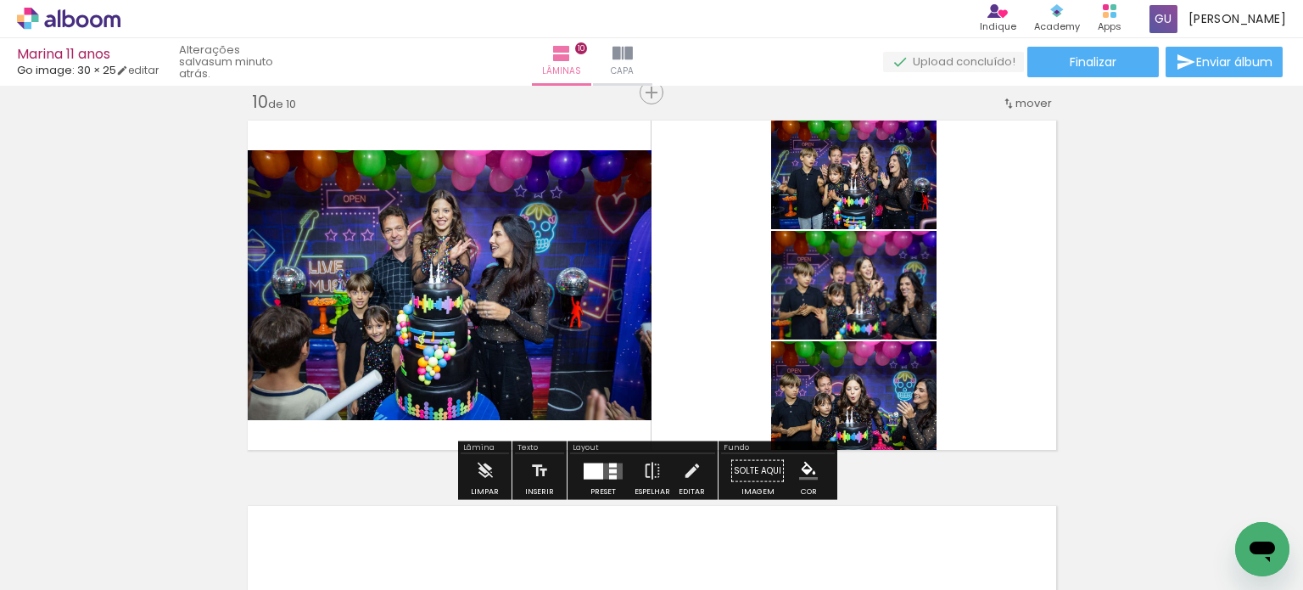
drag, startPoint x: 1047, startPoint y: 535, endPoint x: 1000, endPoint y: 376, distance: 166.2
click at [1000, 376] on quentale-workspace at bounding box center [651, 295] width 1303 height 590
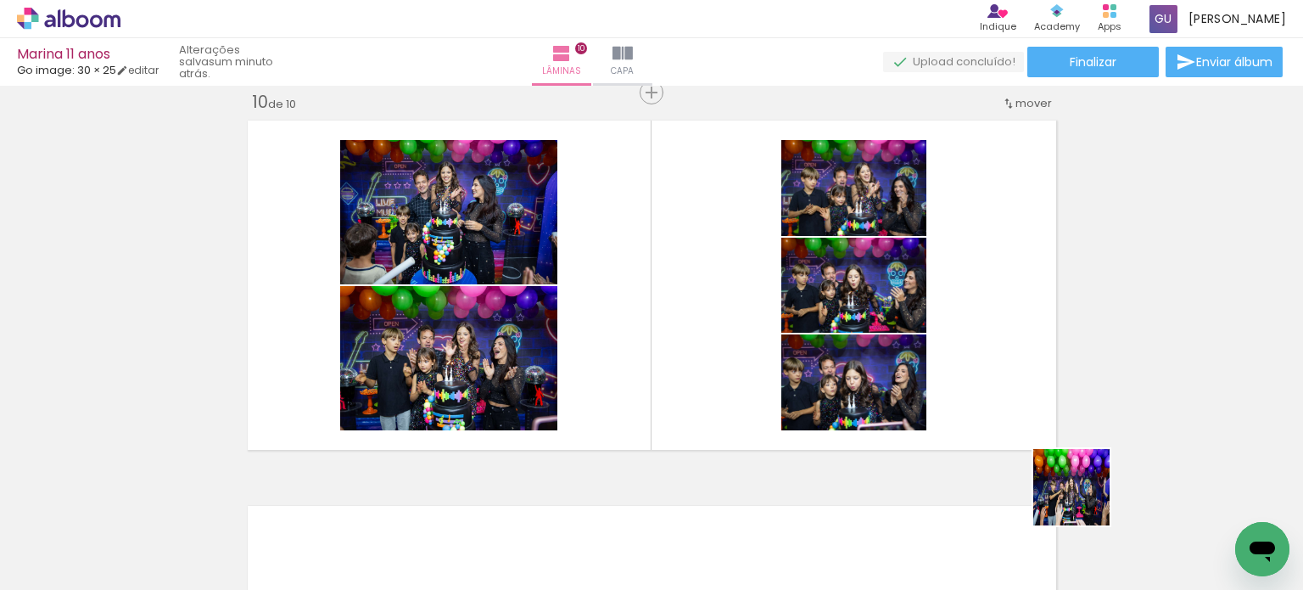
drag, startPoint x: 1128, startPoint y: 549, endPoint x: 1240, endPoint y: 579, distance: 116.1
click at [966, 408] on quentale-workspace at bounding box center [651, 295] width 1303 height 590
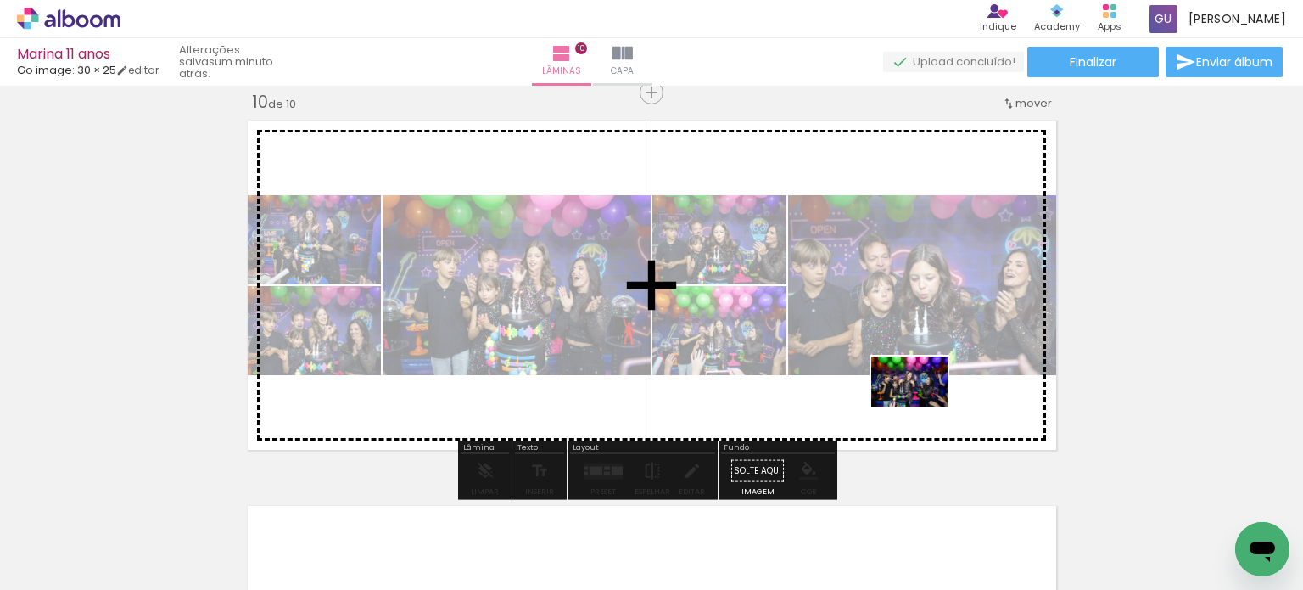
drag, startPoint x: 1215, startPoint y: 528, endPoint x: 920, endPoint y: 406, distance: 319.5
click at [920, 406] on quentale-workspace at bounding box center [651, 295] width 1303 height 590
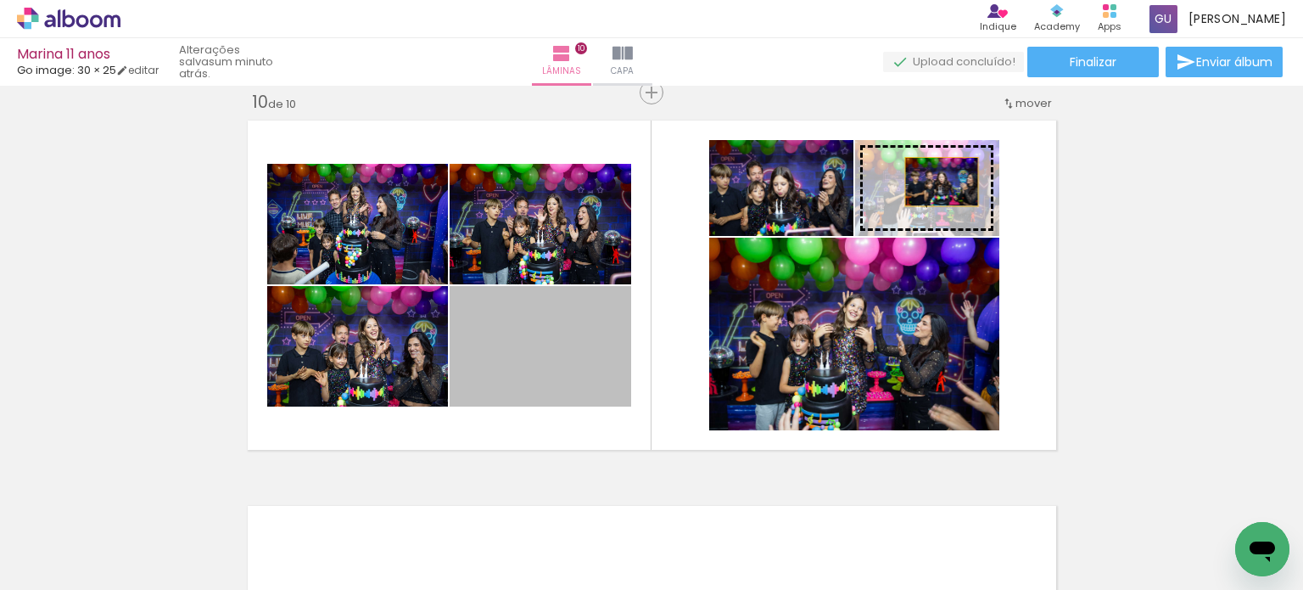
drag, startPoint x: 551, startPoint y: 382, endPoint x: 935, endPoint y: 182, distance: 432.6
click at [0, 0] on slot at bounding box center [0, 0] width 0 height 0
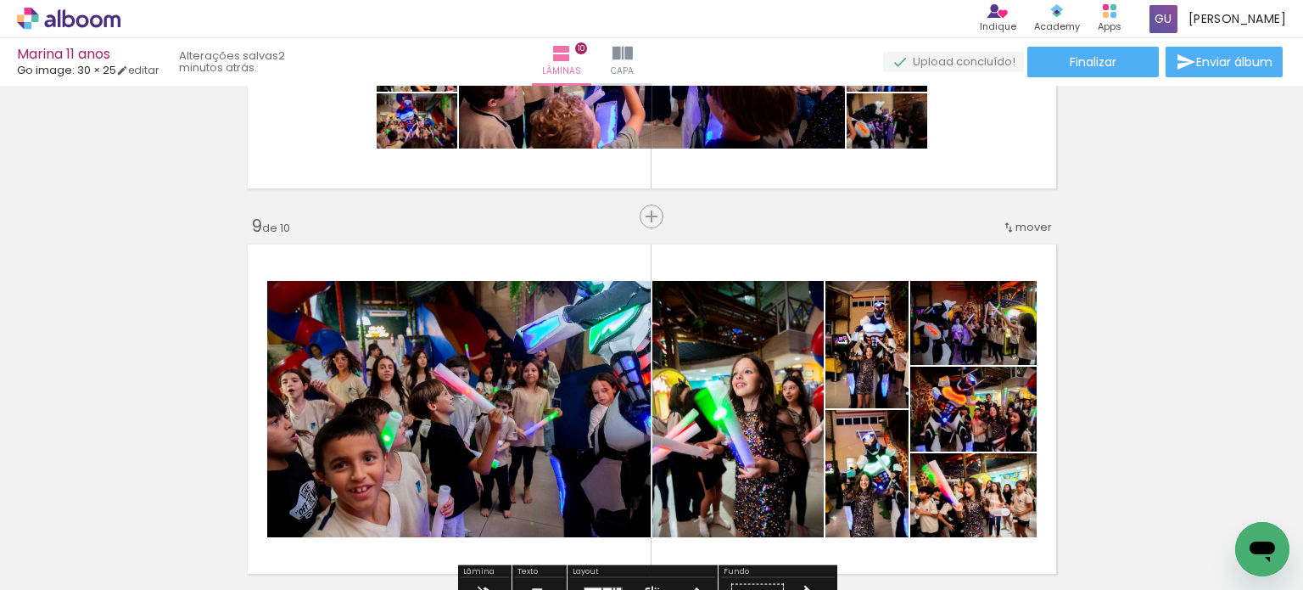
scroll to position [2555, 0]
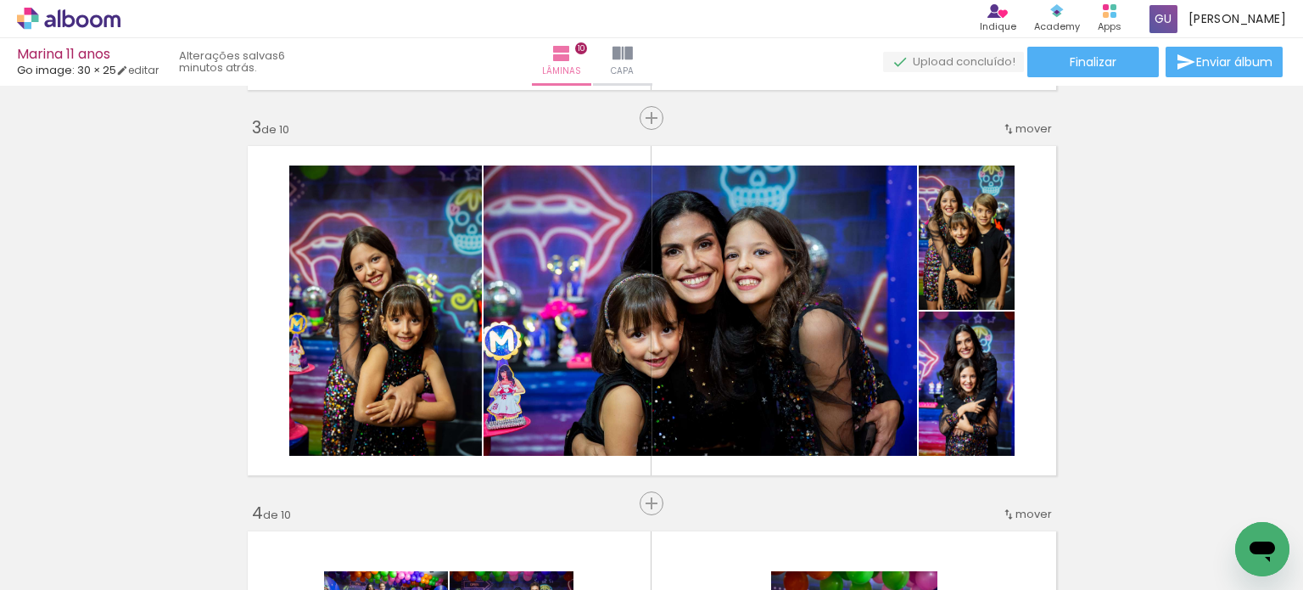
scroll to position [342, 0]
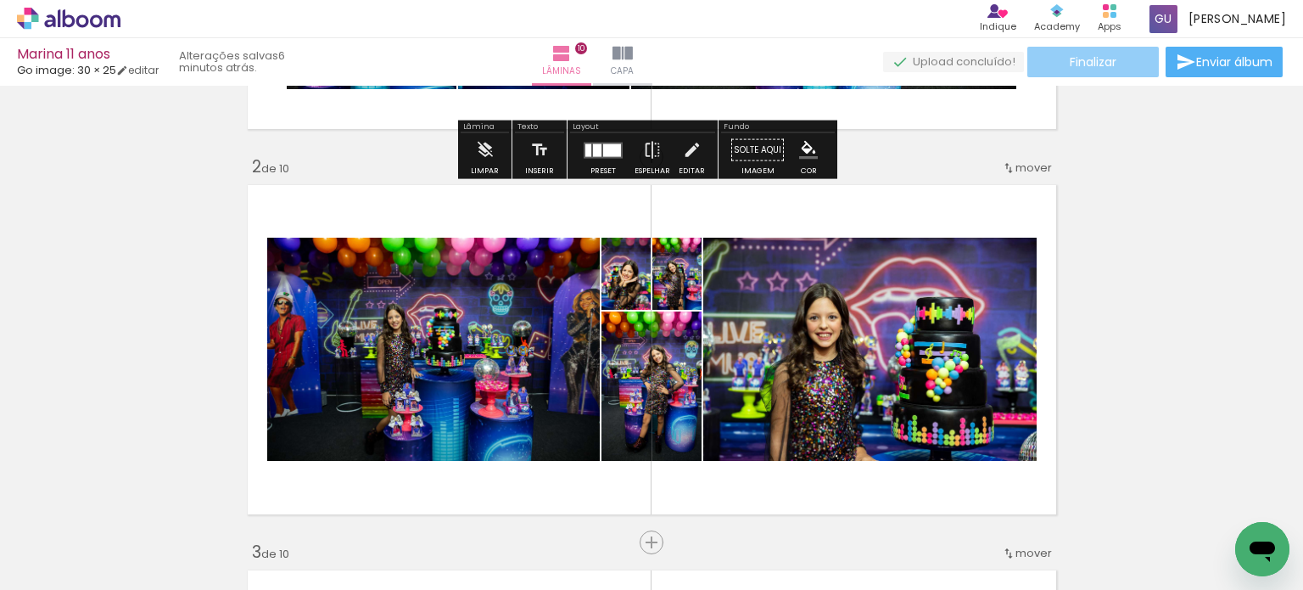
click at [1029, 50] on paper-button "Finalizar" at bounding box center [1093, 62] width 132 height 31
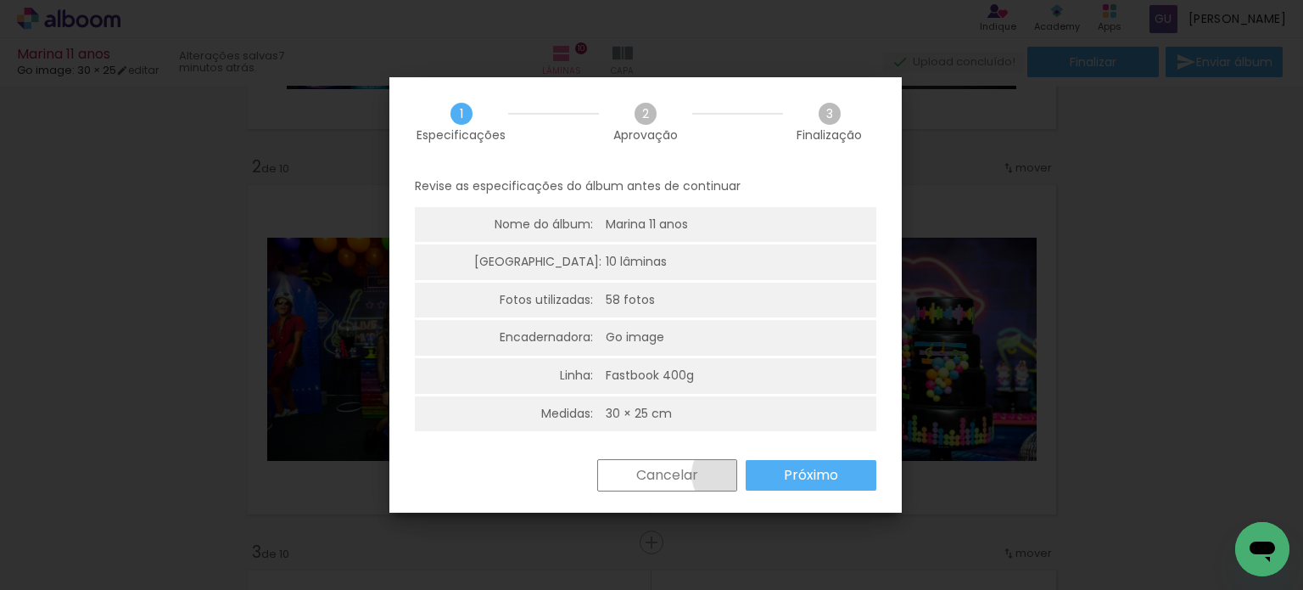
click at [730, 474] on paper-button "Cancelar" at bounding box center [667, 475] width 140 height 32
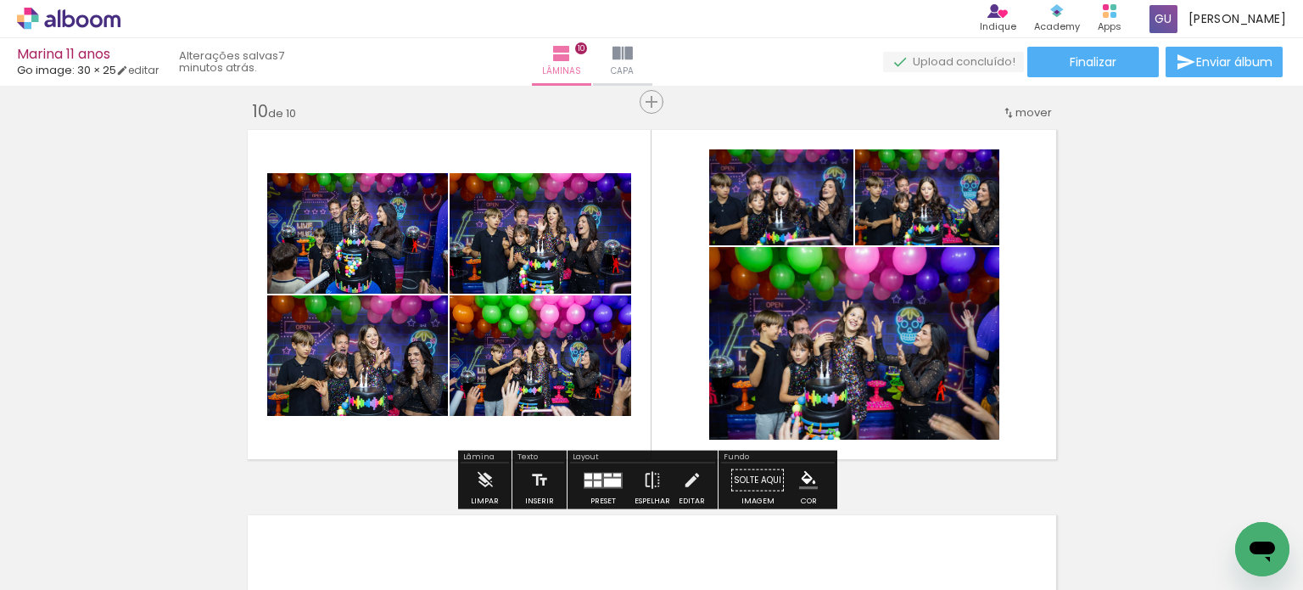
scroll to position [3904, 0]
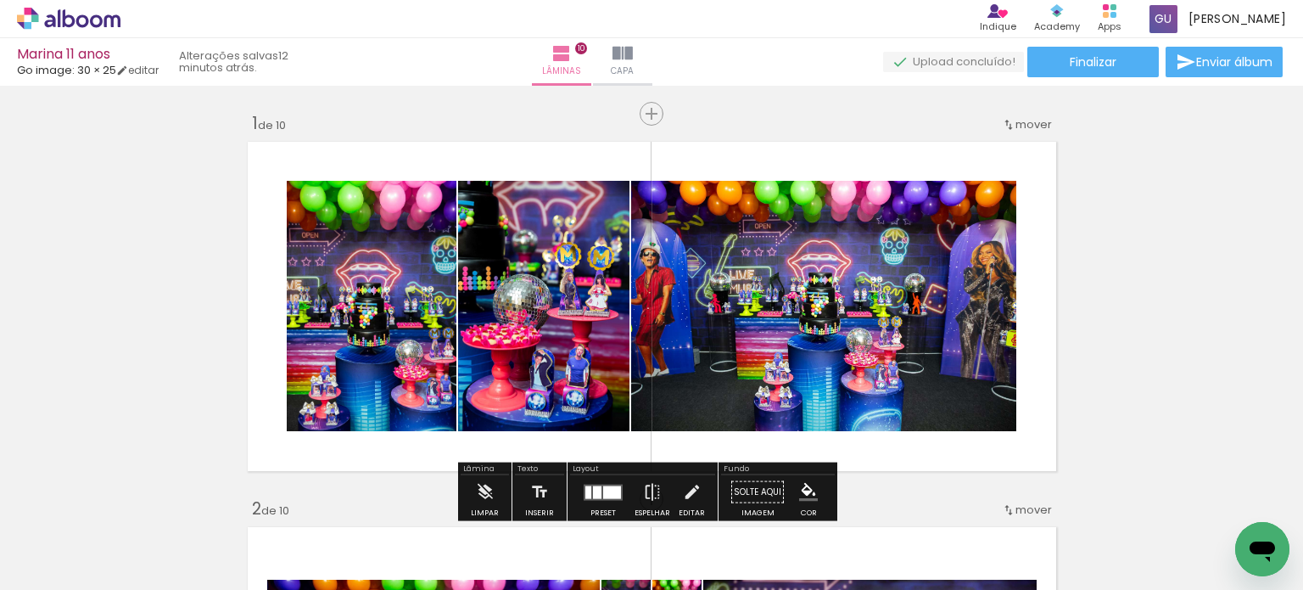
scroll to position [170, 0]
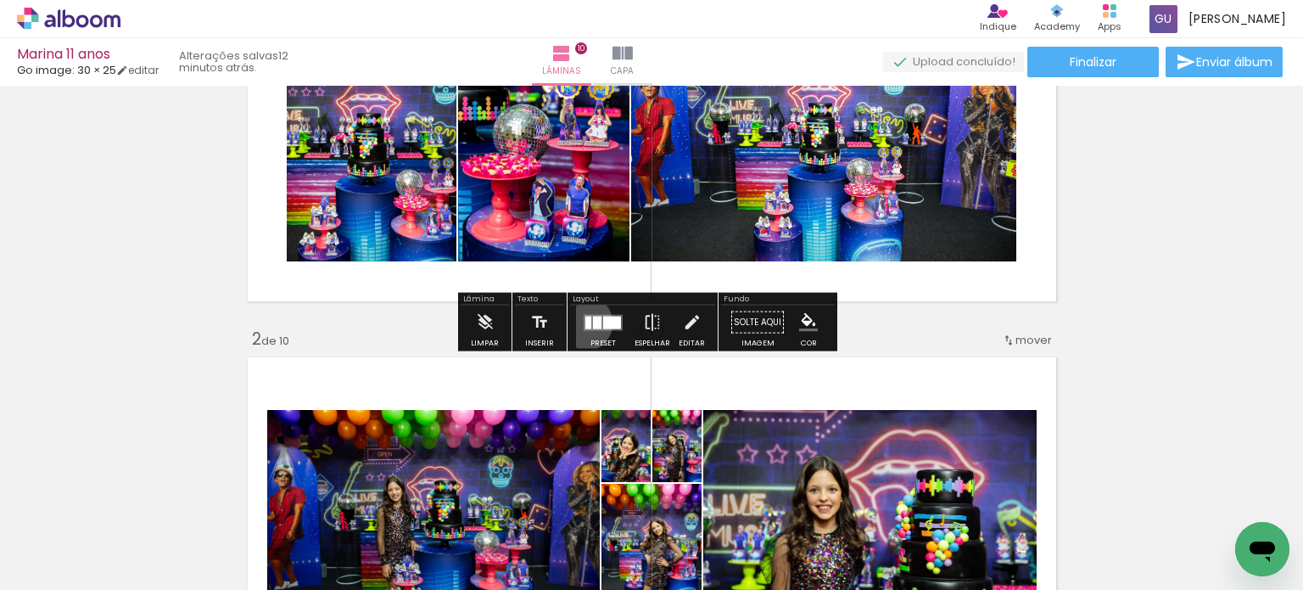
click at [585, 322] on div at bounding box center [588, 322] width 6 height 13
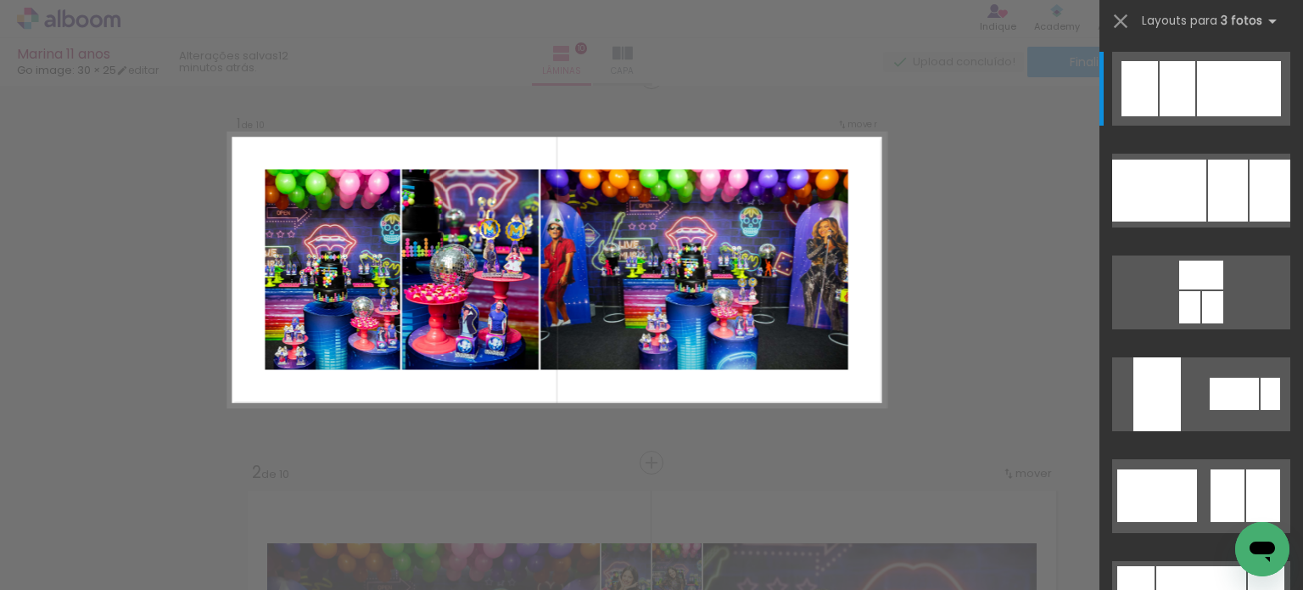
scroll to position [21, 0]
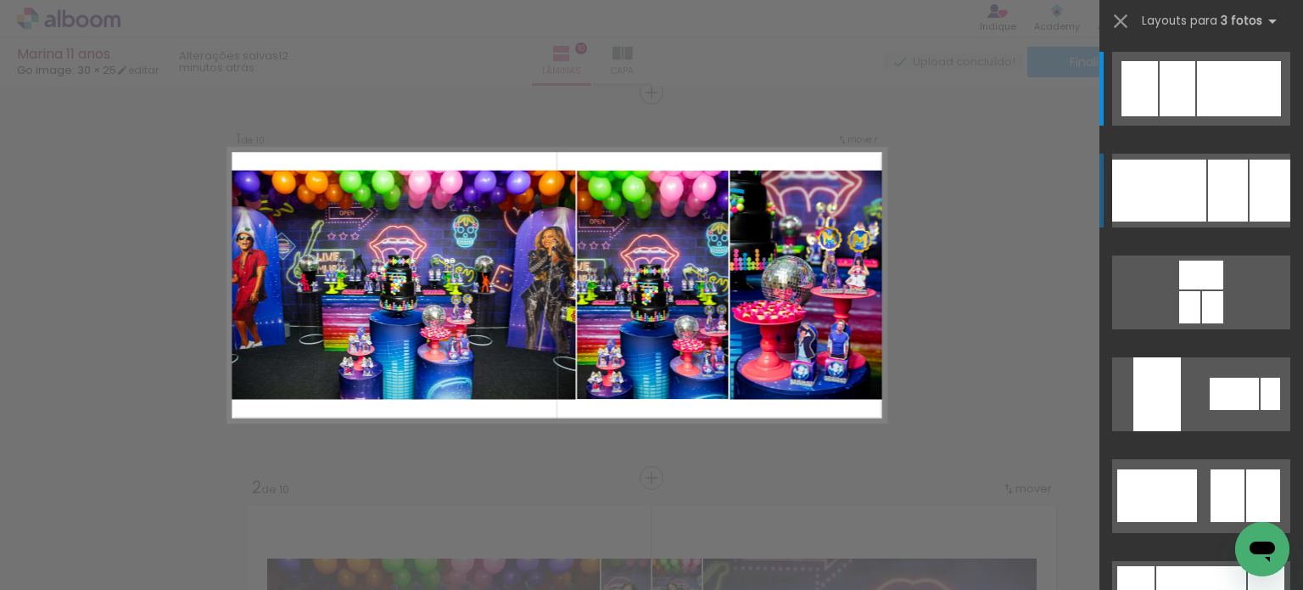
click at [1278, 204] on div at bounding box center [1270, 191] width 41 height 62
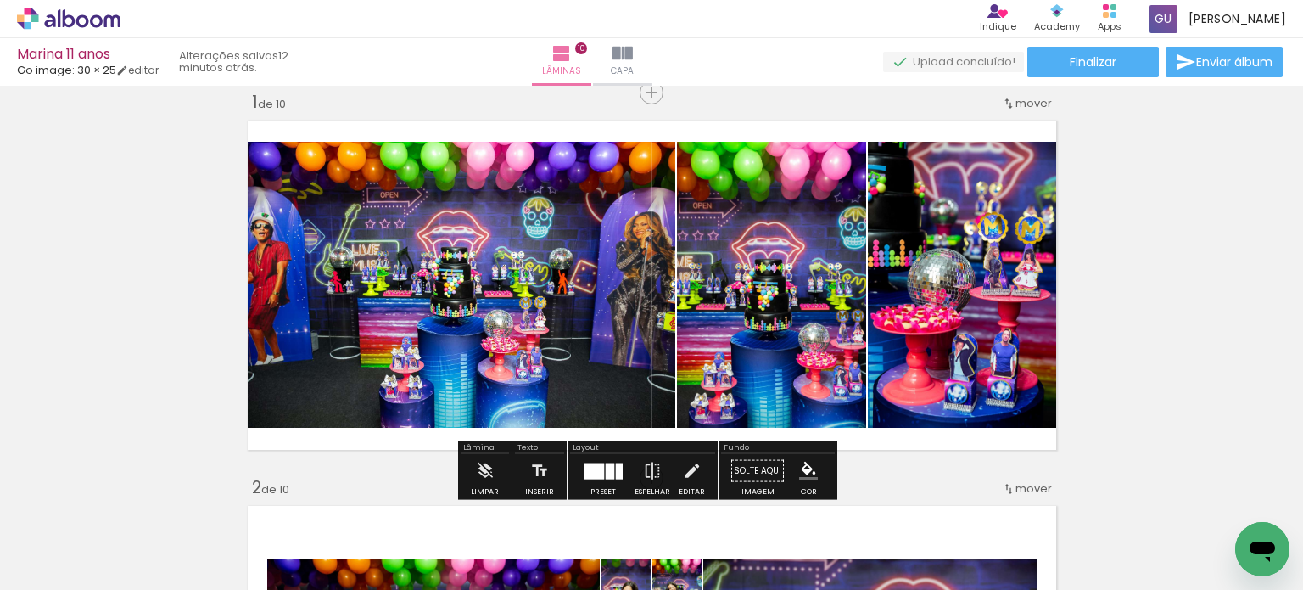
scroll to position [445, 0]
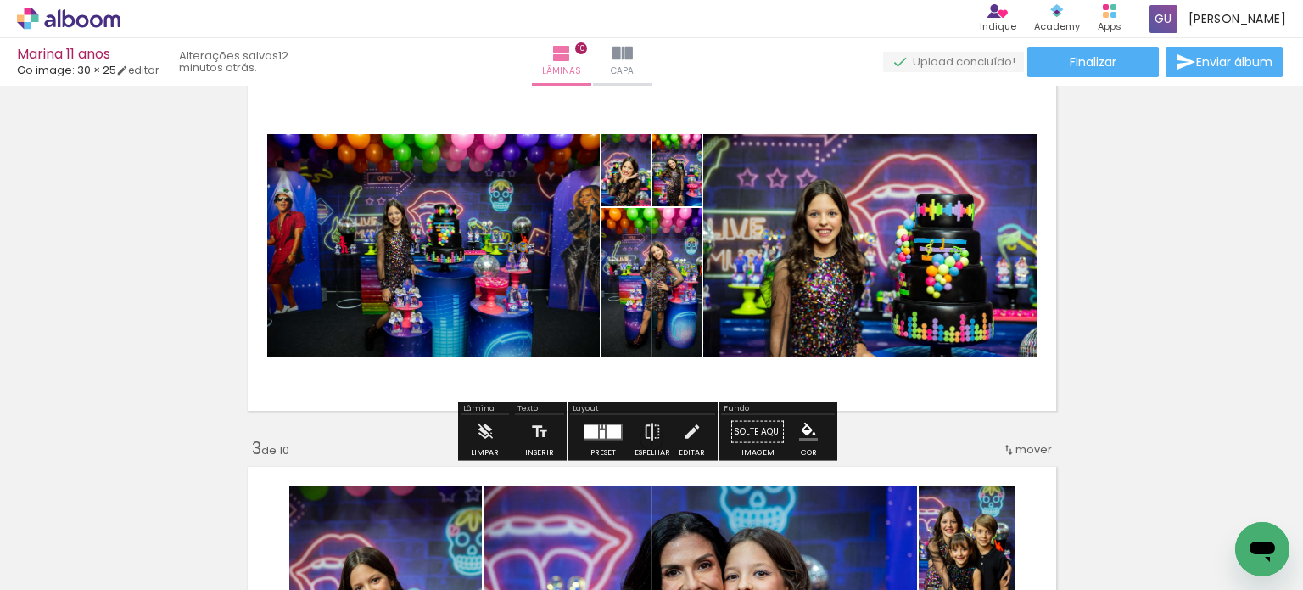
click at [620, 428] on div at bounding box center [603, 432] width 46 height 34
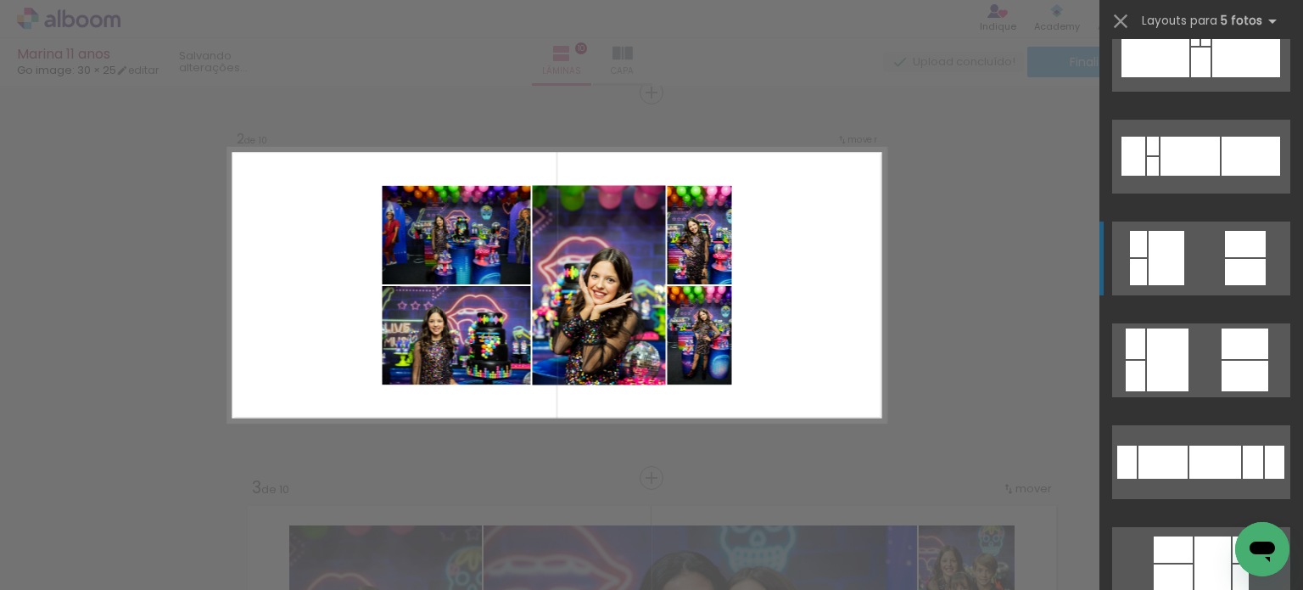
scroll to position [1188, 0]
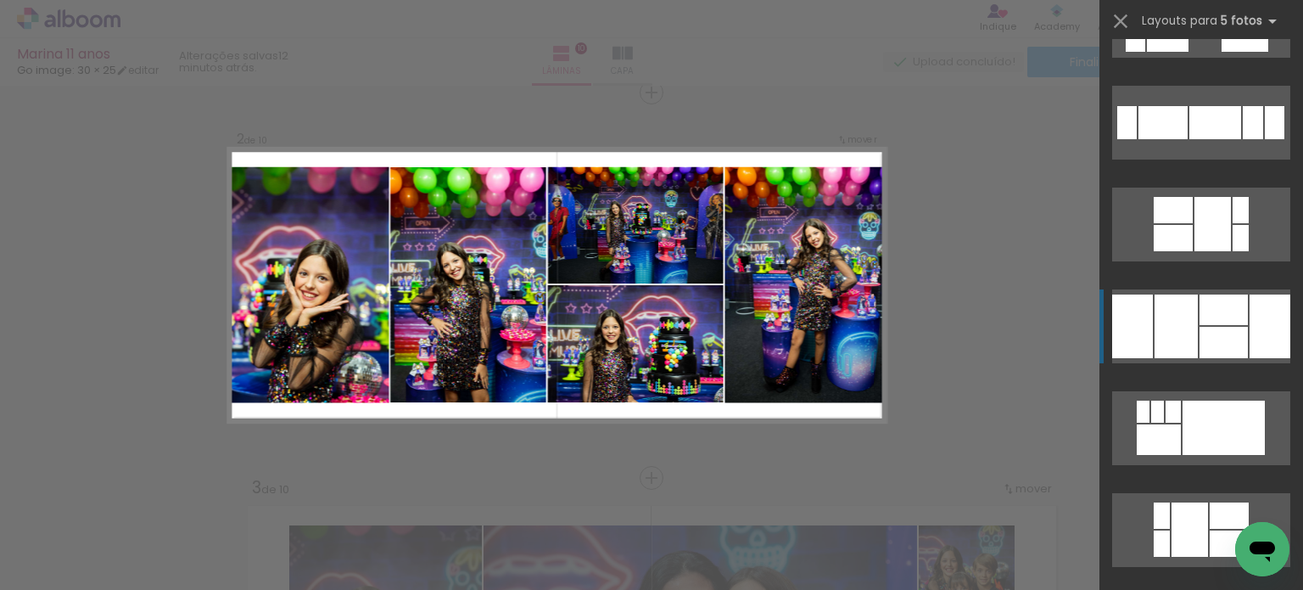
click at [1229, 314] on div at bounding box center [1224, 309] width 48 height 31
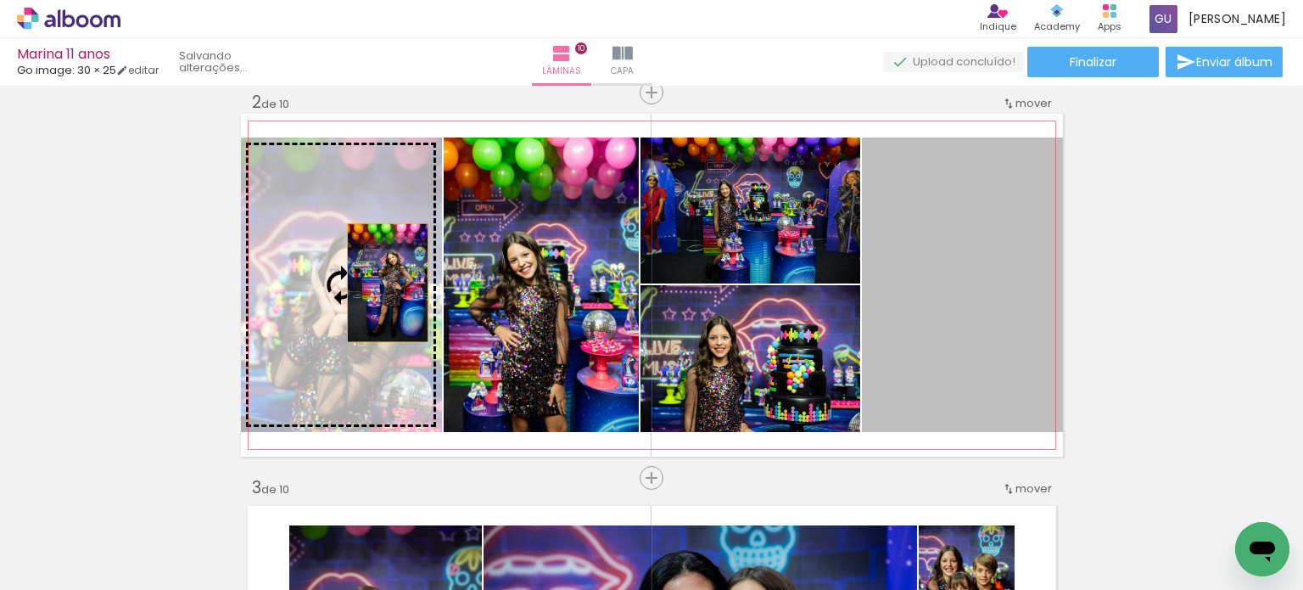
drag, startPoint x: 968, startPoint y: 287, endPoint x: 381, endPoint y: 283, distance: 587.1
click at [0, 0] on slot at bounding box center [0, 0] width 0 height 0
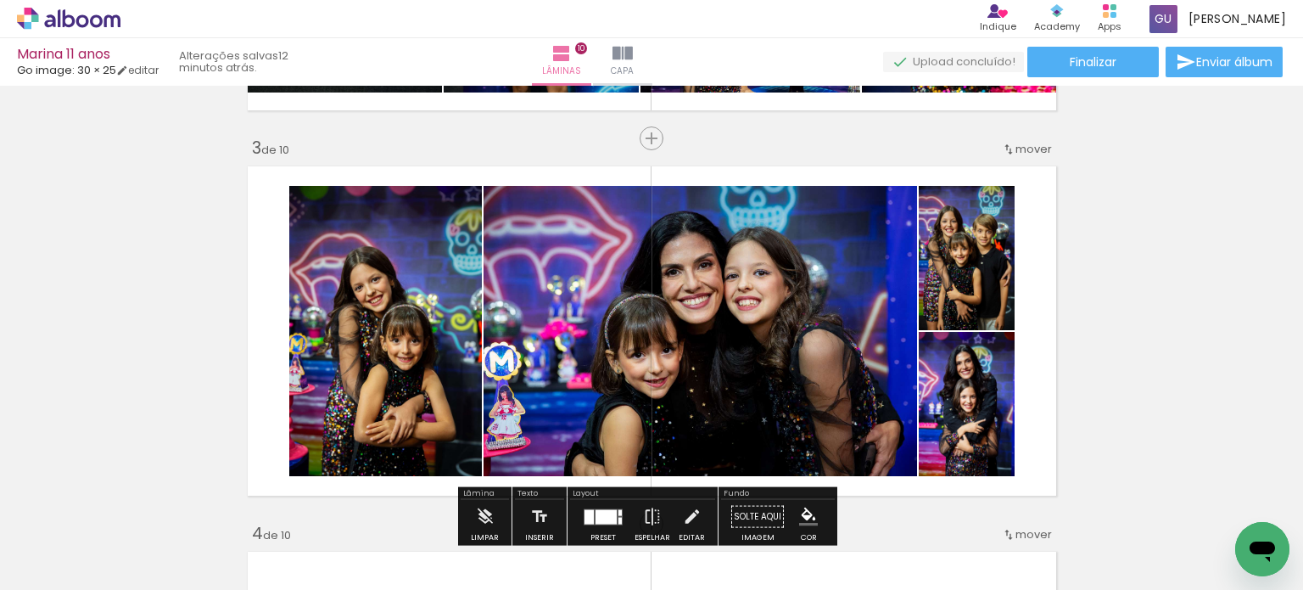
scroll to position [831, 0]
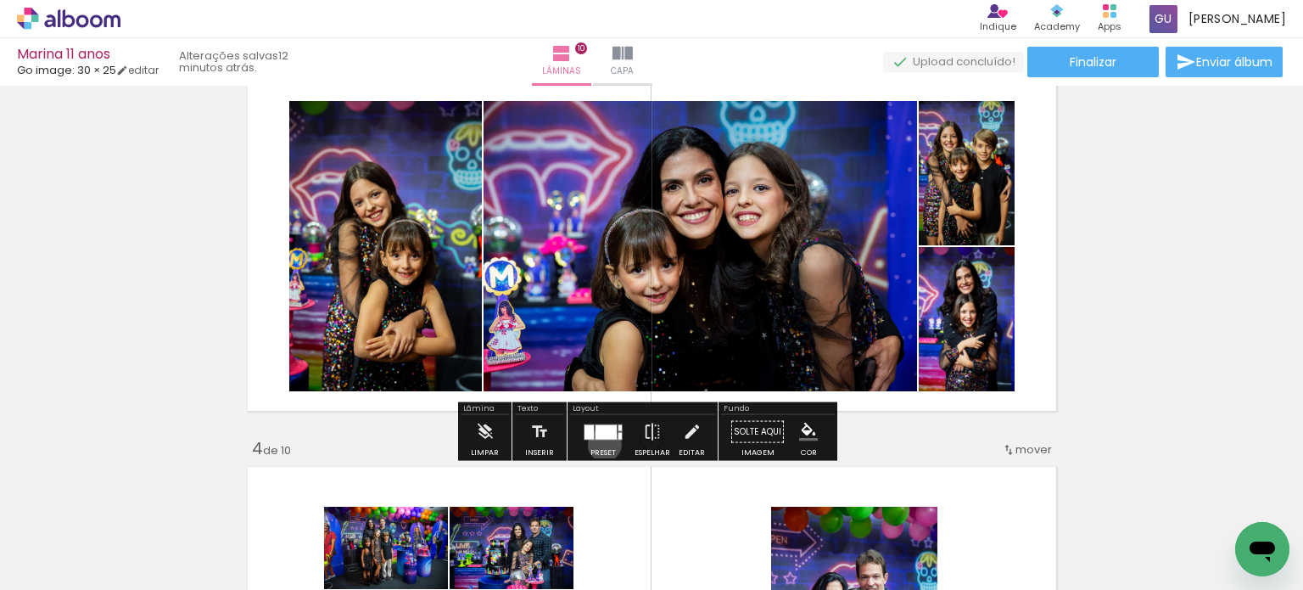
click at [601, 444] on div at bounding box center [603, 432] width 46 height 34
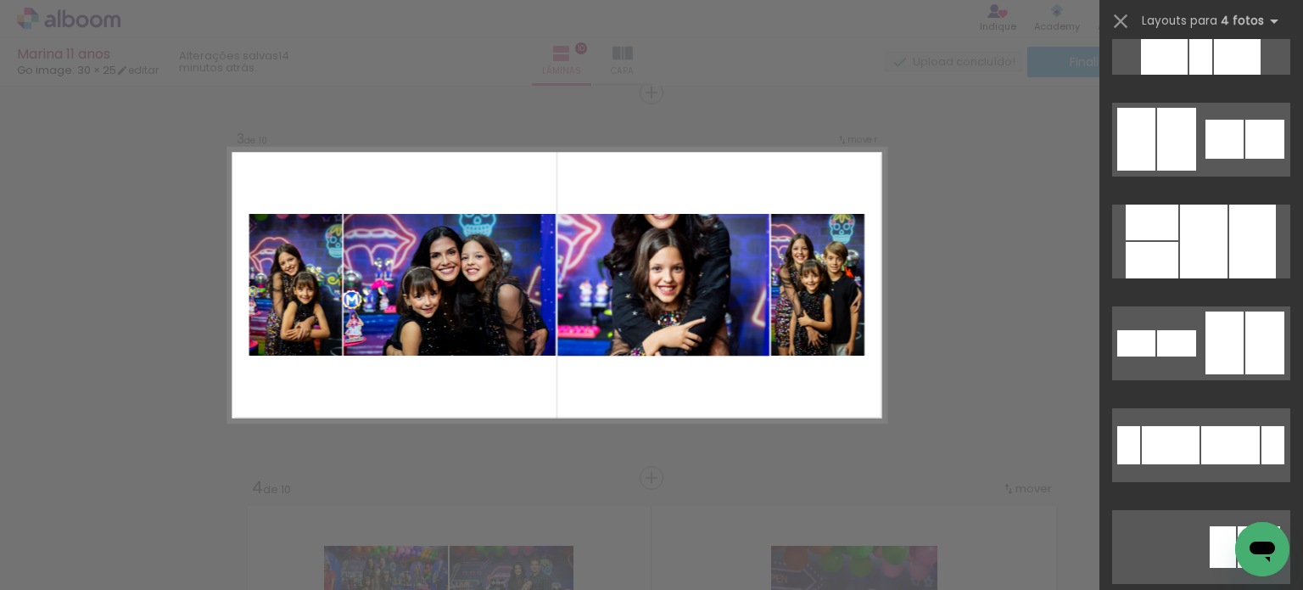
scroll to position [7466, 0]
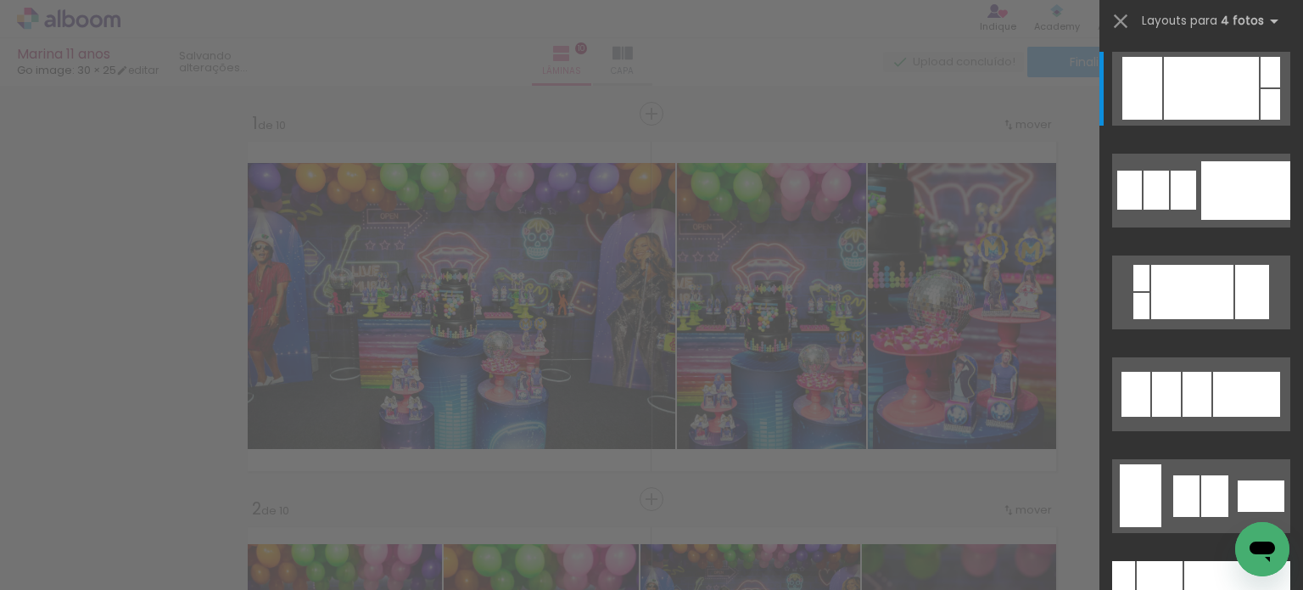
scroll to position [792, 0]
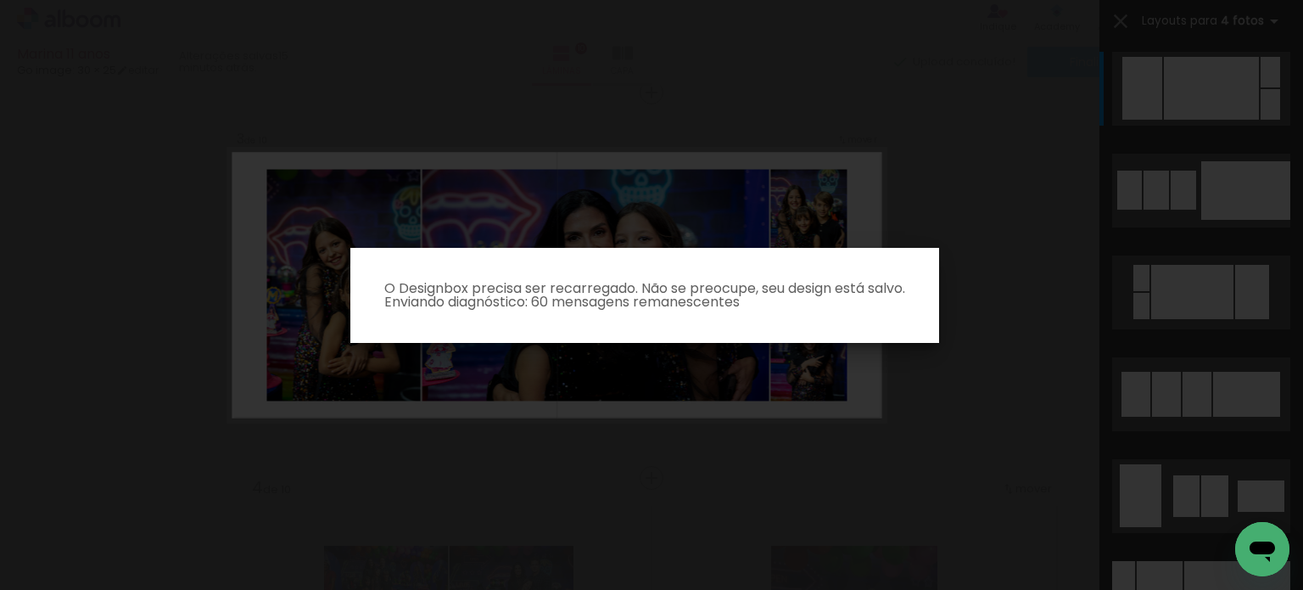
click at [468, 276] on paper-dialog "O Designbox precisa ser recarregado. Não se preocupe, seu design está salvo. En…" at bounding box center [644, 295] width 589 height 95
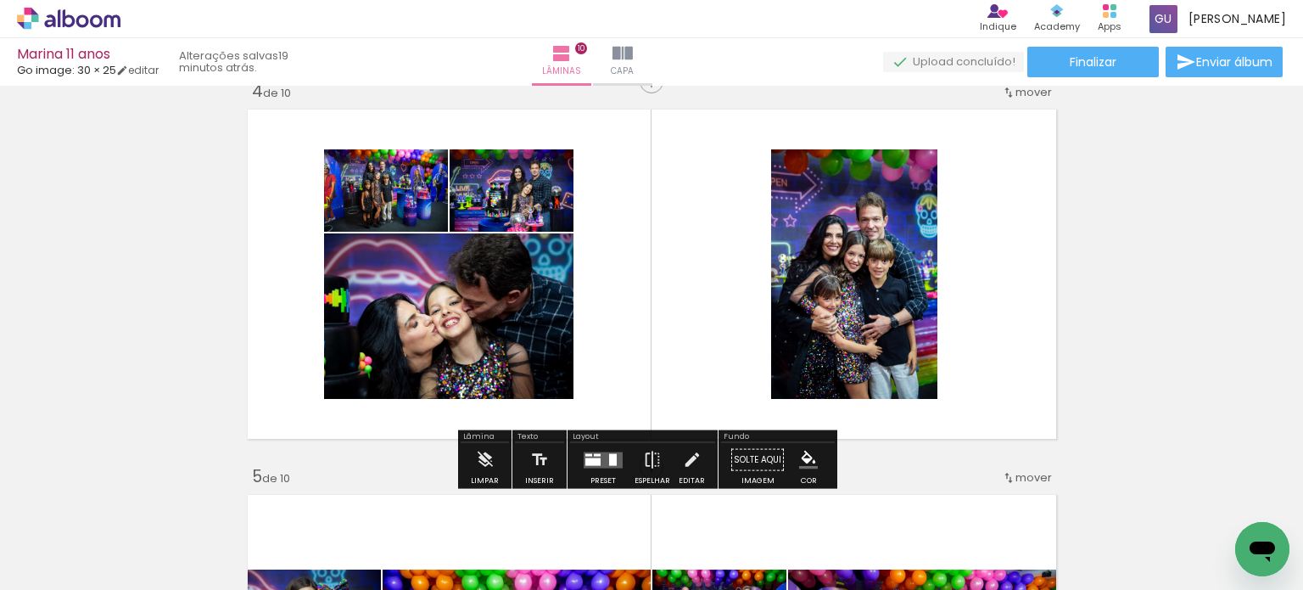
scroll to position [848, 0]
